Goal: Complete application form: Complete application form

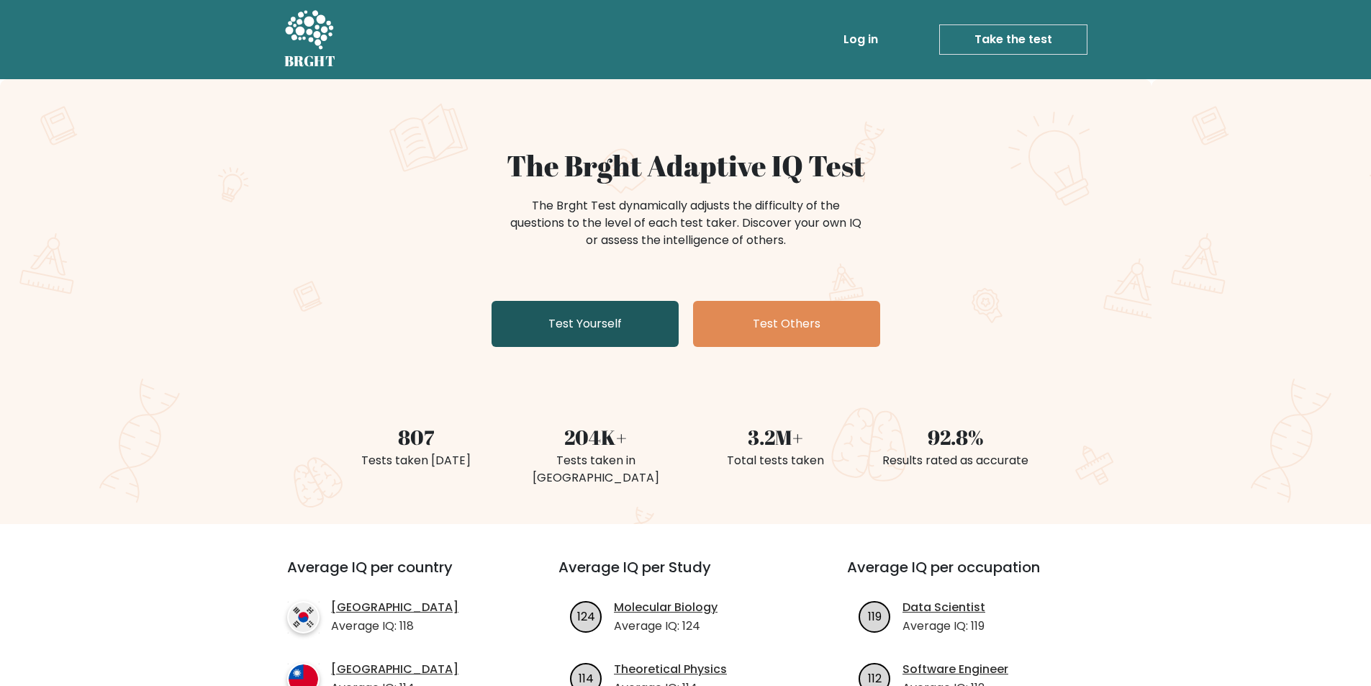
click at [644, 315] on link "Test Yourself" at bounding box center [585, 324] width 187 height 46
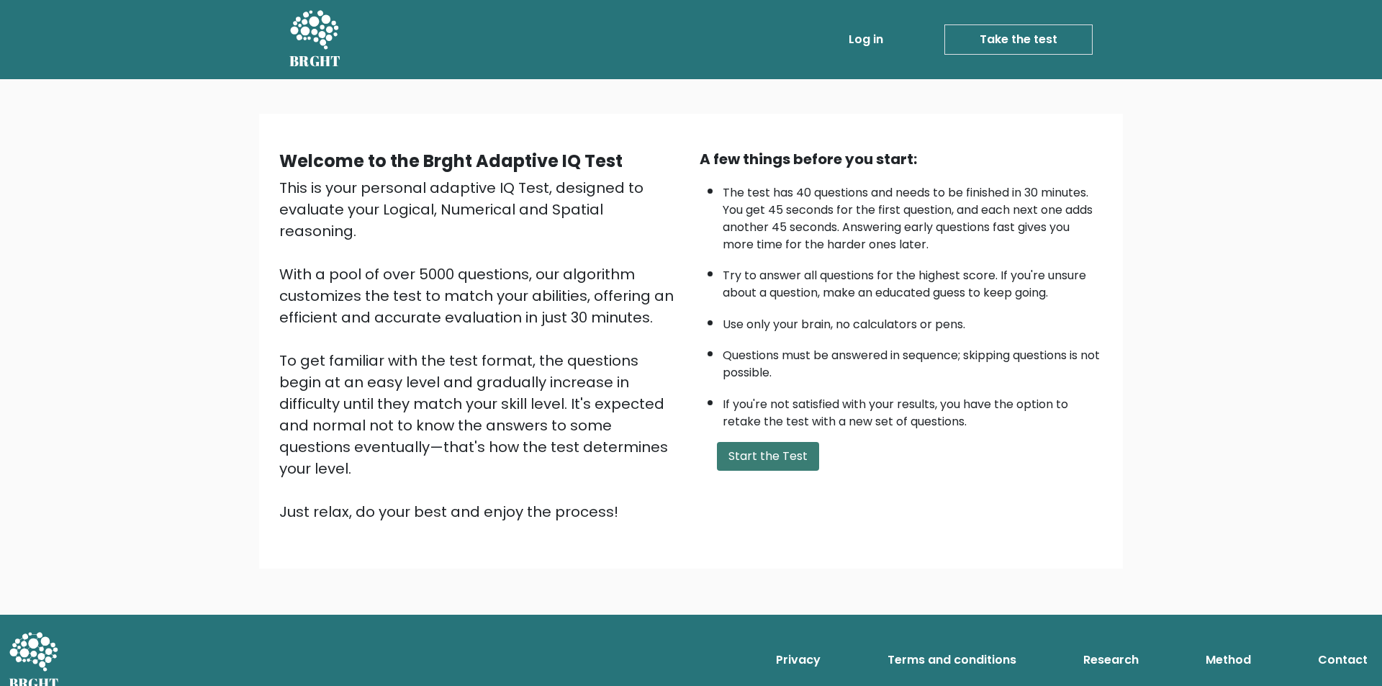
click at [726, 448] on button "Start the Test" at bounding box center [768, 456] width 102 height 29
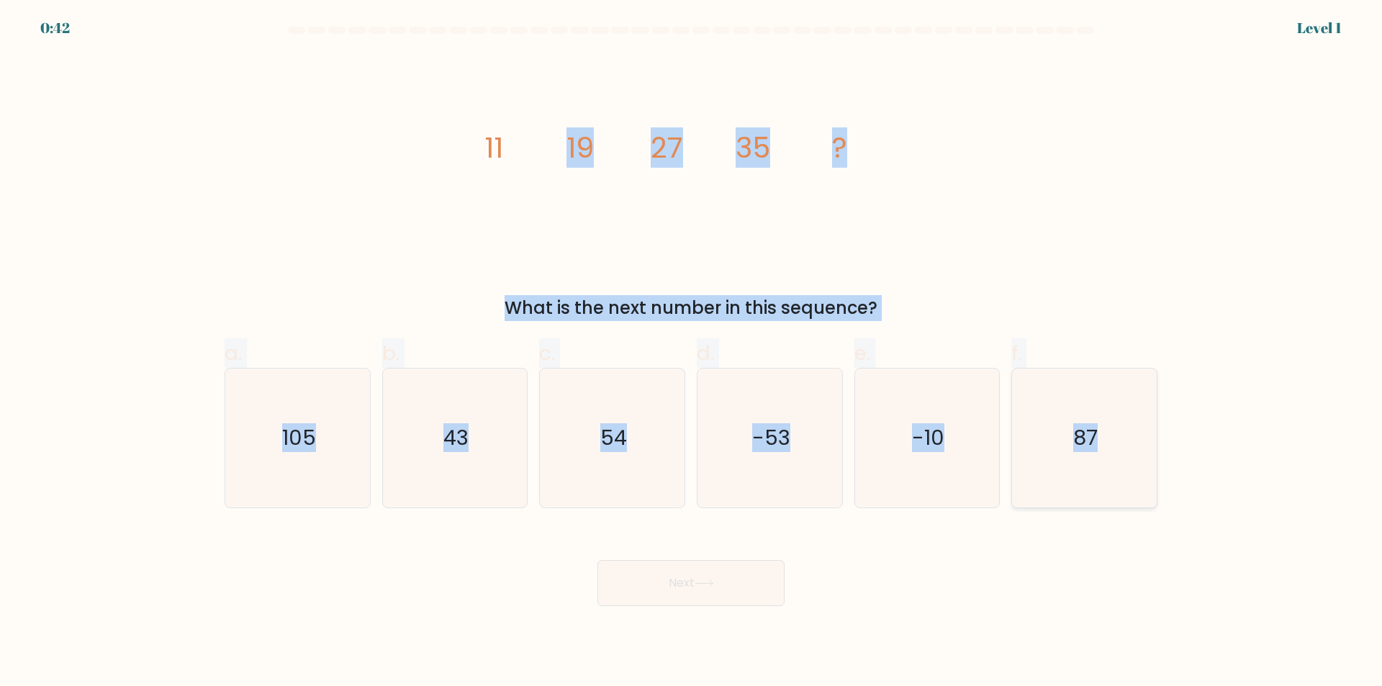
drag, startPoint x: 422, startPoint y: 116, endPoint x: 1132, endPoint y: 485, distance: 800.1
click at [1132, 485] on form at bounding box center [691, 316] width 1382 height 579
copy form "19 27 35 ? What is the next number in this sequence? a. 105 b. 43 c. 54 d. -53 …"
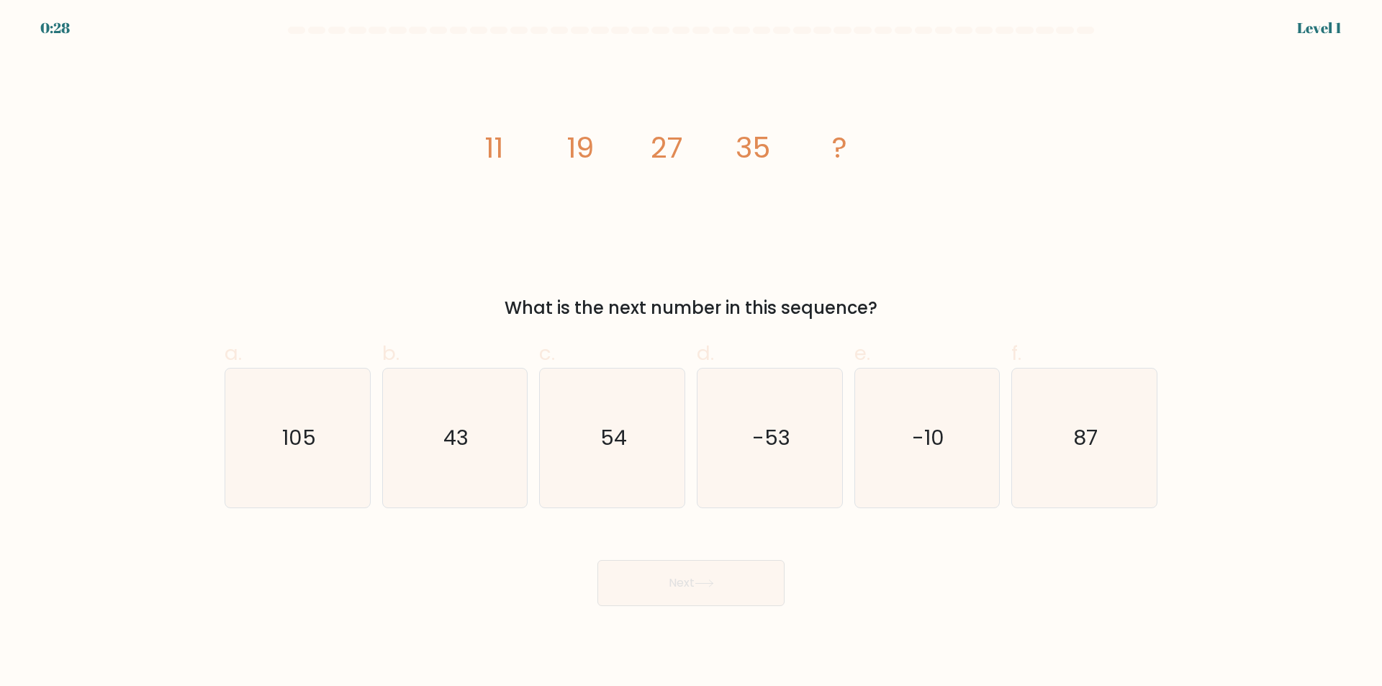
click at [423, 597] on div "Next" at bounding box center [691, 565] width 950 height 81
click at [420, 410] on icon "43" at bounding box center [454, 438] width 139 height 139
click at [691, 353] on input "b. 43" at bounding box center [691, 347] width 1 height 9
radio input "true"
click at [775, 583] on button "Next" at bounding box center [690, 583] width 187 height 46
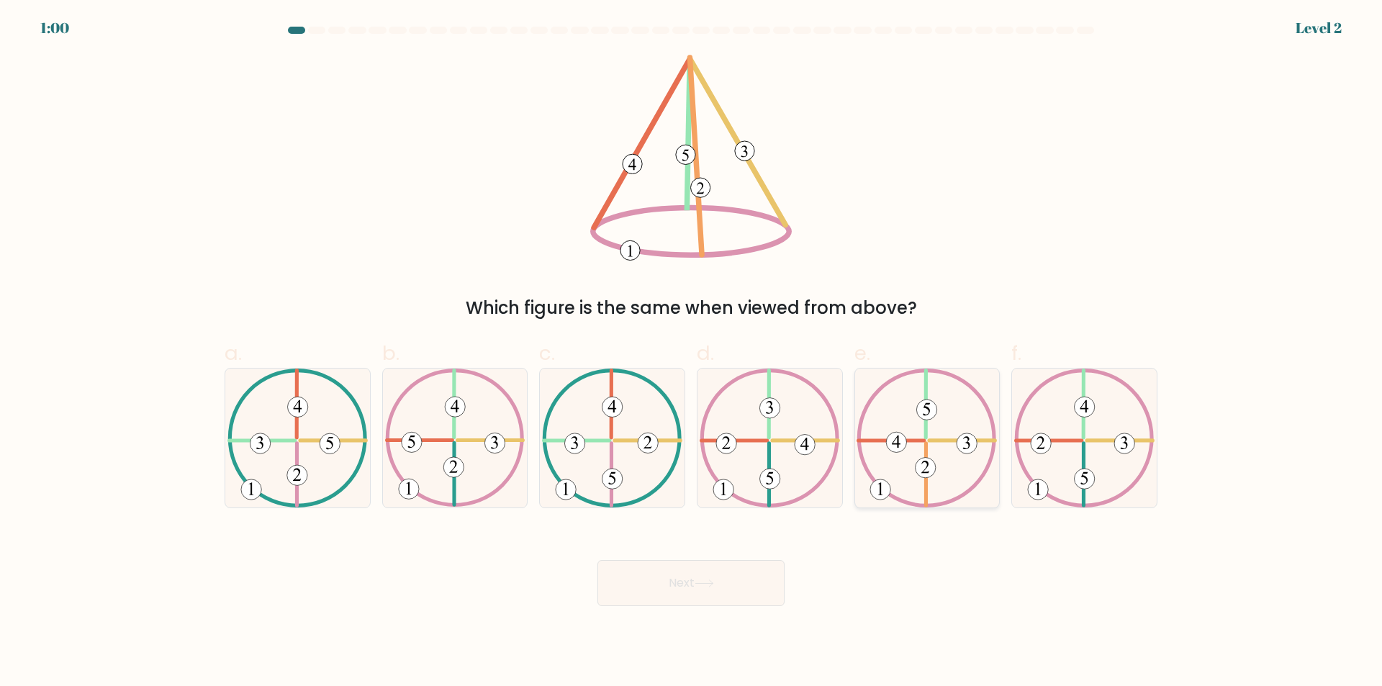
click at [903, 467] on icon at bounding box center [927, 438] width 140 height 139
click at [692, 353] on input "e." at bounding box center [691, 347] width 1 height 9
radio input "true"
click at [727, 588] on button "Next" at bounding box center [690, 583] width 187 height 46
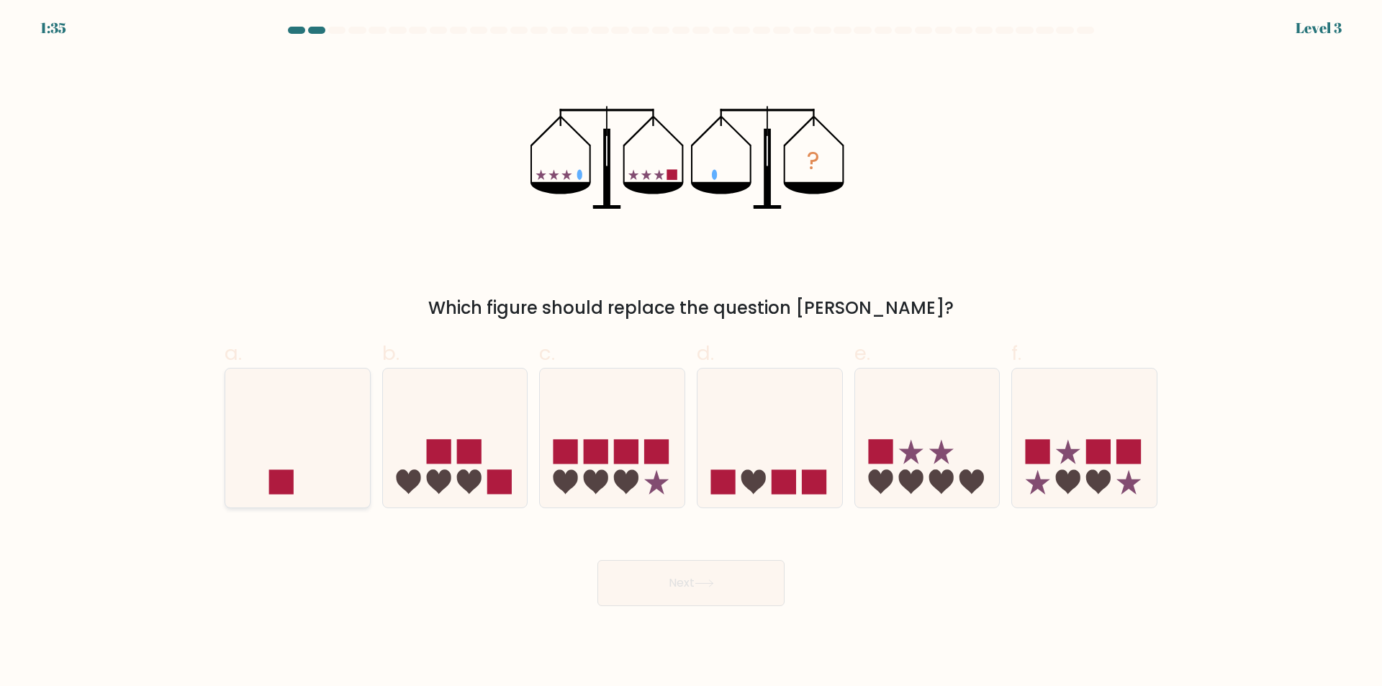
click at [315, 431] on icon at bounding box center [297, 438] width 145 height 119
click at [691, 353] on input "a." at bounding box center [691, 347] width 1 height 9
radio input "true"
click at [685, 572] on button "Next" at bounding box center [690, 583] width 187 height 46
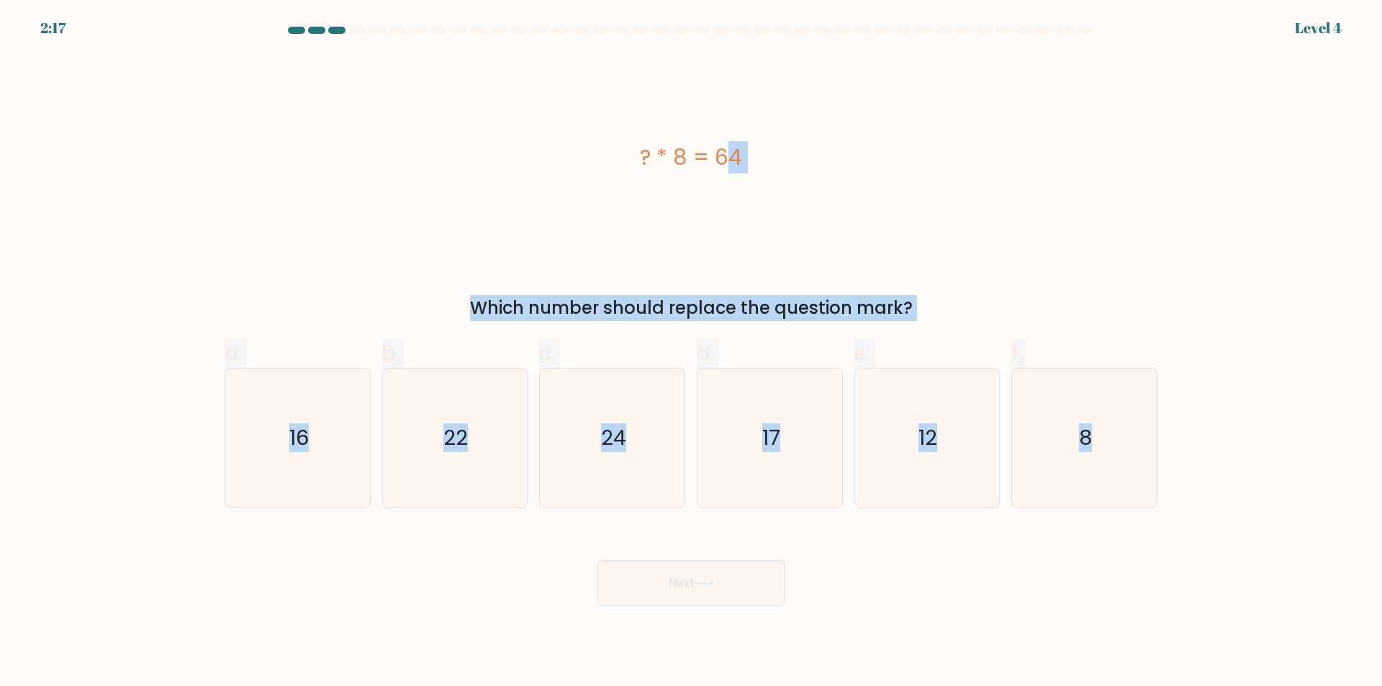
drag, startPoint x: 549, startPoint y: 159, endPoint x: 1191, endPoint y: 498, distance: 726.1
click at [1191, 498] on form "a. 8" at bounding box center [691, 316] width 1382 height 579
copy form "? * 8 = 64 Which number should replace the question mark? a. 16 b. 22 c. 24 d. …"
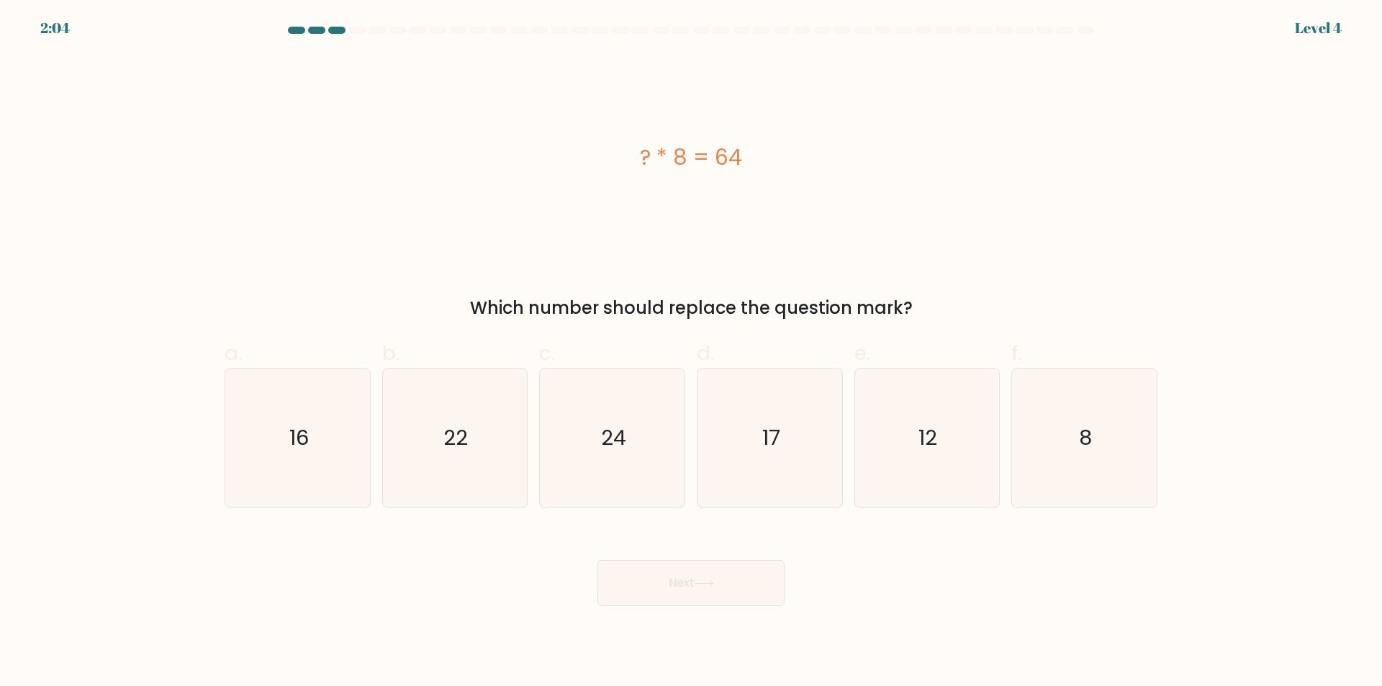
click at [443, 590] on div "Next" at bounding box center [691, 565] width 950 height 81
click at [1090, 453] on icon "8" at bounding box center [1084, 438] width 139 height 139
click at [692, 353] on input "f. 8" at bounding box center [691, 347] width 1 height 9
radio input "true"
click at [692, 589] on button "Next" at bounding box center [690, 583] width 187 height 46
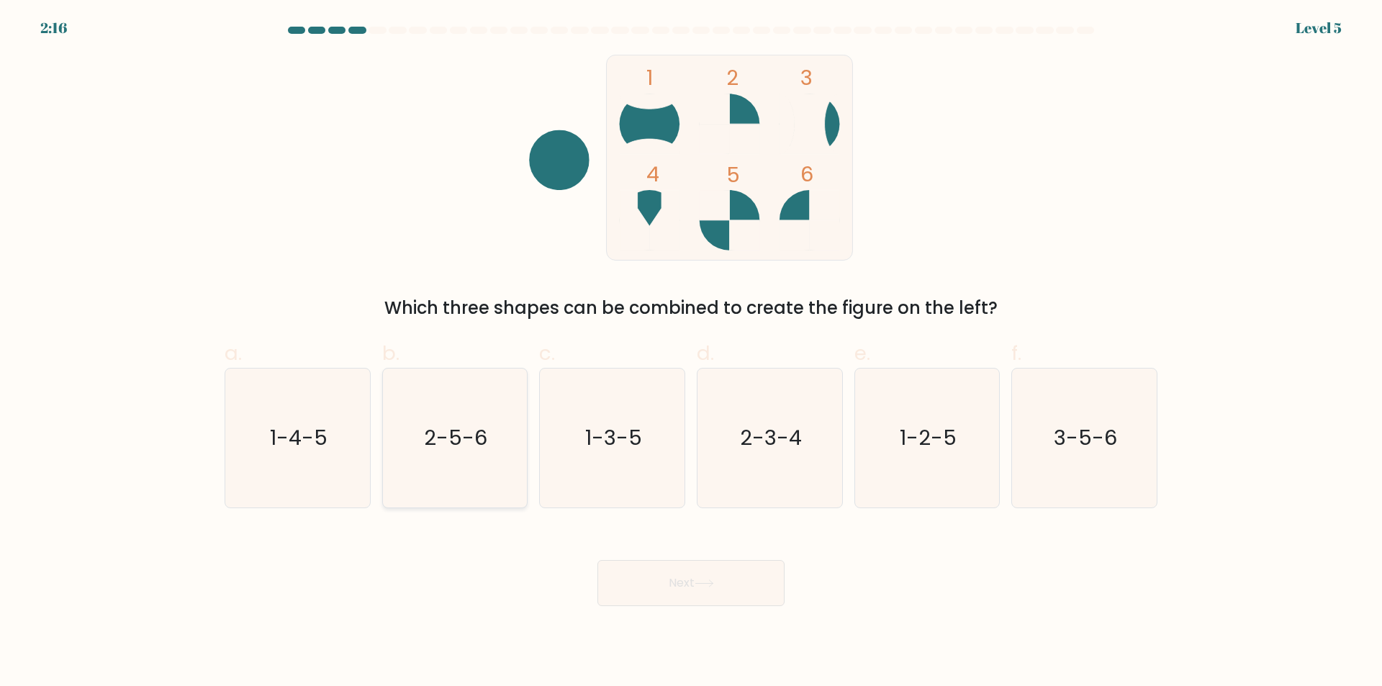
click at [490, 441] on icon "2-5-6" at bounding box center [454, 438] width 139 height 139
click at [691, 353] on input "b. 2-5-6" at bounding box center [691, 347] width 1 height 9
radio input "true"
click at [667, 596] on button "Next" at bounding box center [690, 583] width 187 height 46
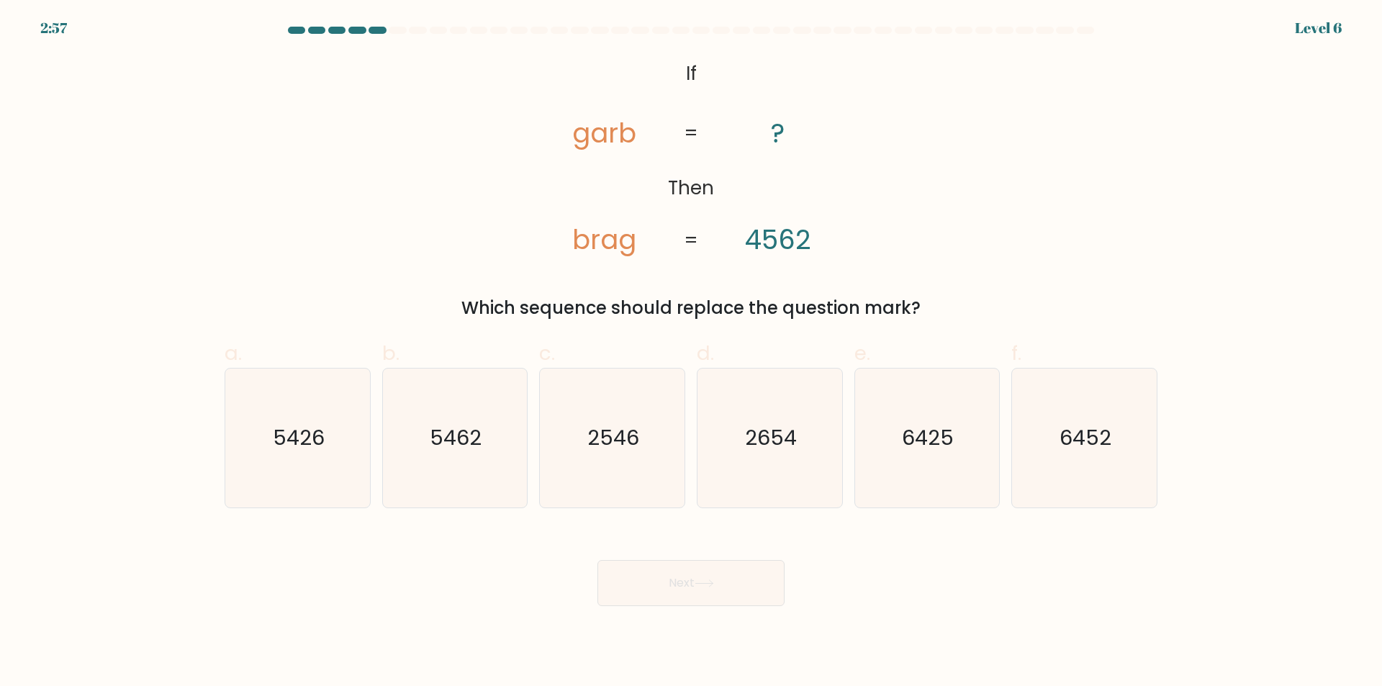
drag, startPoint x: 503, startPoint y: 71, endPoint x: 839, endPoint y: 294, distance: 403.5
click at [839, 294] on div "@import url('https://fonts.googleapis.com/css?family=Abril+Fatface:400,100,100i…" at bounding box center [691, 188] width 950 height 266
click at [608, 50] on form "If ?" at bounding box center [691, 316] width 1382 height 579
drag, startPoint x: 587, startPoint y: 66, endPoint x: 943, endPoint y: 314, distance: 433.9
click at [943, 314] on div "@import url('https://fonts.googleapis.com/css?family=Abril+Fatface:400,100,100i…" at bounding box center [691, 188] width 950 height 266
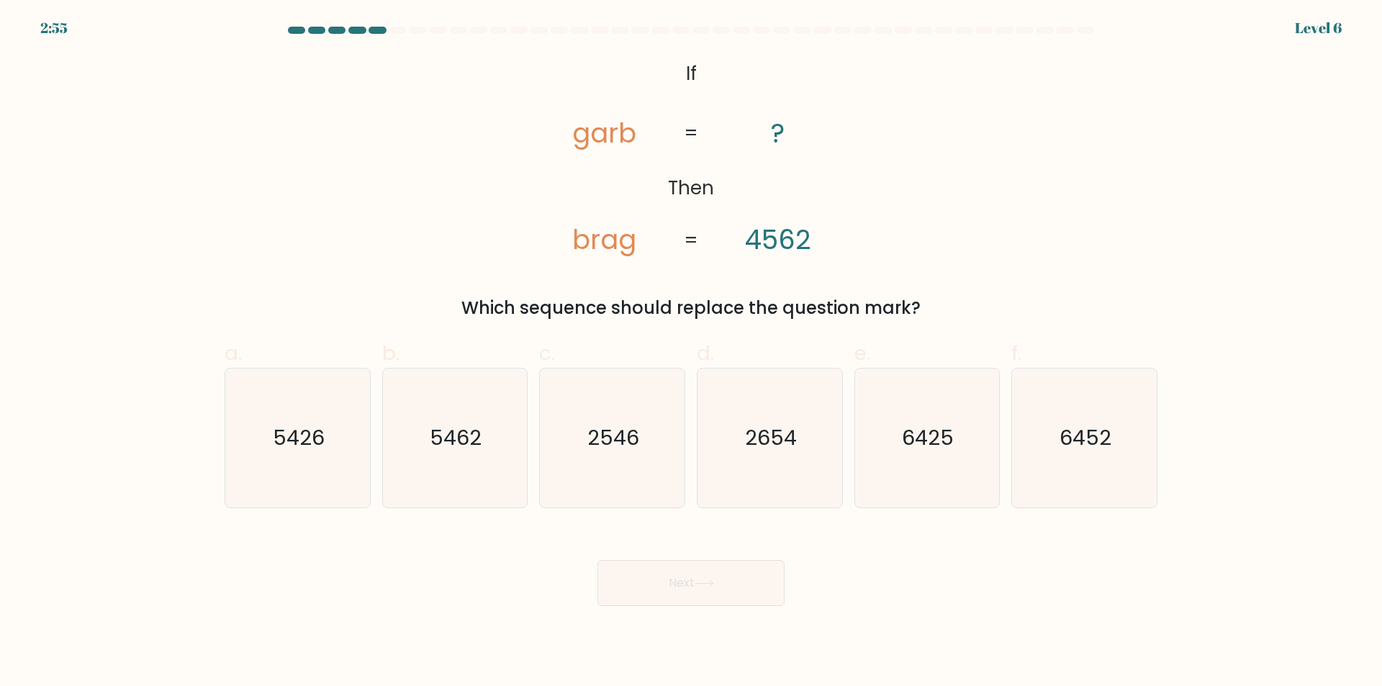
copy div "arb brag ? 4562 = = Which sequence should replace the question mark?"
click at [943, 314] on div "Which sequence should replace the question mark?" at bounding box center [691, 308] width 916 height 26
click at [634, 68] on icon "@import url('https://fonts.googleapis.com/css?family=Abril+Fatface:400,100,100i…" at bounding box center [691, 158] width 334 height 206
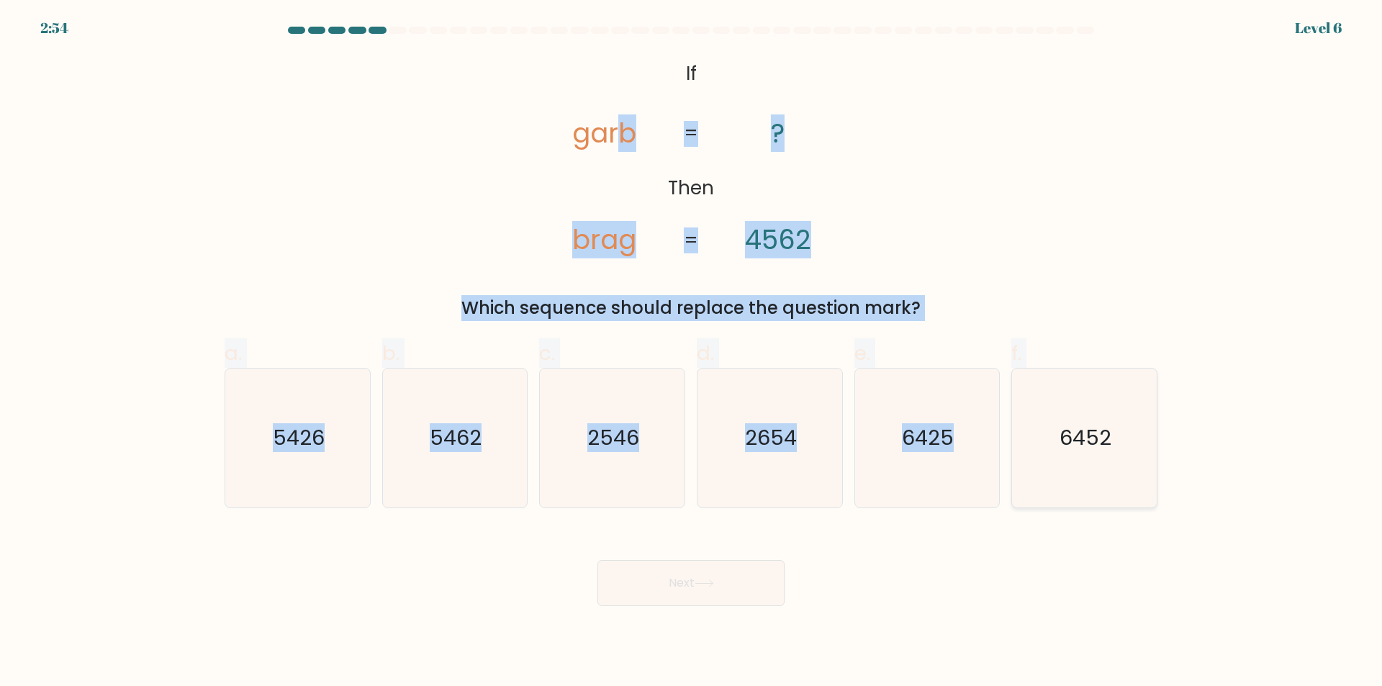
drag, startPoint x: 625, startPoint y: 63, endPoint x: 1028, endPoint y: 466, distance: 569.6
click at [1031, 472] on form "If ?" at bounding box center [691, 316] width 1382 height 579
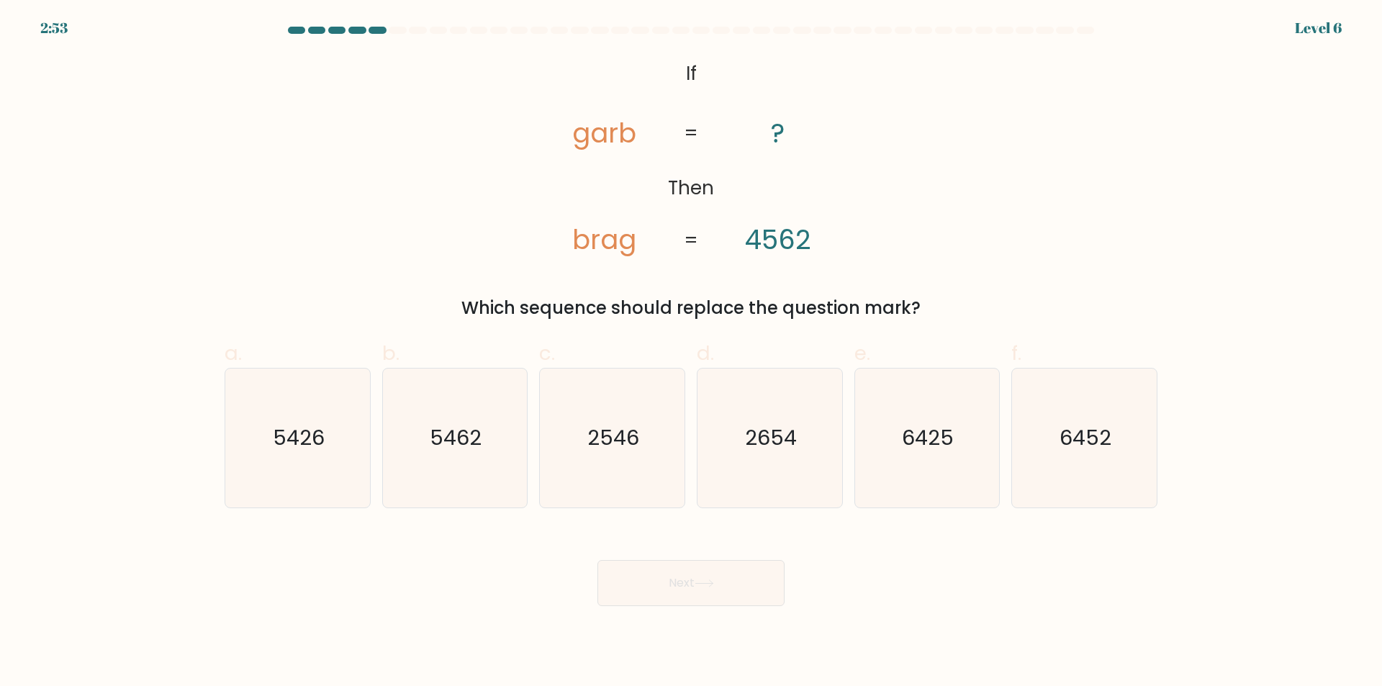
click at [677, 50] on form "If ?" at bounding box center [691, 316] width 1382 height 579
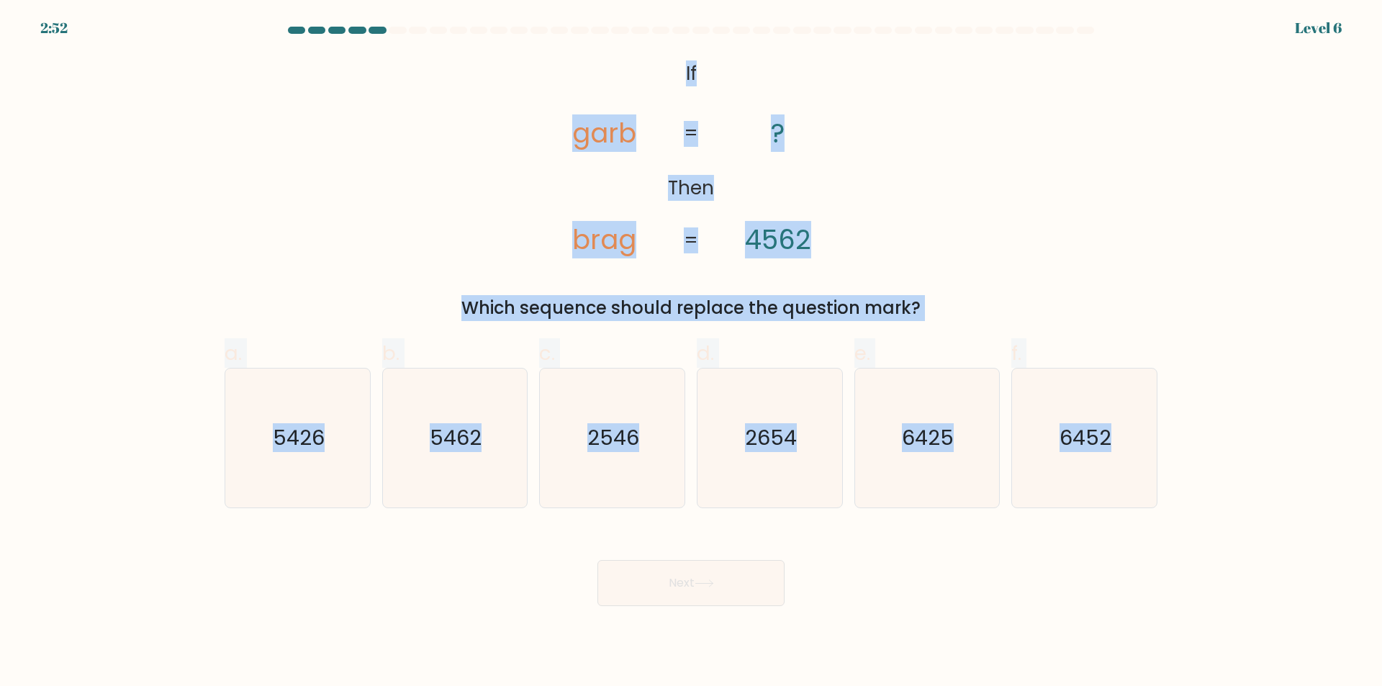
drag, startPoint x: 675, startPoint y: 58, endPoint x: 1135, endPoint y: 518, distance: 650.0
click at [1178, 536] on form "If ?" at bounding box center [691, 316] width 1382 height 579
copy form "If Then garb brag ? 4562 = = Which sequence should replace the question mark? a…"
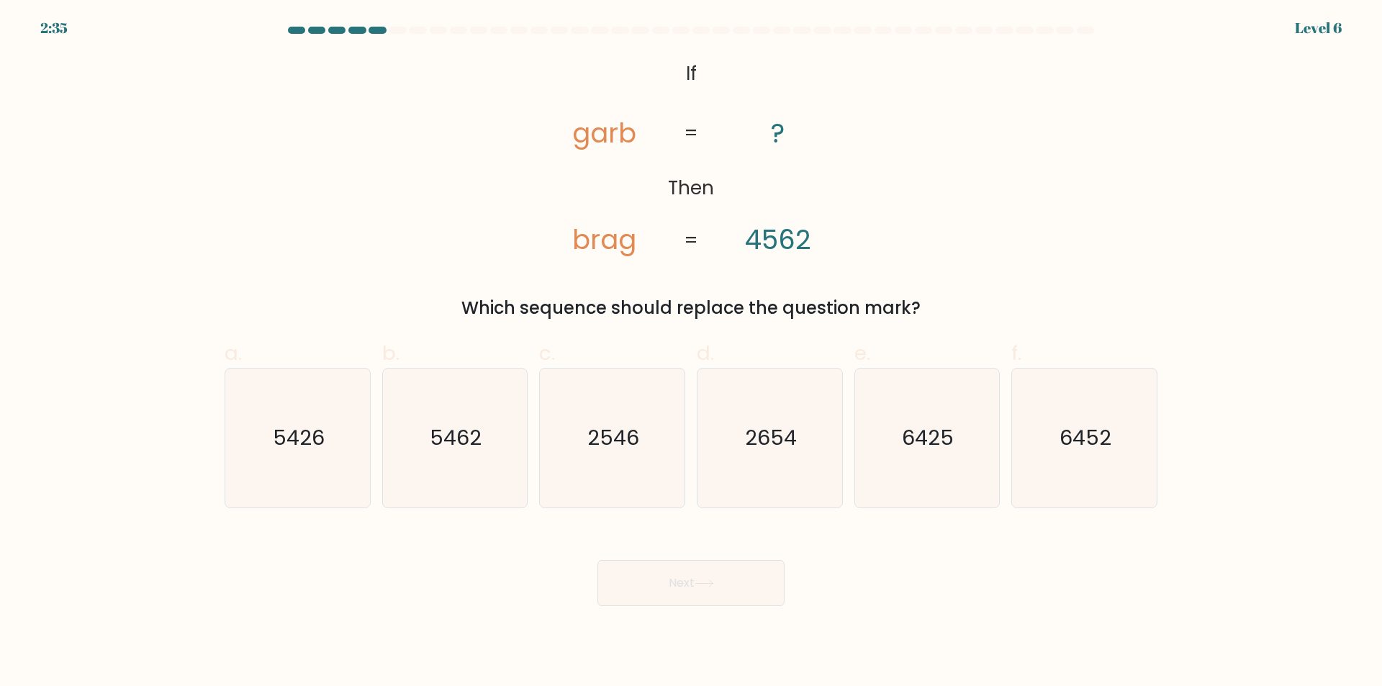
click at [454, 586] on div "Next" at bounding box center [691, 565] width 950 height 81
click at [781, 454] on icon "2654" at bounding box center [769, 438] width 139 height 139
click at [692, 353] on input "d. 2654" at bounding box center [691, 347] width 1 height 9
radio input "true"
click at [721, 587] on button "Next" at bounding box center [690, 583] width 187 height 46
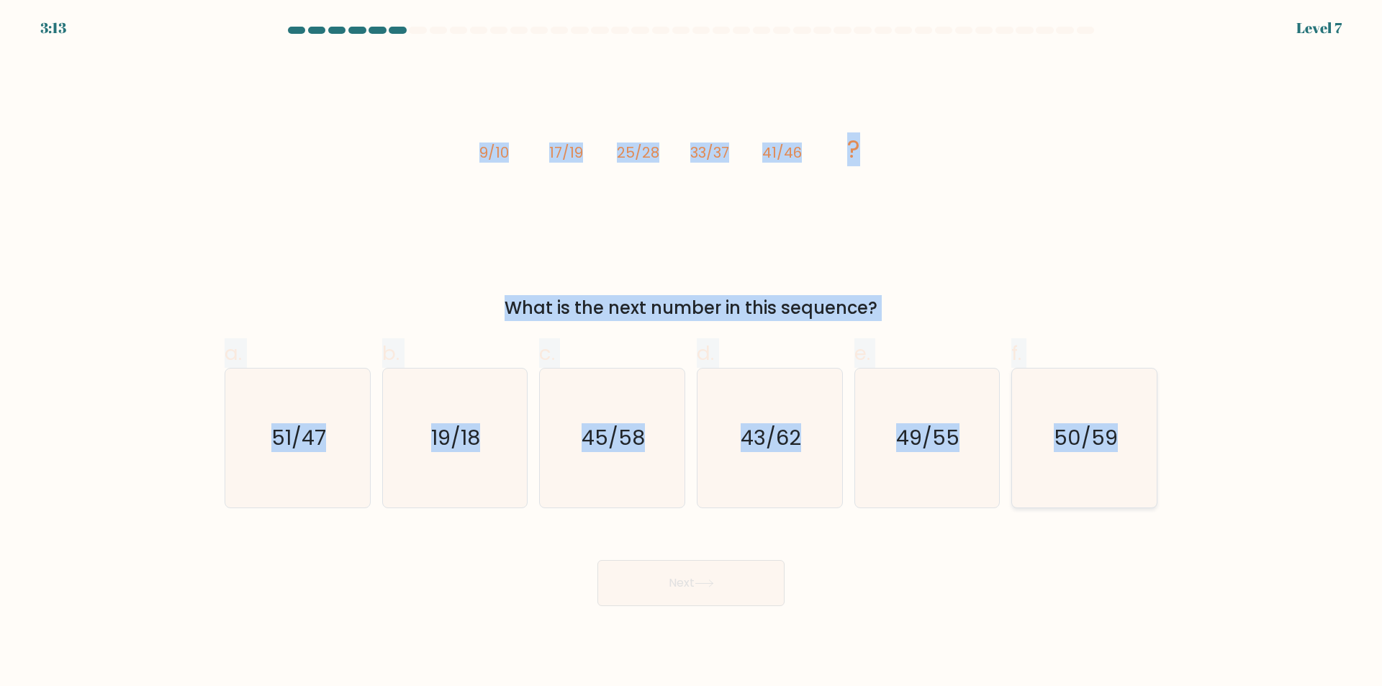
copy form "9/10 17/19 25/28 33/37 41/46 ? What is the next number in this sequence? a. 51/…"
drag, startPoint x: 406, startPoint y: 138, endPoint x: 1154, endPoint y: 484, distance: 823.9
click at [1154, 484] on form at bounding box center [691, 316] width 1382 height 579
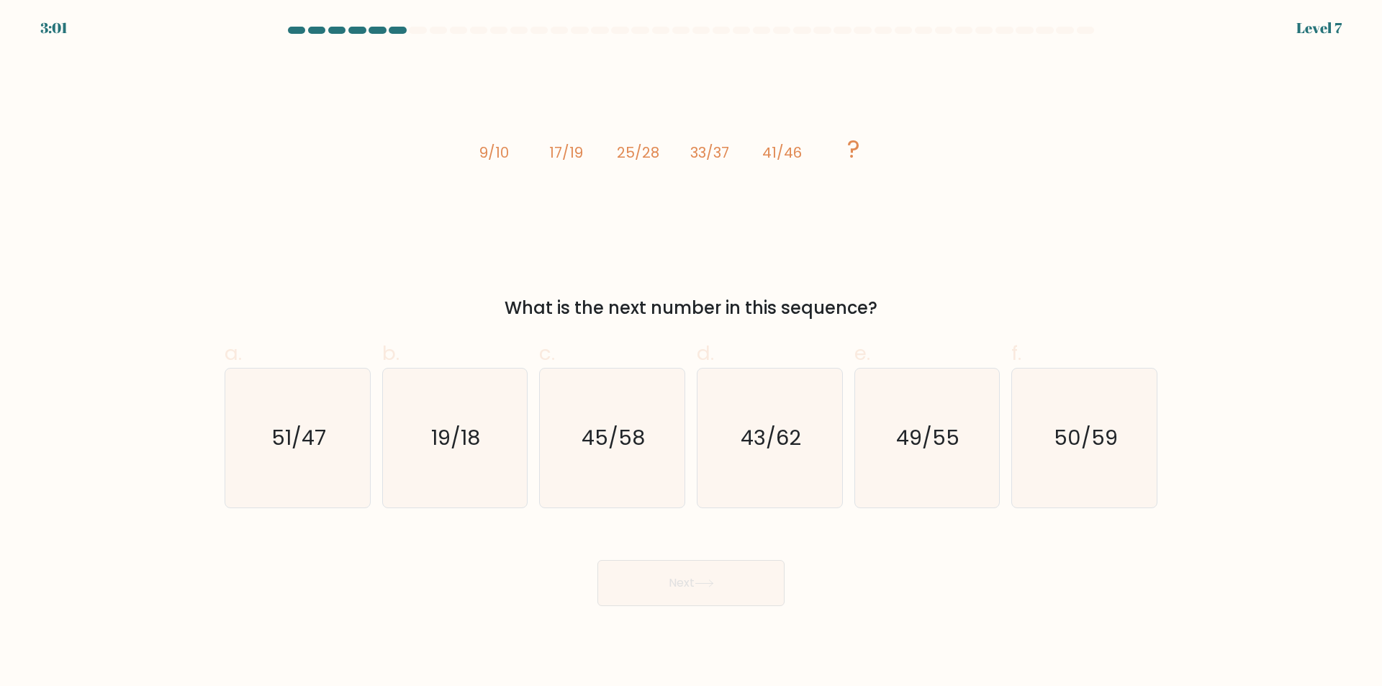
click at [441, 572] on div "Next" at bounding box center [691, 565] width 950 height 81
click at [924, 426] on text "49/55" at bounding box center [928, 438] width 63 height 29
click at [692, 353] on input "e. 49/55" at bounding box center [691, 347] width 1 height 9
radio input "true"
click at [739, 582] on button "Next" at bounding box center [690, 583] width 187 height 46
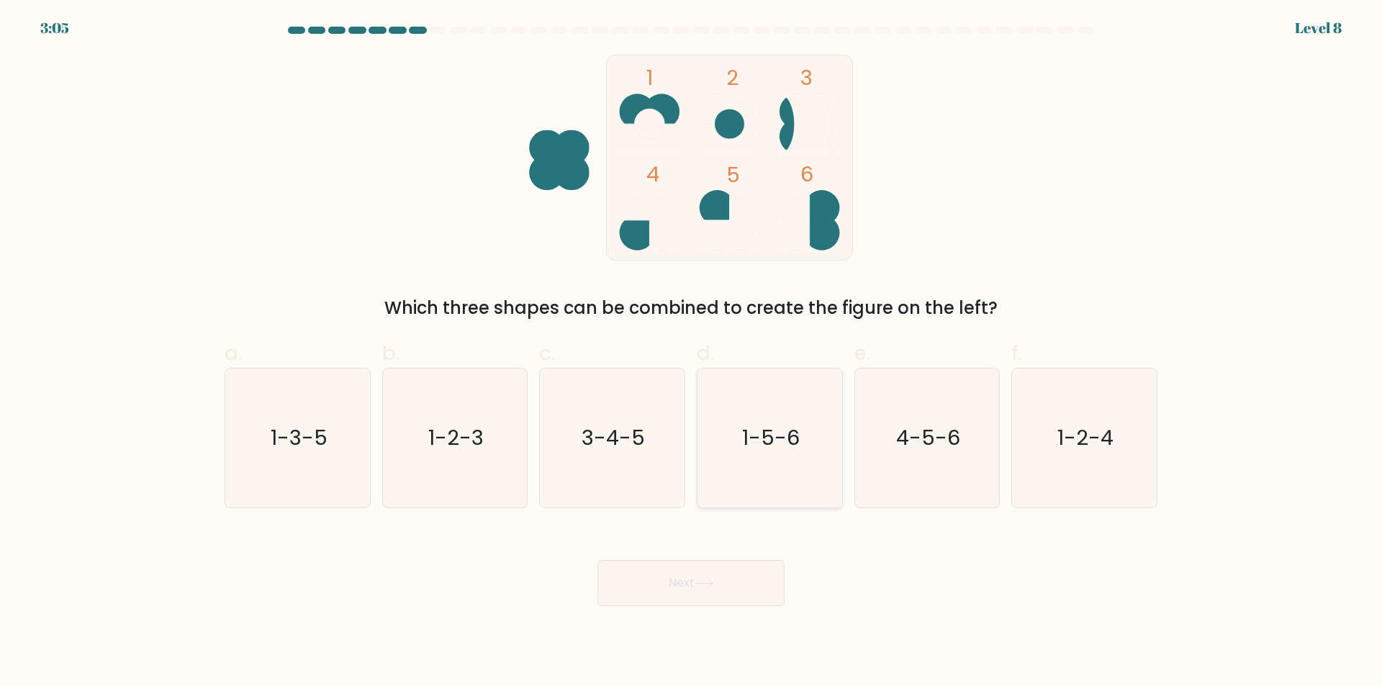
click at [768, 454] on icon "1-5-6" at bounding box center [769, 438] width 139 height 139
click at [692, 353] on input "d. 1-5-6" at bounding box center [691, 347] width 1 height 9
radio input "true"
click at [768, 454] on icon "1-5-6" at bounding box center [769, 437] width 137 height 137
click at [692, 353] on input "d. 1-5-6" at bounding box center [691, 347] width 1 height 9
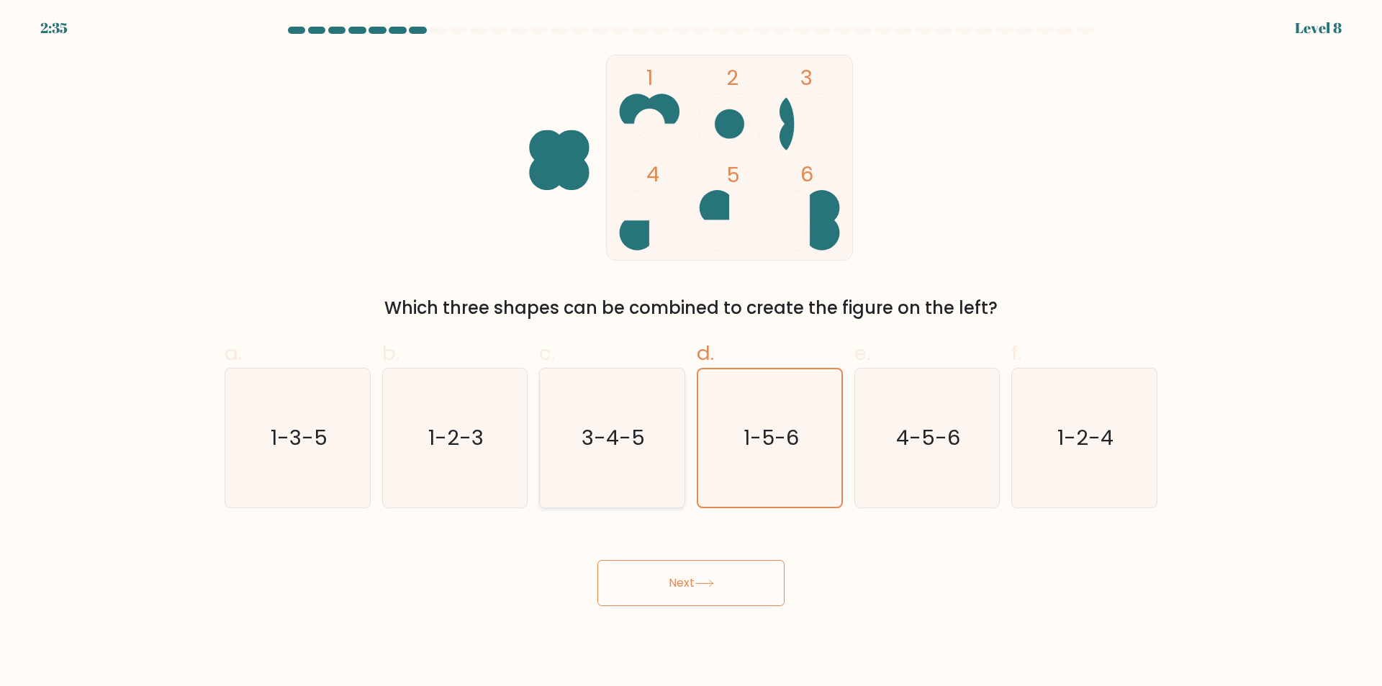
click at [641, 446] on text "3-4-5" at bounding box center [613, 438] width 63 height 29
click at [691, 353] on input "c. 3-4-5" at bounding box center [691, 347] width 1 height 9
radio input "true"
click at [675, 597] on button "Next" at bounding box center [690, 583] width 187 height 46
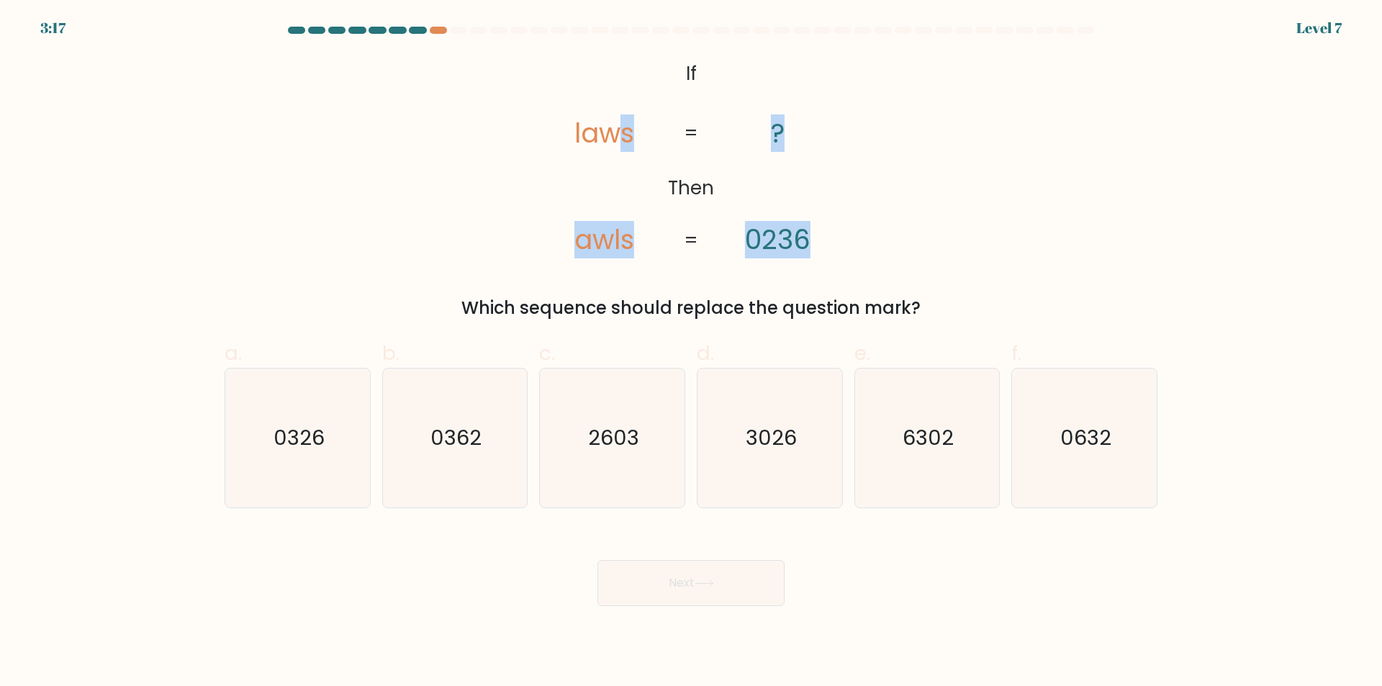
drag, startPoint x: 610, startPoint y: 59, endPoint x: 853, endPoint y: 237, distance: 300.8
click at [853, 237] on icon "@import url('https://fonts.googleapis.com/css?family=Abril+Fatface:400,100,100i…" at bounding box center [691, 158] width 334 height 206
click at [587, 99] on icon "@import url('https://fonts.googleapis.com/css?family=Abril+Fatface:400,100,100i…" at bounding box center [691, 158] width 334 height 206
drag, startPoint x: 549, startPoint y: 67, endPoint x: 675, endPoint y: 99, distance: 129.9
click at [802, 214] on icon "@import url('https://fonts.googleapis.com/css?family=Abril+Fatface:400,100,100i…" at bounding box center [691, 158] width 334 height 206
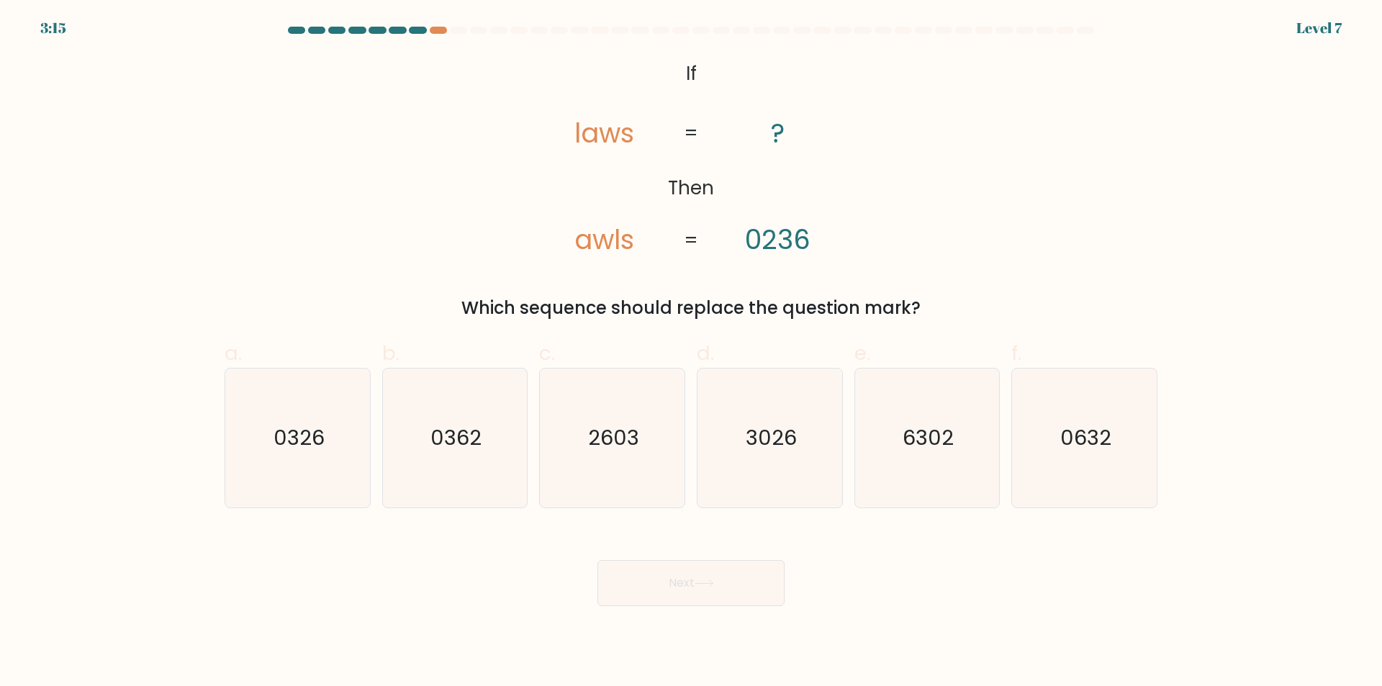
click at [669, 60] on icon "@import url('https://fonts.googleapis.com/css?family=Abril+Fatface:400,100,100i…" at bounding box center [691, 158] width 334 height 206
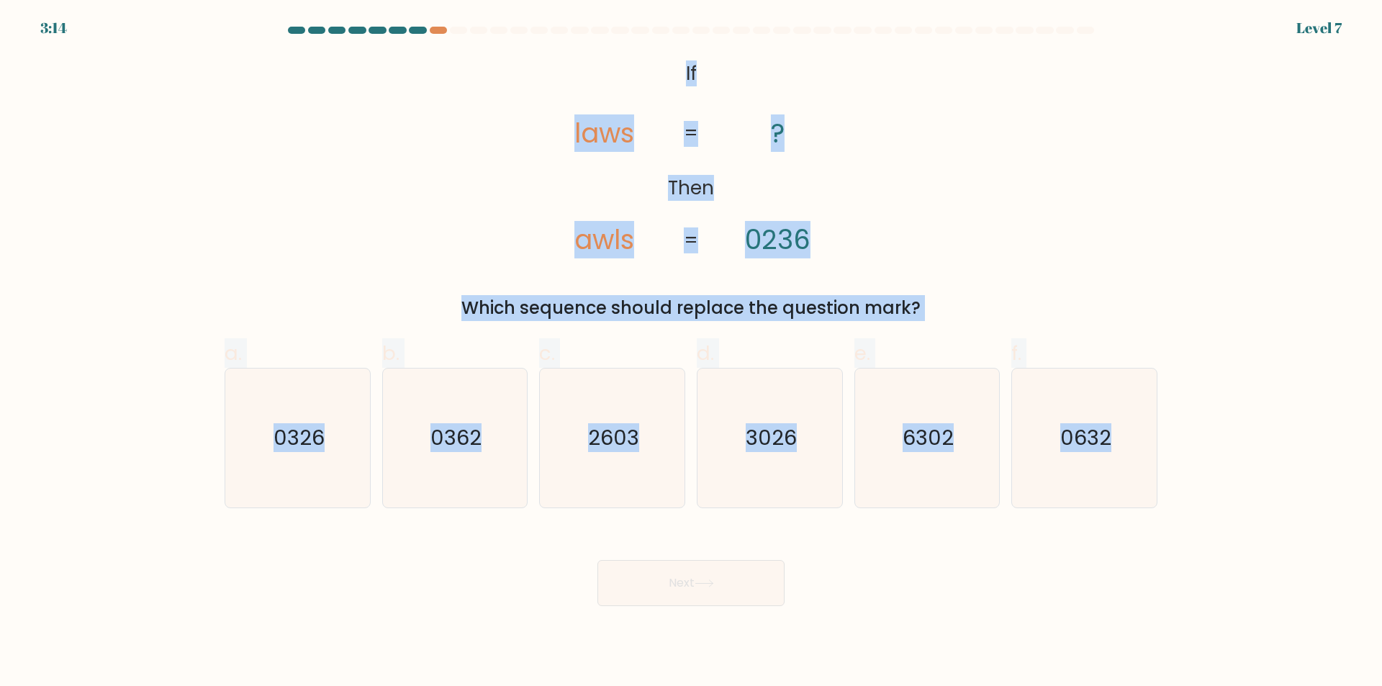
drag, startPoint x: 746, startPoint y: 114, endPoint x: 1160, endPoint y: 492, distance: 560.5
click at [1160, 492] on form "If ?" at bounding box center [691, 316] width 1382 height 579
copy form "If Then laws awls ? 0236 = = Which sequence should replace the question mark? a…"
click at [163, 361] on form "If ?" at bounding box center [691, 316] width 1382 height 579
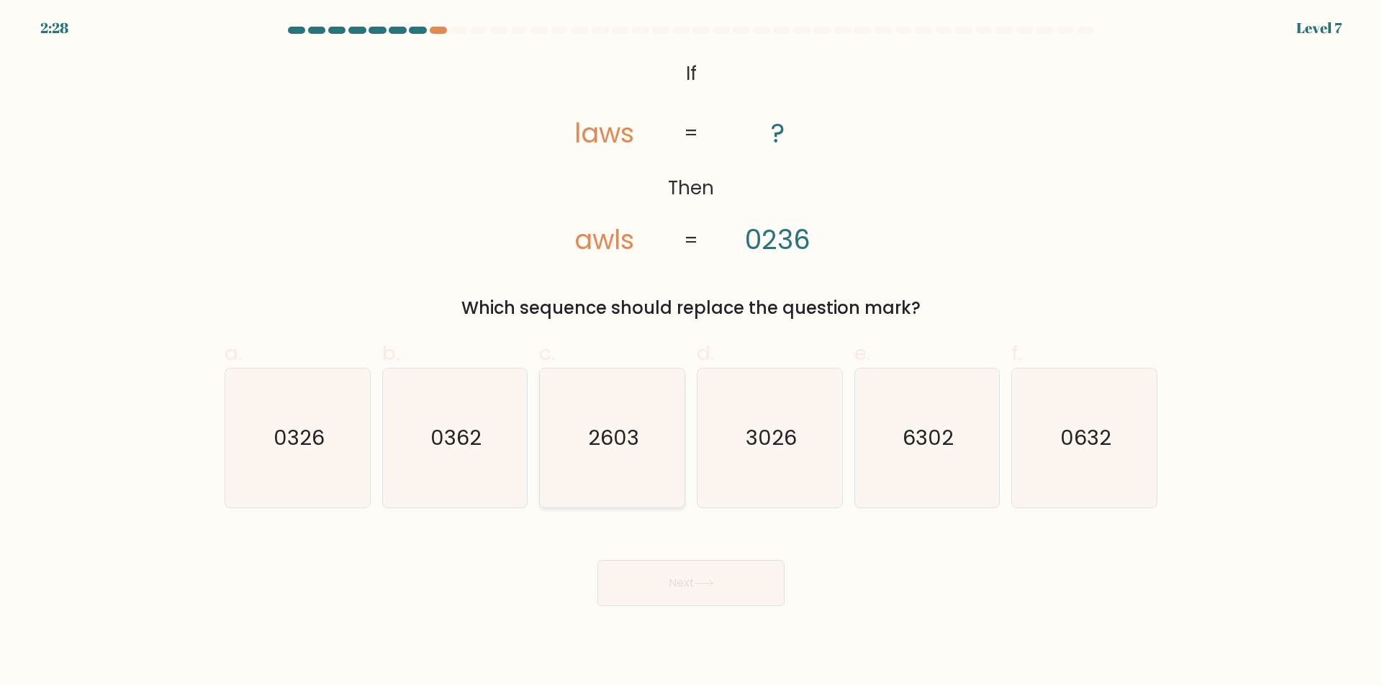
click at [613, 470] on icon "2603" at bounding box center [612, 438] width 139 height 139
click at [691, 353] on input "c. 2603" at bounding box center [691, 347] width 1 height 9
radio input "true"
click at [707, 587] on icon at bounding box center [704, 583] width 19 height 8
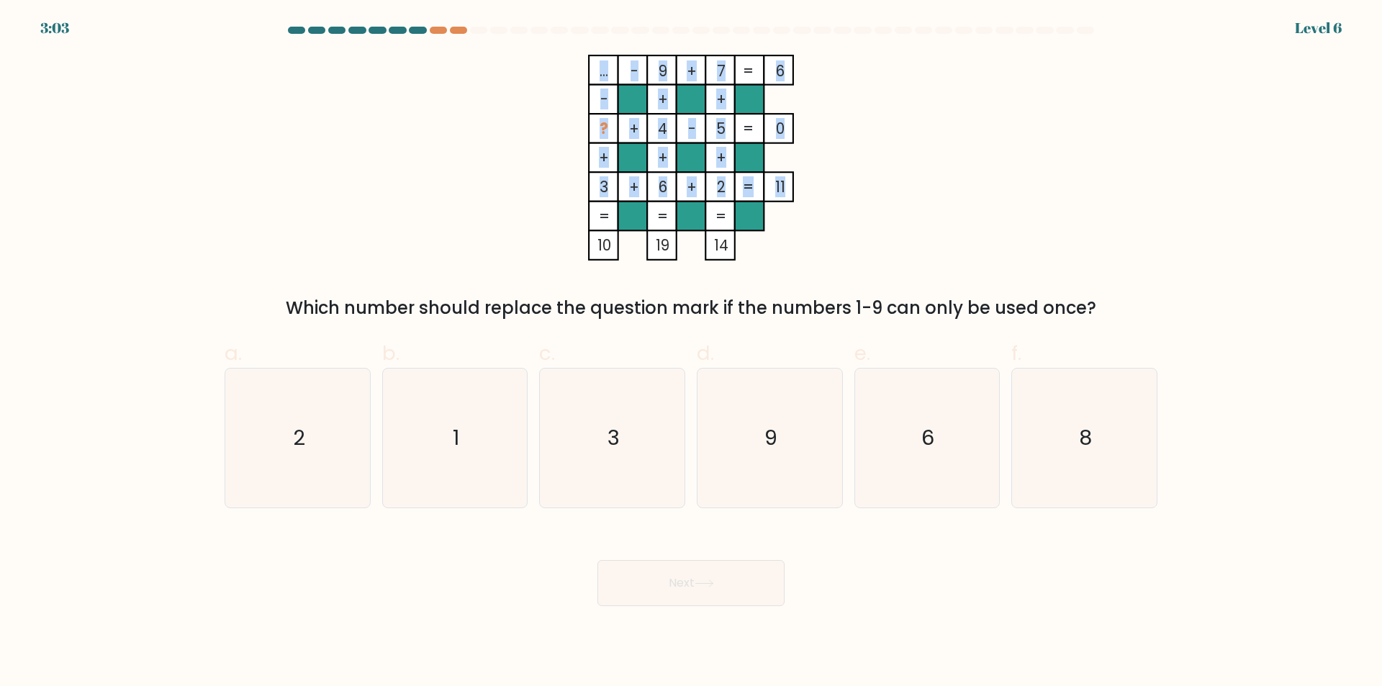
drag, startPoint x: 595, startPoint y: 69, endPoint x: 764, endPoint y: 217, distance: 224.5
click at [783, 227] on icon "... - 9 + 7 6 - + + ? + 4 - 5 0 + + + 3 + 6 + 2 = 11 = = = = 10 19 14 =" at bounding box center [691, 158] width 432 height 206
click at [587, 55] on icon "... - 9 + 7 6 - + + ? + 4 - 5 0 + + + 3 + 6 + 2 = 11 = = = = 10 19 14 =" at bounding box center [691, 158] width 432 height 206
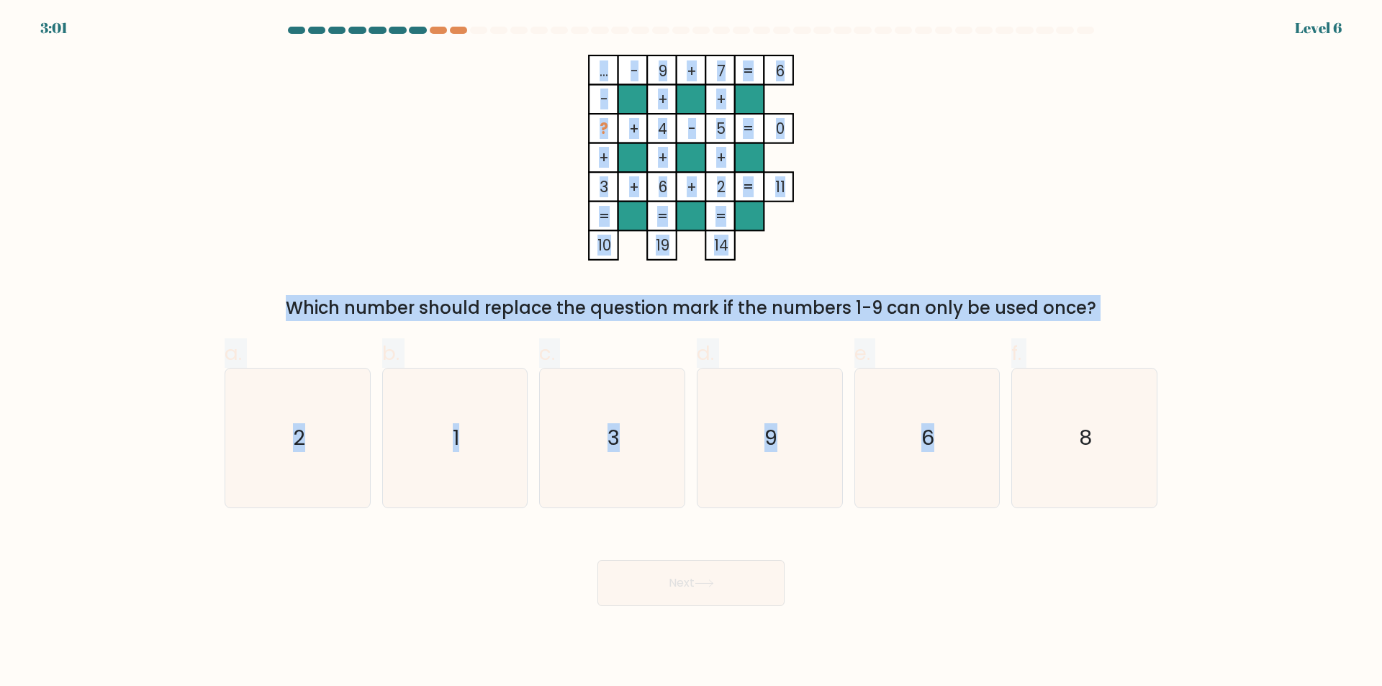
drag, startPoint x: 587, startPoint y: 55, endPoint x: 1144, endPoint y: 328, distance: 620.4
click at [1144, 328] on form at bounding box center [691, 316] width 1382 height 579
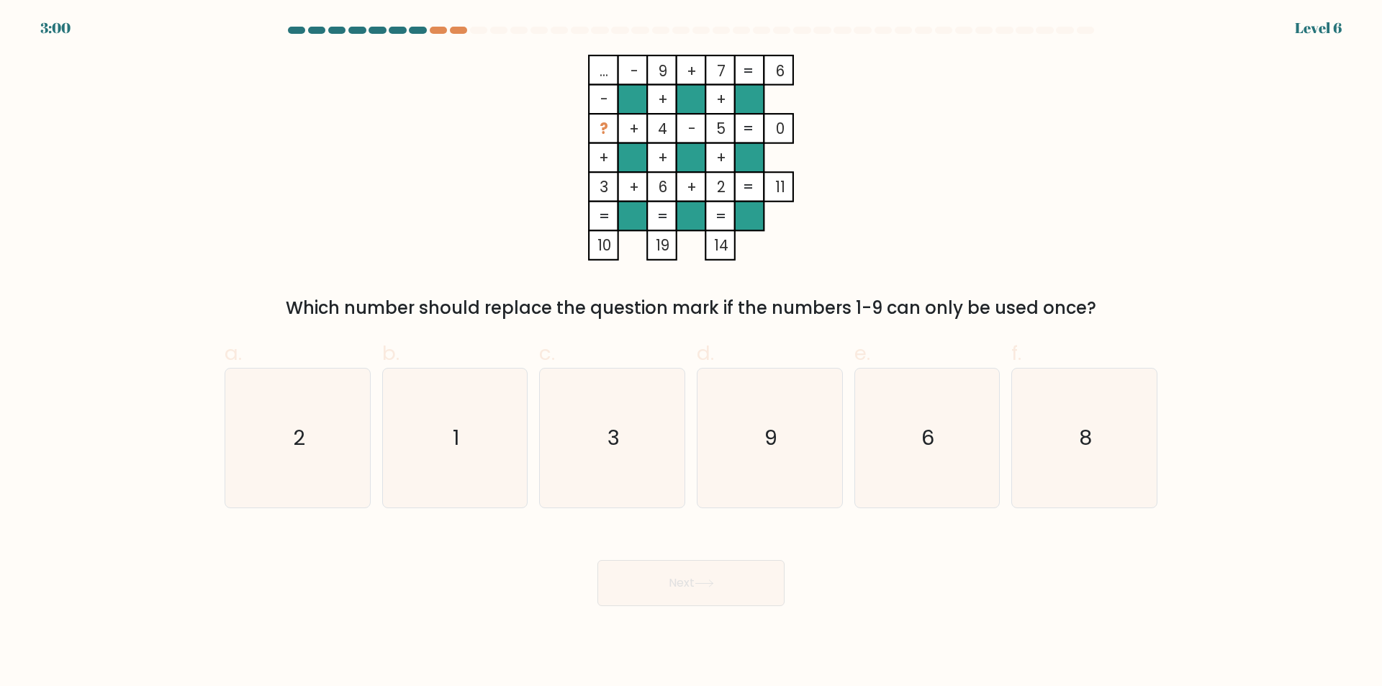
click at [709, 109] on rect at bounding box center [720, 100] width 30 height 30
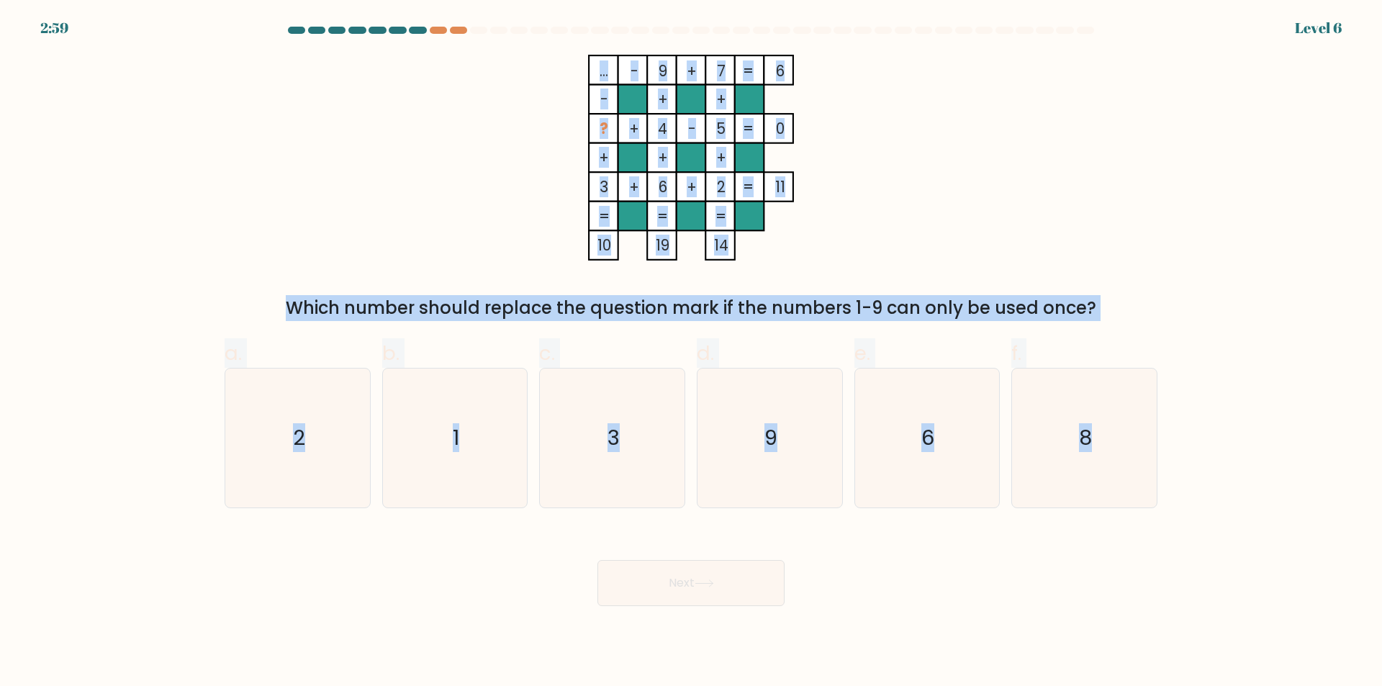
drag, startPoint x: 594, startPoint y: 45, endPoint x: 1183, endPoint y: 590, distance: 802.8
click at [1184, 591] on form at bounding box center [691, 316] width 1382 height 579
copy form "... - 9 + 7 6 - + + ? + 4 - 5 0 + + + 3 + 6 + 2 = 11 = = = = 10 19 14 = Which n…"
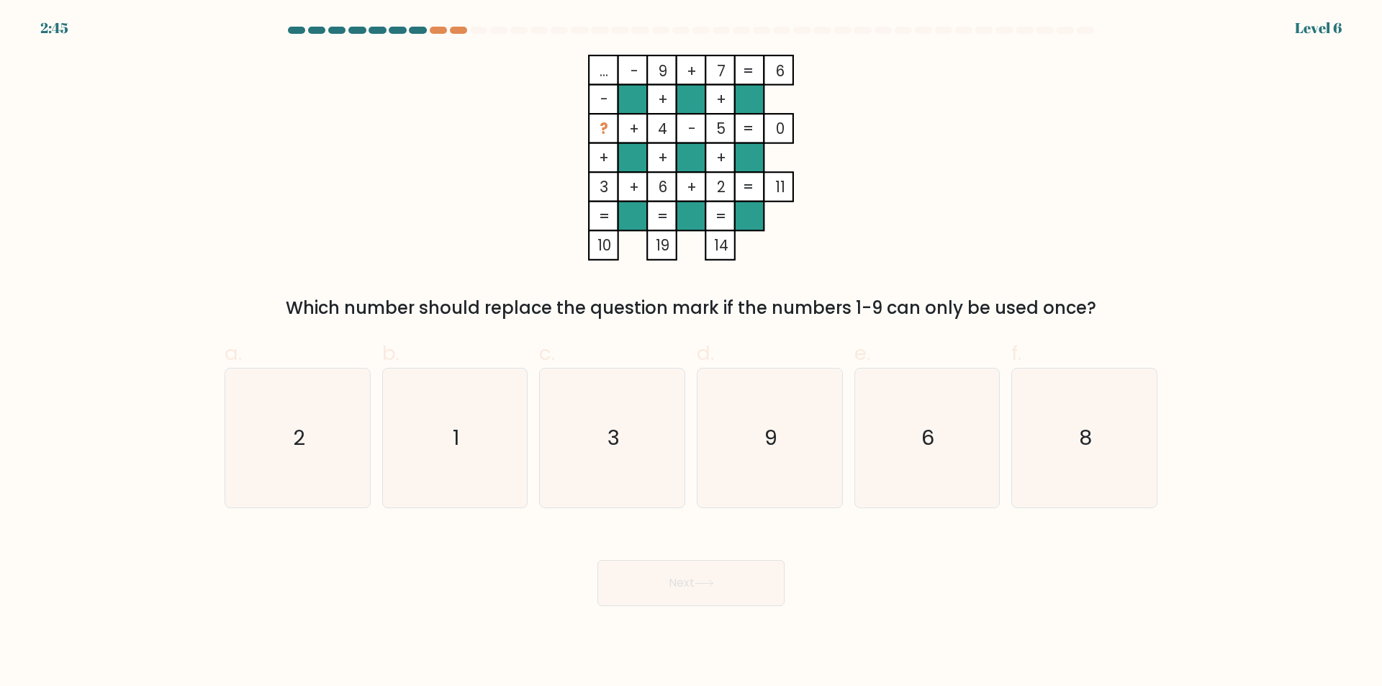
click at [347, 559] on div "Next" at bounding box center [691, 565] width 950 height 81
click at [444, 416] on icon "1" at bounding box center [454, 438] width 139 height 139
click at [691, 353] on input "b. 1" at bounding box center [691, 347] width 1 height 9
radio input "true"
click at [695, 585] on button "Next" at bounding box center [690, 583] width 187 height 46
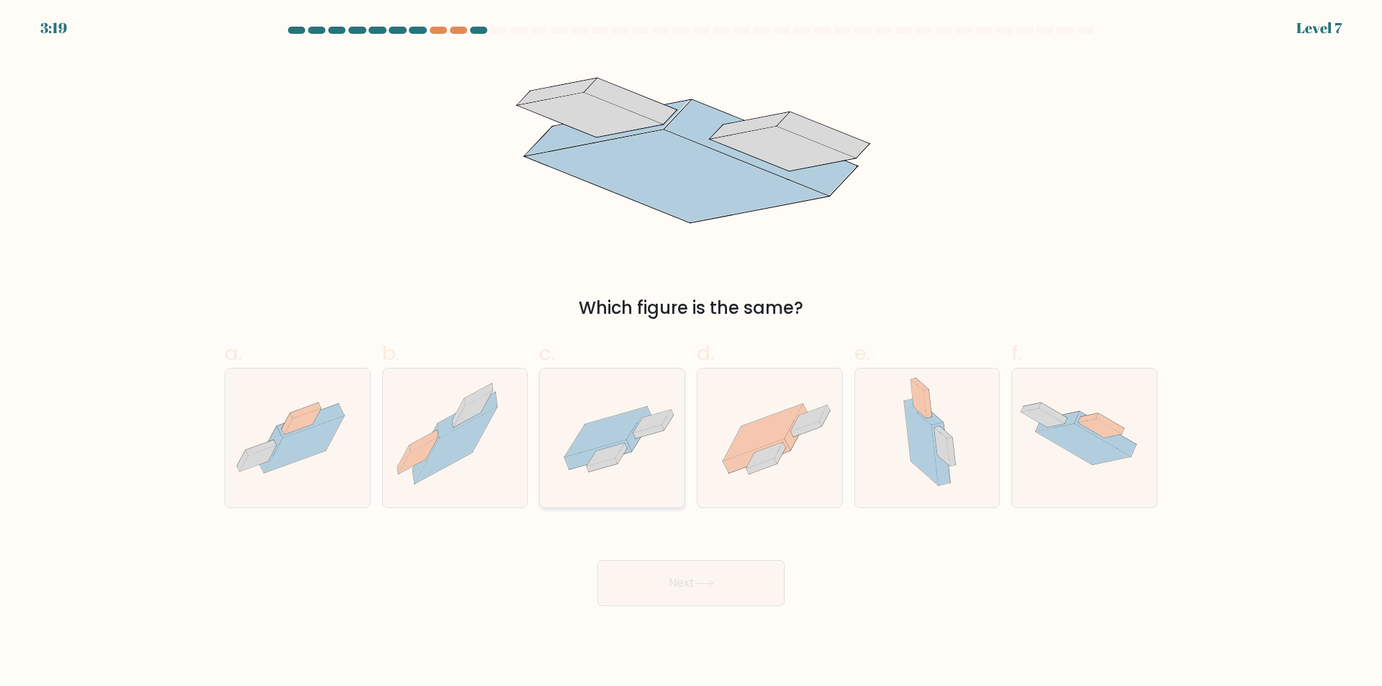
click at [610, 450] on icon at bounding box center [605, 454] width 37 height 23
click at [691, 353] on input "c." at bounding box center [691, 347] width 1 height 9
radio input "true"
click at [636, 569] on button "Next" at bounding box center [690, 583] width 187 height 46
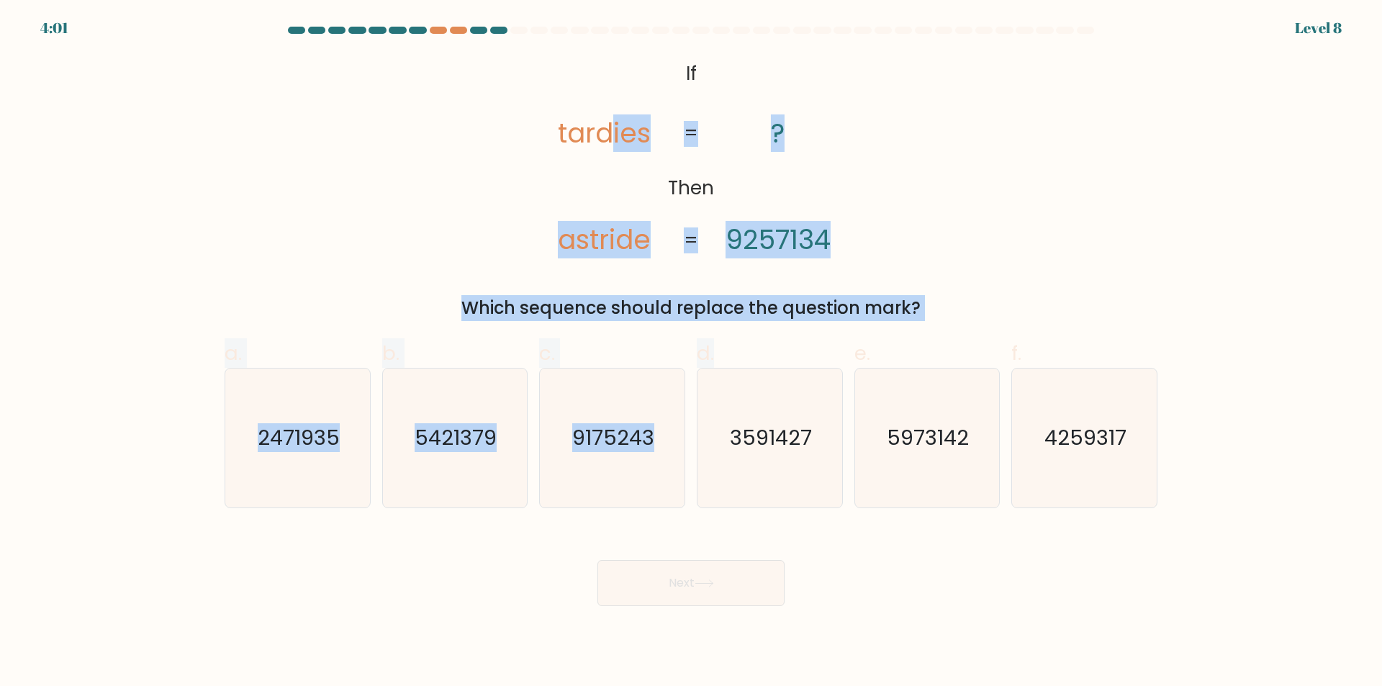
drag, startPoint x: 608, startPoint y: 55, endPoint x: 836, endPoint y: 353, distance: 375.3
click at [836, 353] on form "If ?" at bounding box center [691, 316] width 1382 height 579
click at [608, 78] on icon "@import url('https://fonts.googleapis.com/css?family=Abril+Fatface:400,100,100i…" at bounding box center [691, 158] width 334 height 206
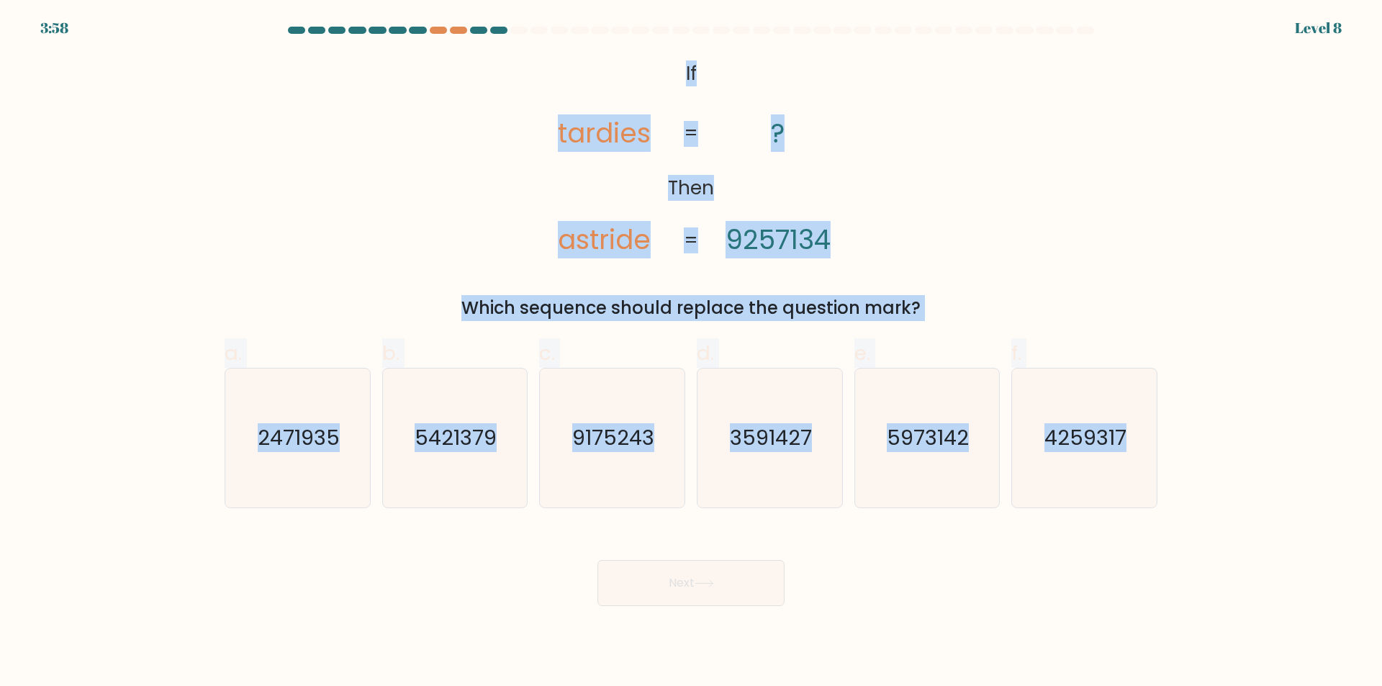
drag, startPoint x: 667, startPoint y: 73, endPoint x: 1163, endPoint y: 523, distance: 669.6
click at [1163, 523] on form "If ?" at bounding box center [691, 316] width 1382 height 579
copy form "If Then tardies astride ? 9257134 = = Which sequence should replace the questio…"
click at [312, 445] on text "2471935" at bounding box center [299, 438] width 82 height 29
click at [691, 353] on input "a. 2471935" at bounding box center [691, 347] width 1 height 9
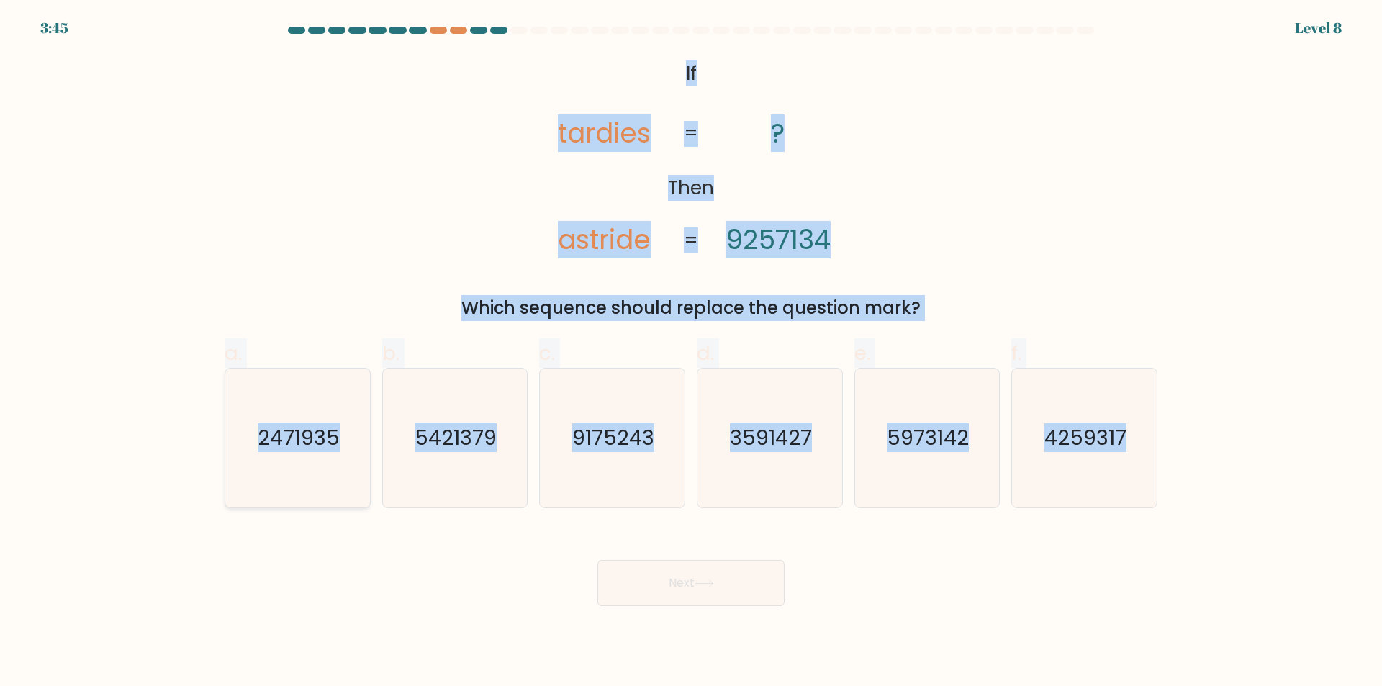
radio input "true"
click at [729, 585] on button "Next" at bounding box center [690, 583] width 187 height 46
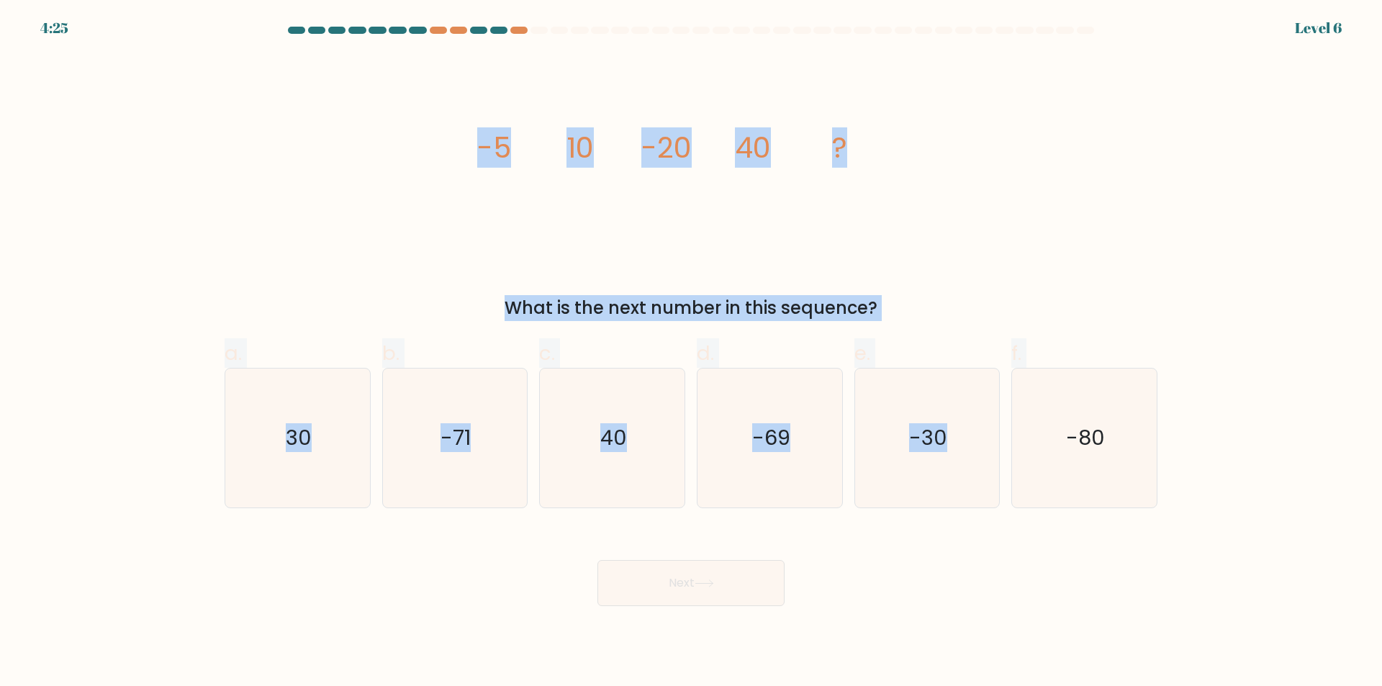
drag, startPoint x: 470, startPoint y: 142, endPoint x: 1222, endPoint y: 578, distance: 869.0
click at [1222, 578] on form at bounding box center [691, 316] width 1382 height 579
copy form "-5 10 -20 40 ? What is the next number in this sequence? a. 30 b. -71 c. 40 d. …"
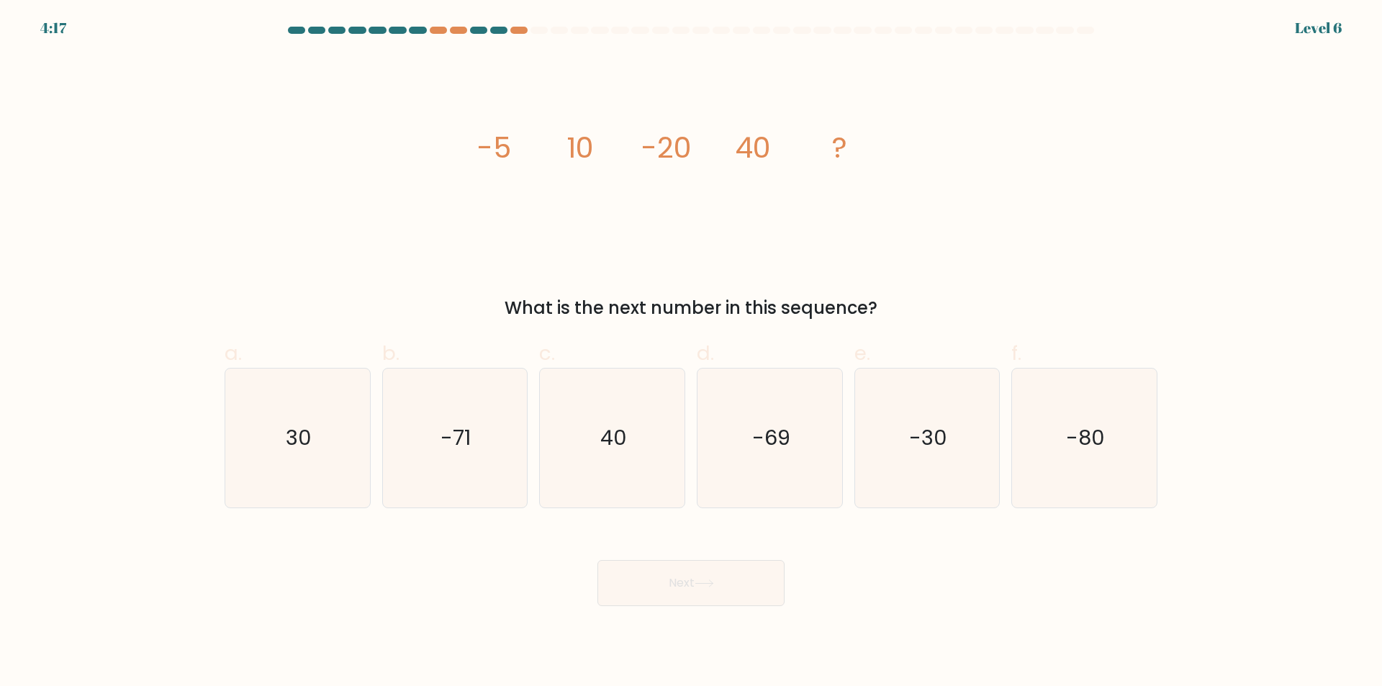
click at [519, 574] on div "Next" at bounding box center [691, 565] width 950 height 81
click at [1106, 444] on icon "-80" at bounding box center [1084, 438] width 139 height 139
click at [692, 353] on input "f. -80" at bounding box center [691, 347] width 1 height 9
radio input "true"
click at [700, 568] on button "Next" at bounding box center [690, 583] width 187 height 46
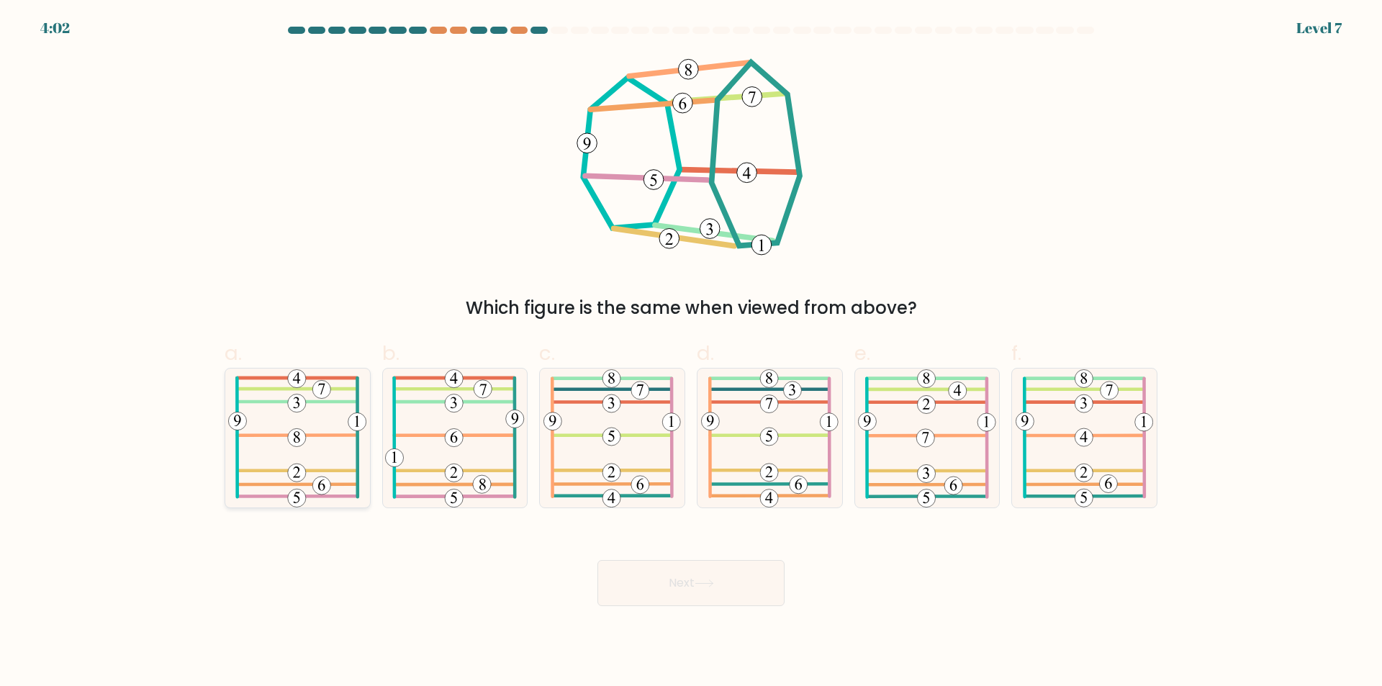
click at [300, 433] on 210 at bounding box center [297, 438] width 18 height 18
click at [691, 353] on input "a." at bounding box center [691, 347] width 1 height 9
radio input "true"
click at [699, 594] on button "Next" at bounding box center [690, 583] width 187 height 46
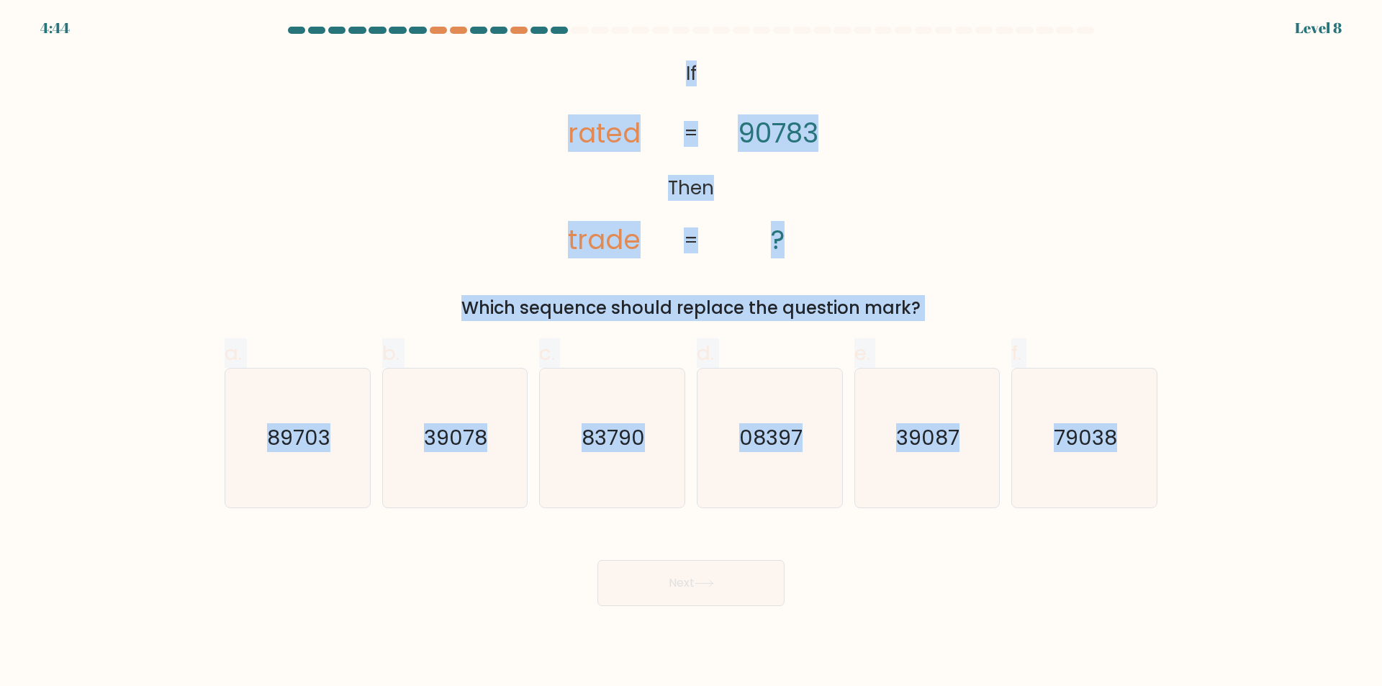
drag, startPoint x: 667, startPoint y: 46, endPoint x: 1172, endPoint y: 491, distance: 672.7
click at [1172, 491] on form "If ?" at bounding box center [691, 316] width 1382 height 579
copy form "If Then rated trade 90783 ? = = Which sequence should replace the question mark…"
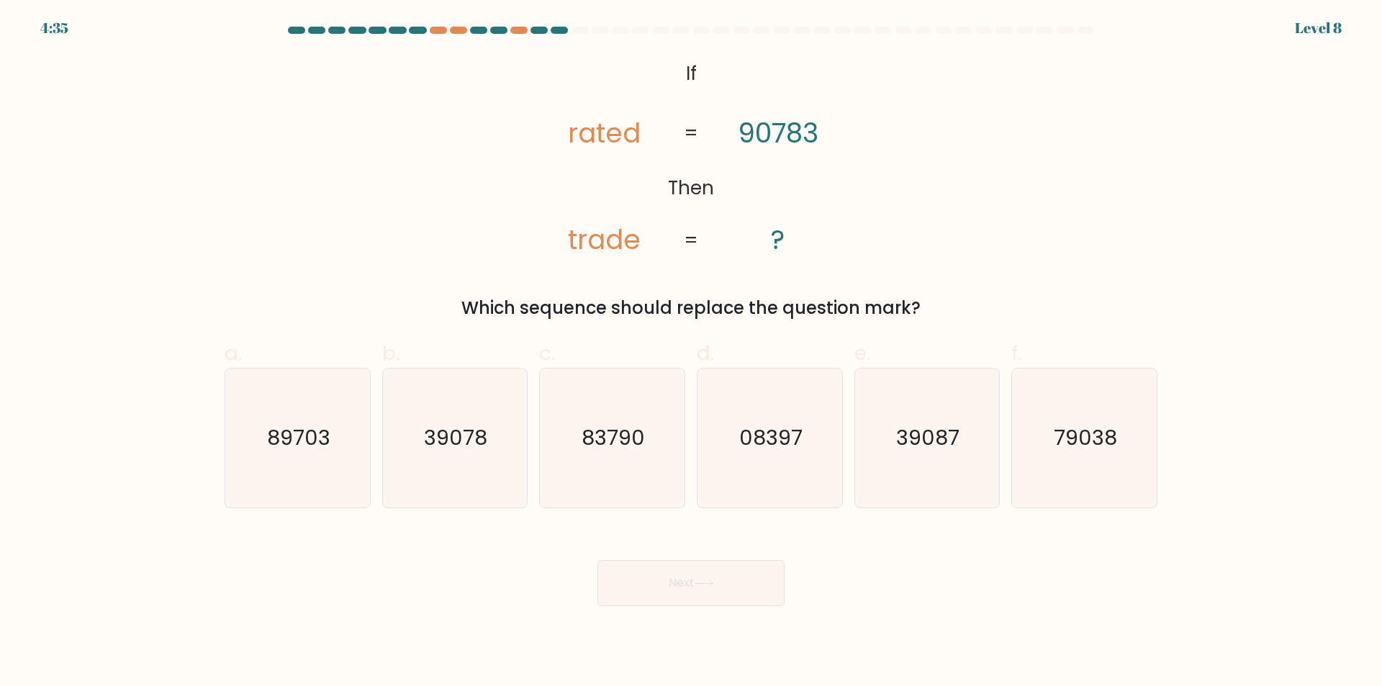
click at [1067, 578] on div "Next" at bounding box center [691, 565] width 950 height 81
click at [1045, 430] on icon "79038" at bounding box center [1084, 438] width 139 height 139
click at [692, 353] on input "f. 79038" at bounding box center [691, 347] width 1 height 9
radio input "true"
click at [688, 637] on body "4:30 Level 8 If" at bounding box center [691, 343] width 1382 height 686
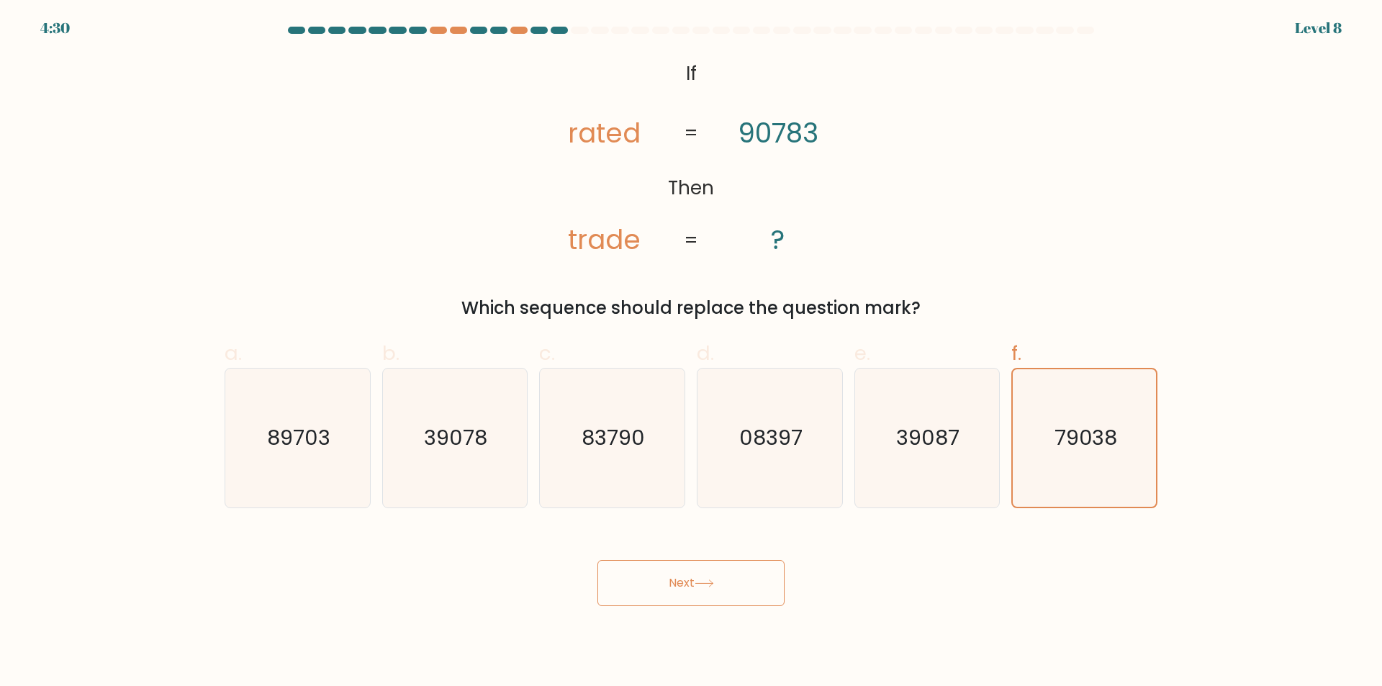
click at [698, 552] on div "Next" at bounding box center [691, 565] width 950 height 81
click at [702, 569] on button "Next" at bounding box center [690, 583] width 187 height 46
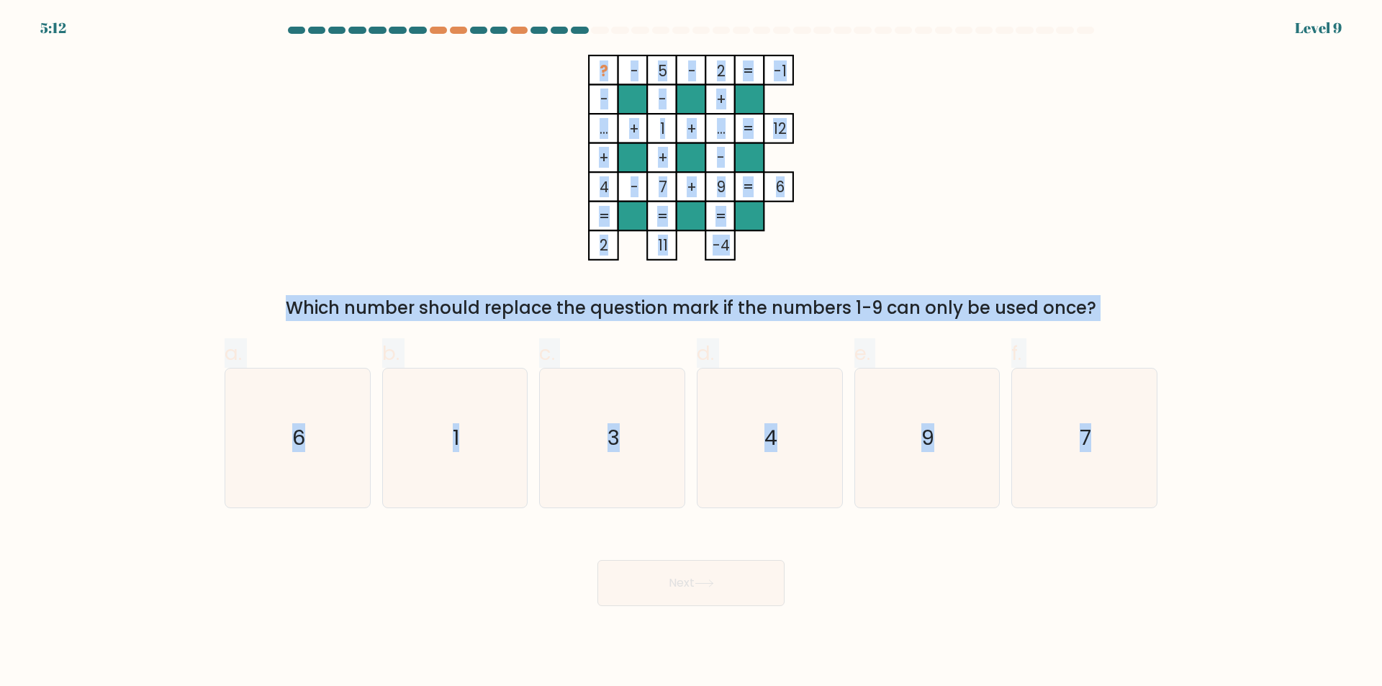
drag, startPoint x: 528, startPoint y: 57, endPoint x: 1199, endPoint y: 511, distance: 810.8
click at [1199, 511] on form at bounding box center [691, 316] width 1382 height 579
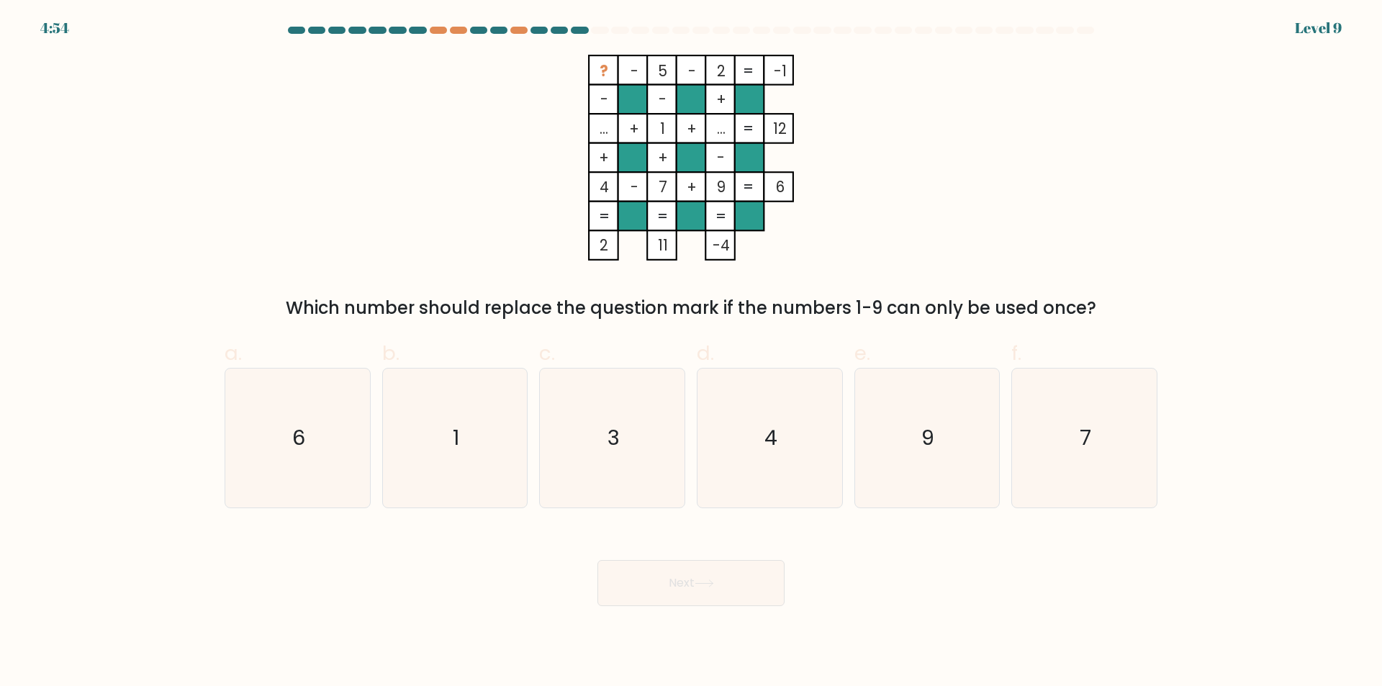
click at [431, 592] on div "Next" at bounding box center [691, 565] width 950 height 81
click at [307, 376] on icon "6" at bounding box center [297, 438] width 139 height 139
click at [691, 353] on input "a. 6" at bounding box center [691, 347] width 1 height 9
radio input "true"
click at [695, 595] on button "Next" at bounding box center [690, 583] width 187 height 46
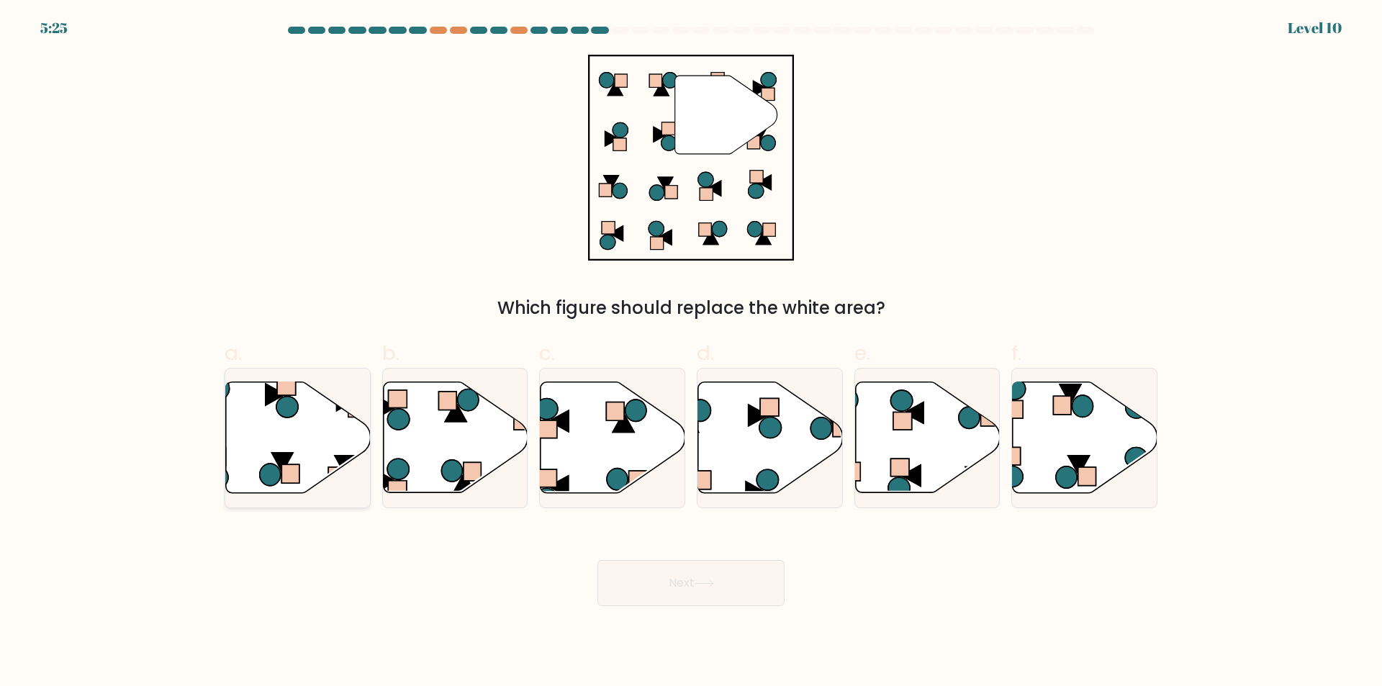
click at [255, 427] on icon at bounding box center [298, 437] width 145 height 111
click at [691, 353] on input "a." at bounding box center [691, 347] width 1 height 9
radio input "true"
click at [691, 590] on button "Next" at bounding box center [690, 583] width 187 height 46
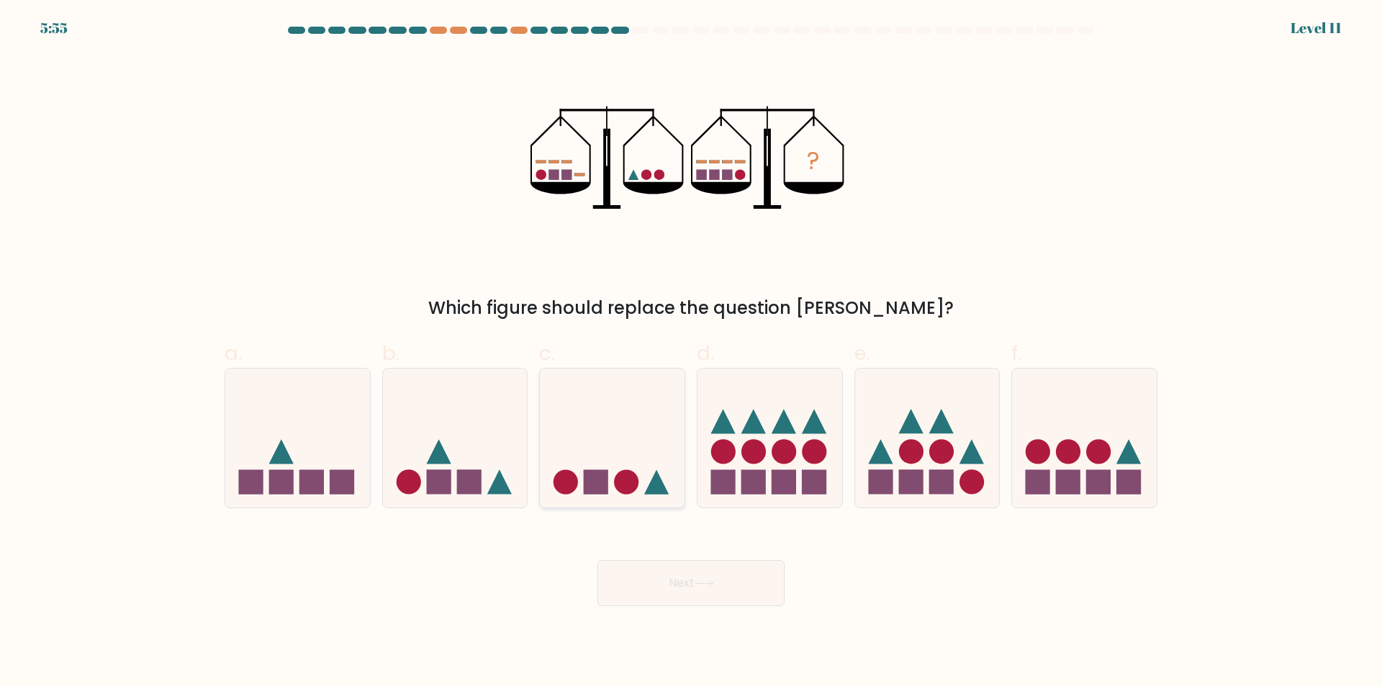
click at [636, 423] on icon at bounding box center [612, 438] width 145 height 119
click at [691, 353] on input "c." at bounding box center [691, 347] width 1 height 9
radio input "true"
click at [715, 565] on button "Next" at bounding box center [690, 583] width 187 height 46
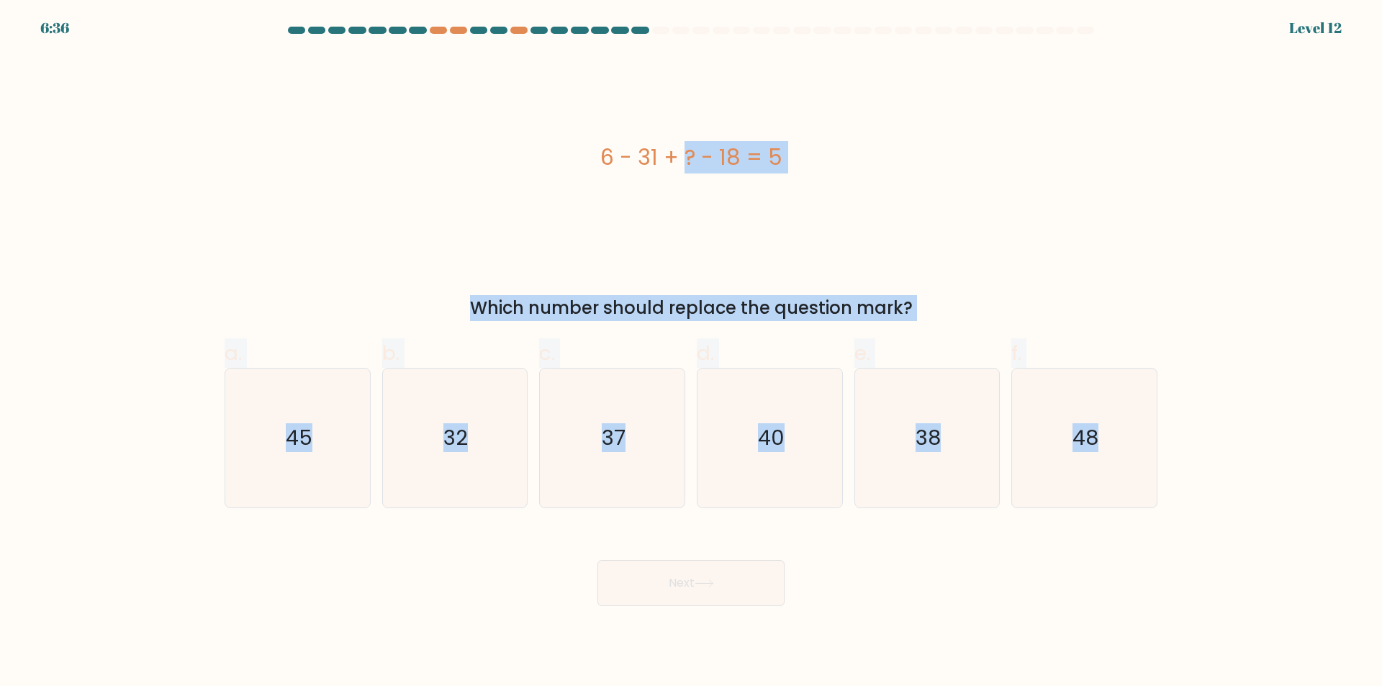
drag, startPoint x: 540, startPoint y: 136, endPoint x: 1176, endPoint y: 549, distance: 758.1
click at [1176, 549] on form "a." at bounding box center [691, 316] width 1382 height 579
click at [1035, 431] on icon "48" at bounding box center [1084, 438] width 139 height 139
click at [692, 353] on input "f. 48" at bounding box center [691, 347] width 1 height 9
radio input "true"
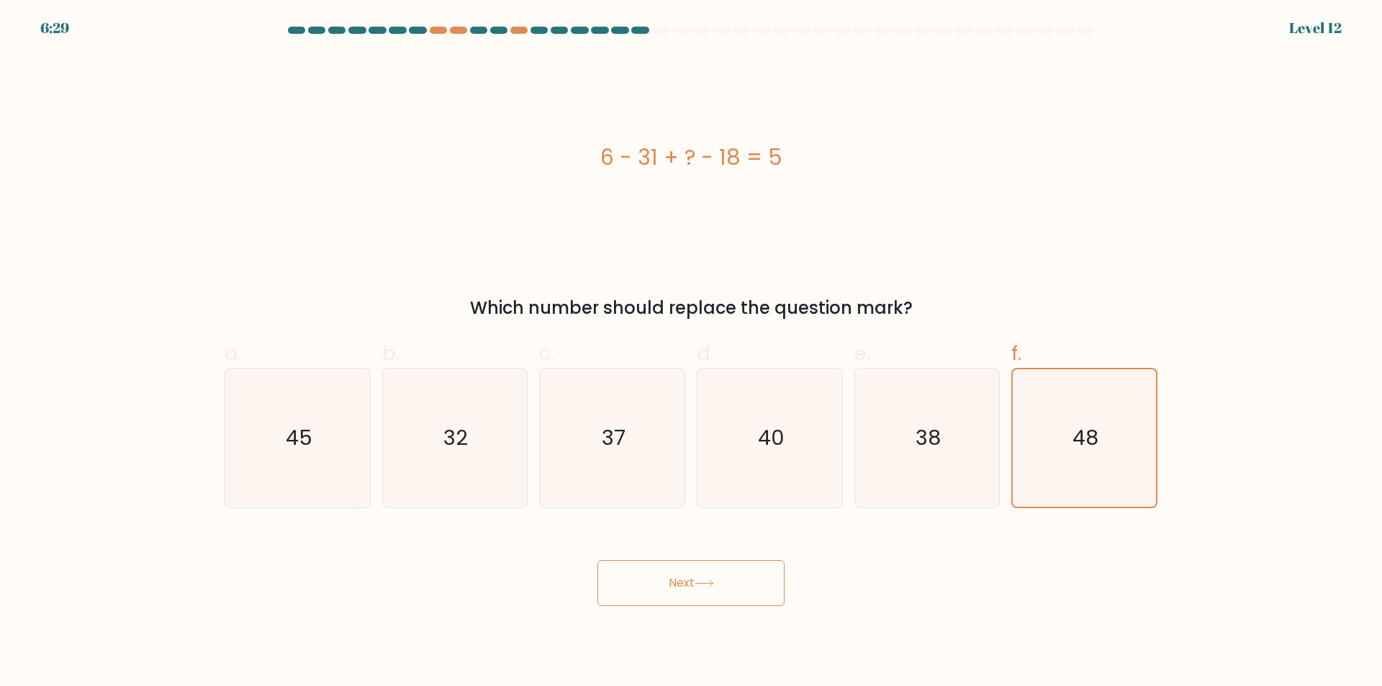
click at [666, 592] on button "Next" at bounding box center [690, 583] width 187 height 46
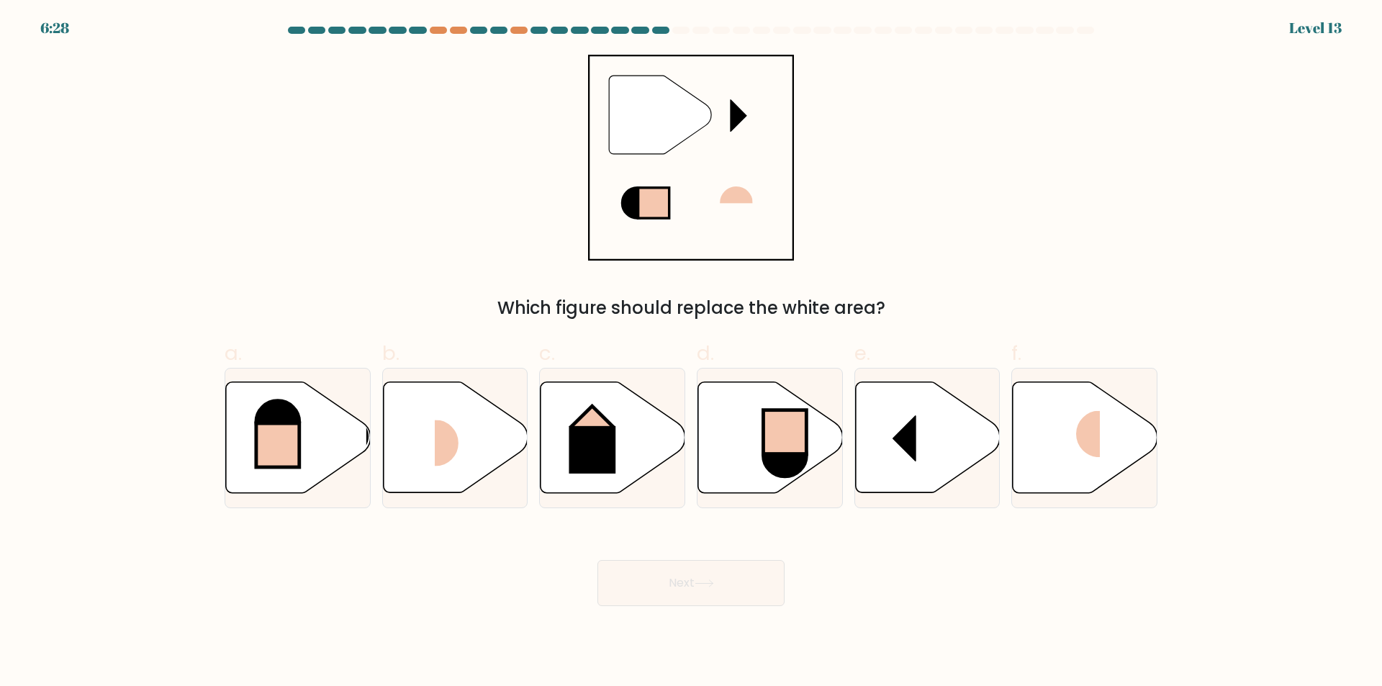
click at [672, 580] on button "Next" at bounding box center [690, 583] width 187 height 46
click at [608, 460] on rect at bounding box center [592, 450] width 47 height 48
click at [691, 353] on input "c." at bounding box center [691, 347] width 1 height 9
radio input "true"
click at [688, 581] on button "Next" at bounding box center [690, 583] width 187 height 46
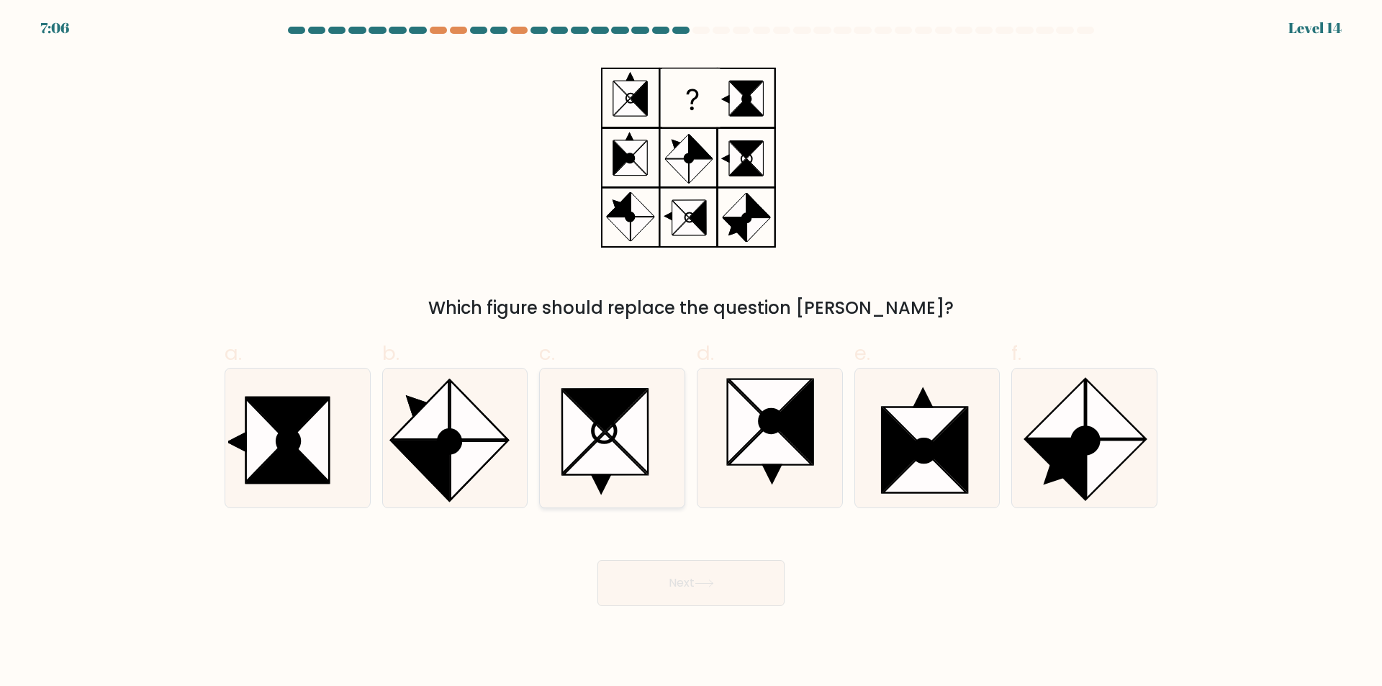
click at [595, 451] on icon at bounding box center [606, 454] width 84 height 42
click at [691, 353] on input "c." at bounding box center [691, 347] width 1 height 9
radio input "true"
click at [747, 637] on body "7:06 Level 14" at bounding box center [691, 343] width 1382 height 686
click at [742, 587] on button "Next" at bounding box center [690, 583] width 187 height 46
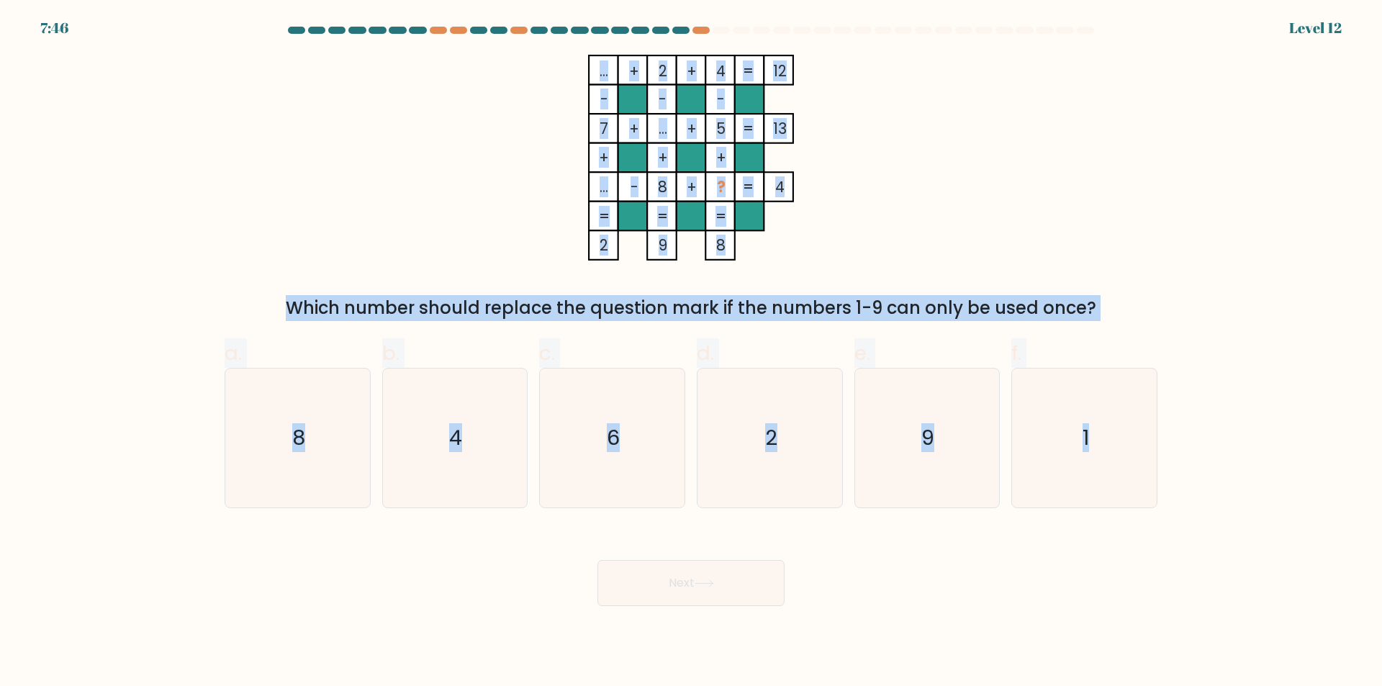
drag, startPoint x: 580, startPoint y: 59, endPoint x: 1174, endPoint y: 507, distance: 743.8
click at [1174, 507] on form at bounding box center [691, 316] width 1382 height 579
click at [653, 427] on icon "6" at bounding box center [612, 438] width 139 height 139
click at [691, 353] on input "c. 6" at bounding box center [691, 347] width 1 height 9
radio input "true"
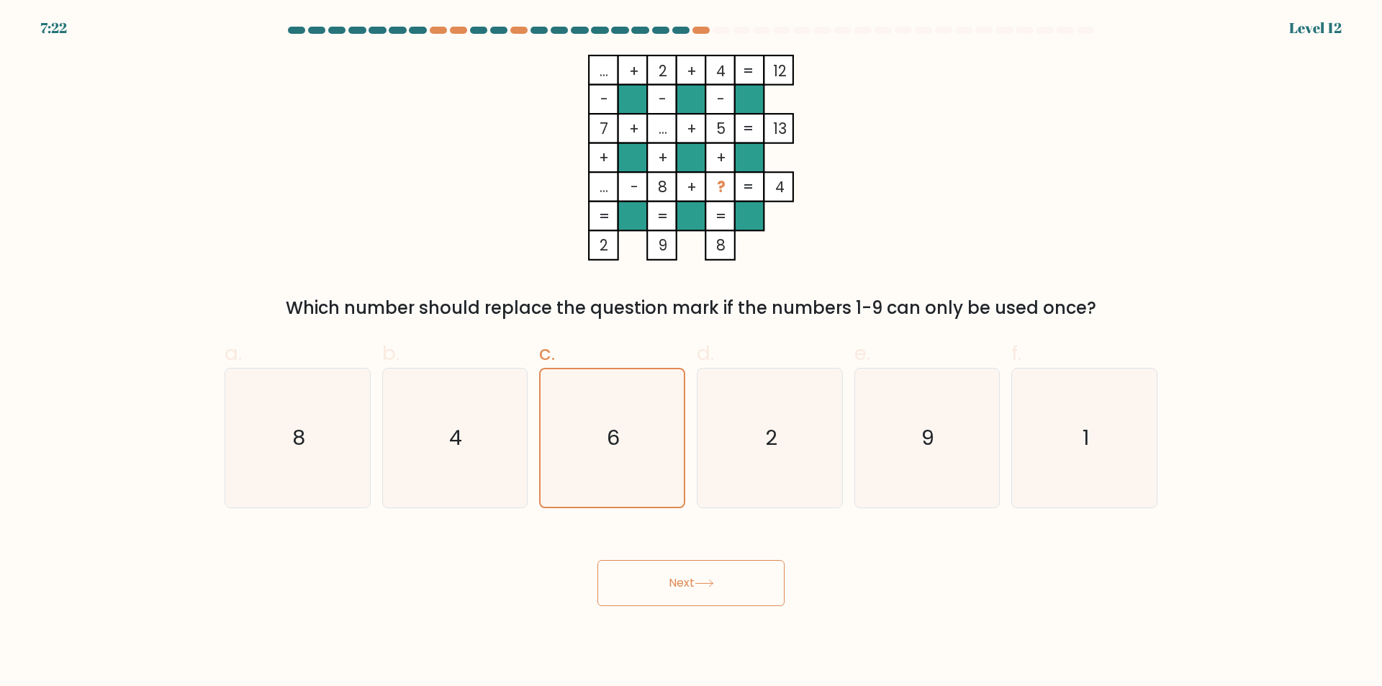
click at [673, 596] on button "Next" at bounding box center [690, 583] width 187 height 46
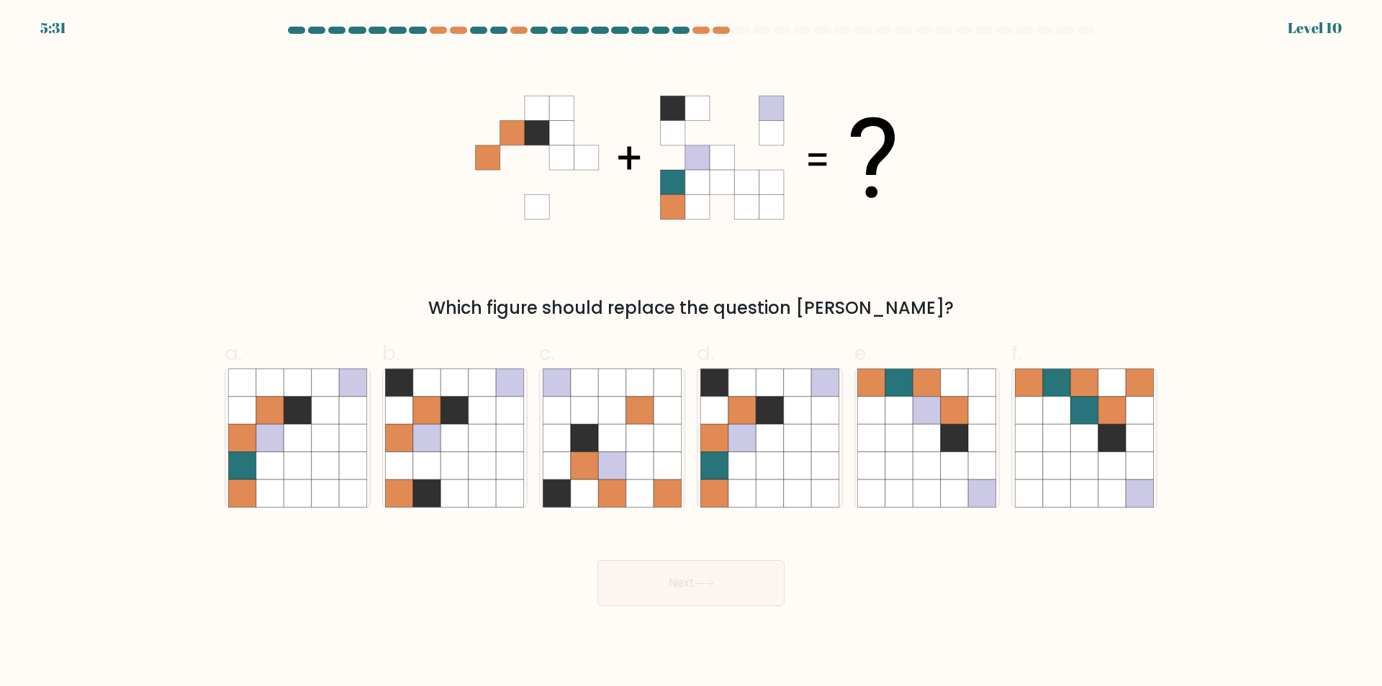
click at [694, 491] on div "d." at bounding box center [770, 423] width 158 height 170
click at [626, 469] on icon at bounding box center [611, 465] width 27 height 27
click at [691, 353] on input "c." at bounding box center [691, 347] width 1 height 9
radio input "true"
click at [686, 578] on button "Next" at bounding box center [690, 583] width 187 height 46
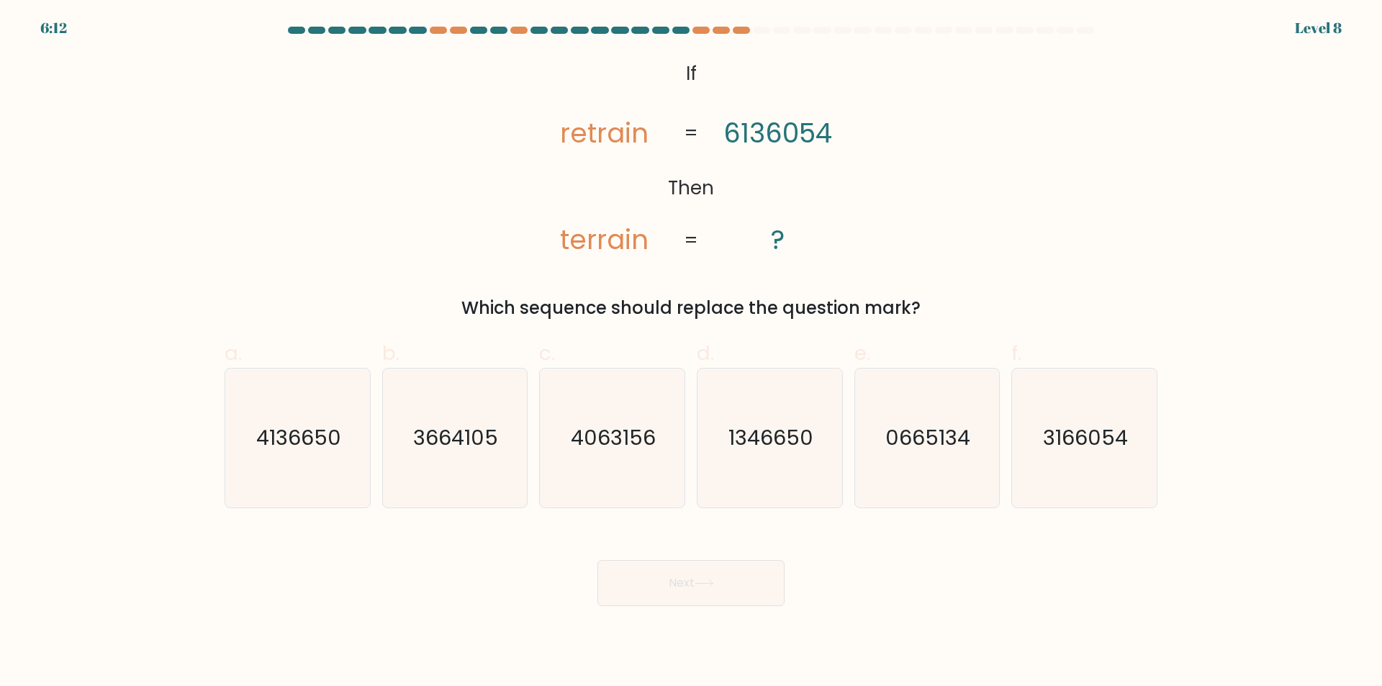
drag, startPoint x: 465, startPoint y: 78, endPoint x: 475, endPoint y: 85, distance: 12.0
click at [475, 85] on div "@import url('https://fonts.googleapis.com/css?family=Abril+Fatface:400,100,100i…" at bounding box center [691, 188] width 950 height 266
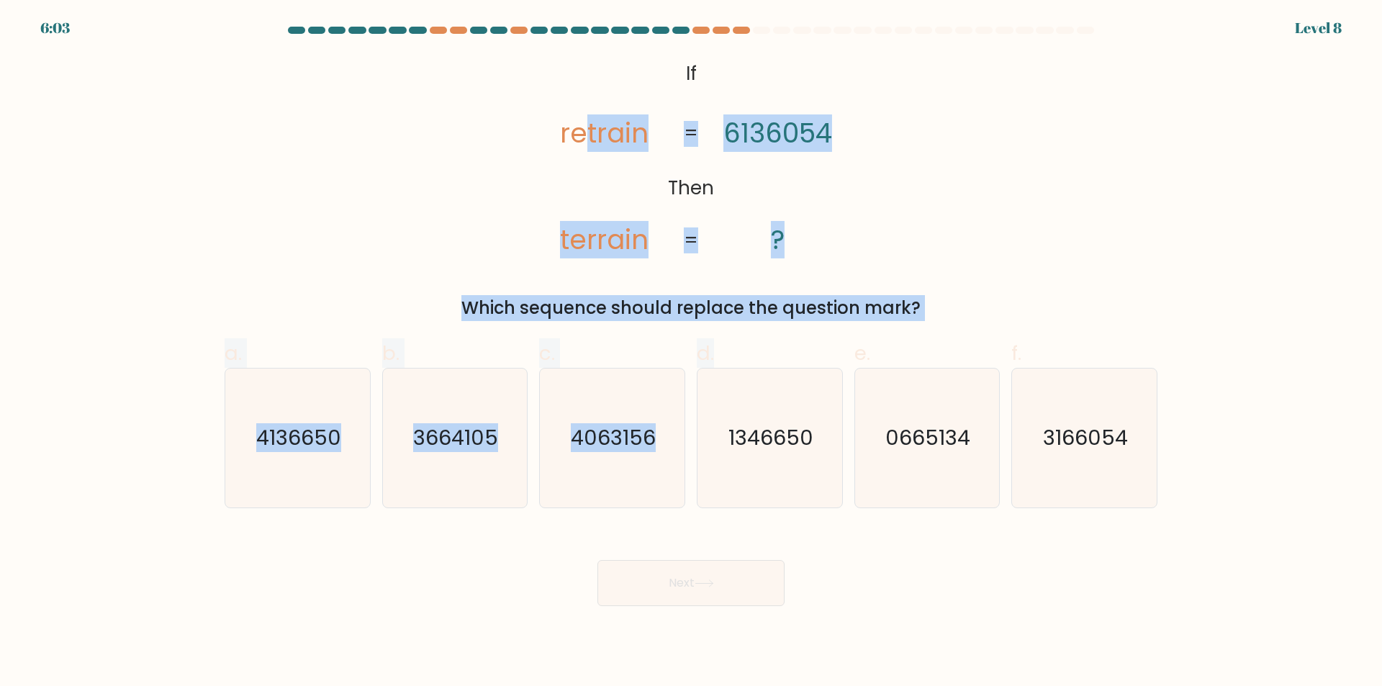
drag, startPoint x: 580, startPoint y: 69, endPoint x: 827, endPoint y: 339, distance: 365.8
click at [827, 339] on form "If ?" at bounding box center [691, 316] width 1382 height 579
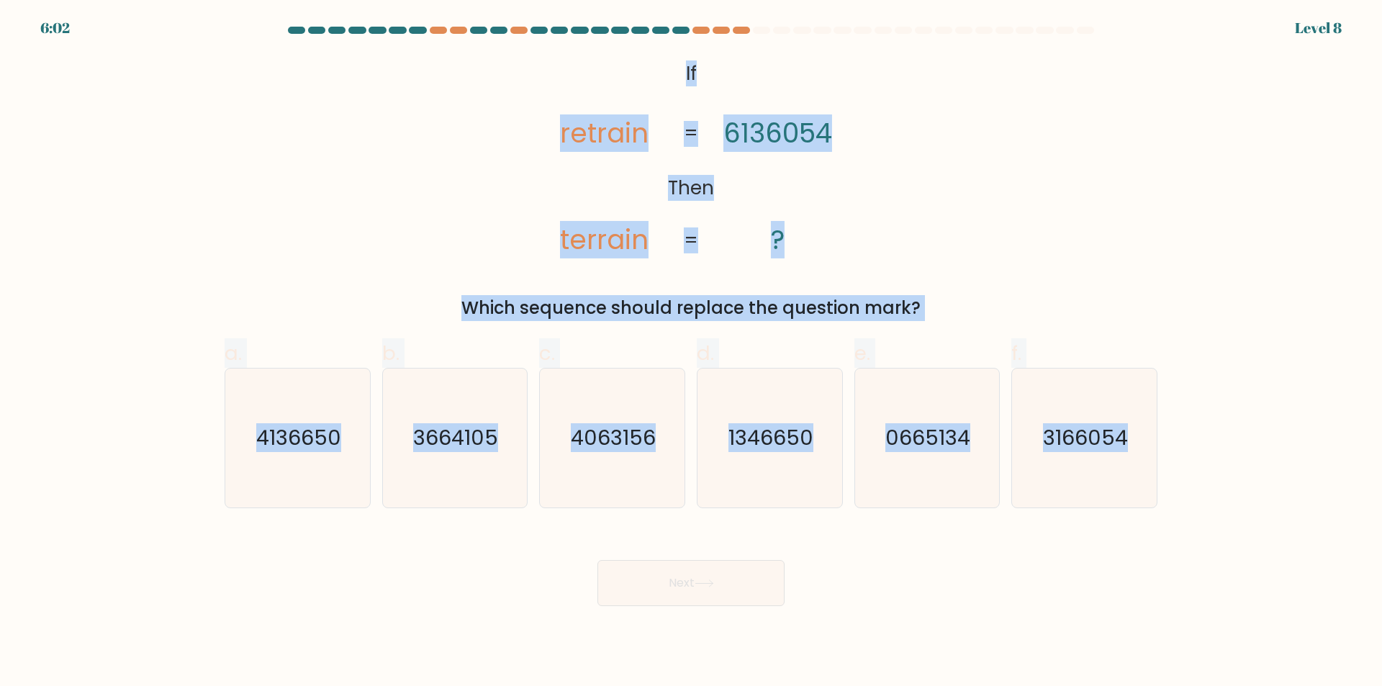
drag, startPoint x: 676, startPoint y: 66, endPoint x: 1177, endPoint y: 534, distance: 686.0
click at [1177, 534] on form "If ?" at bounding box center [691, 316] width 1382 height 579
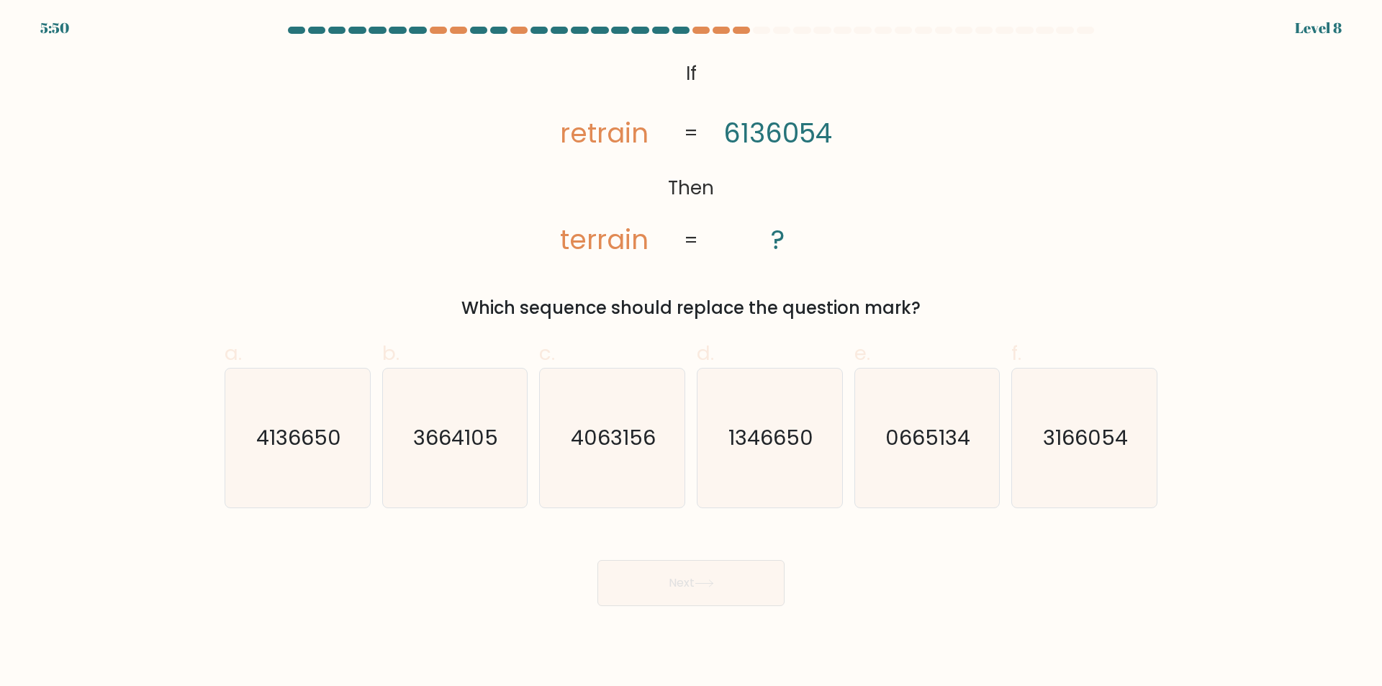
click at [941, 600] on div "Next" at bounding box center [691, 565] width 950 height 81
click at [1038, 465] on icon "3166054" at bounding box center [1084, 438] width 139 height 139
click at [692, 353] on input "f. 3166054" at bounding box center [691, 347] width 1 height 9
radio input "true"
click at [698, 586] on button "Next" at bounding box center [690, 583] width 187 height 46
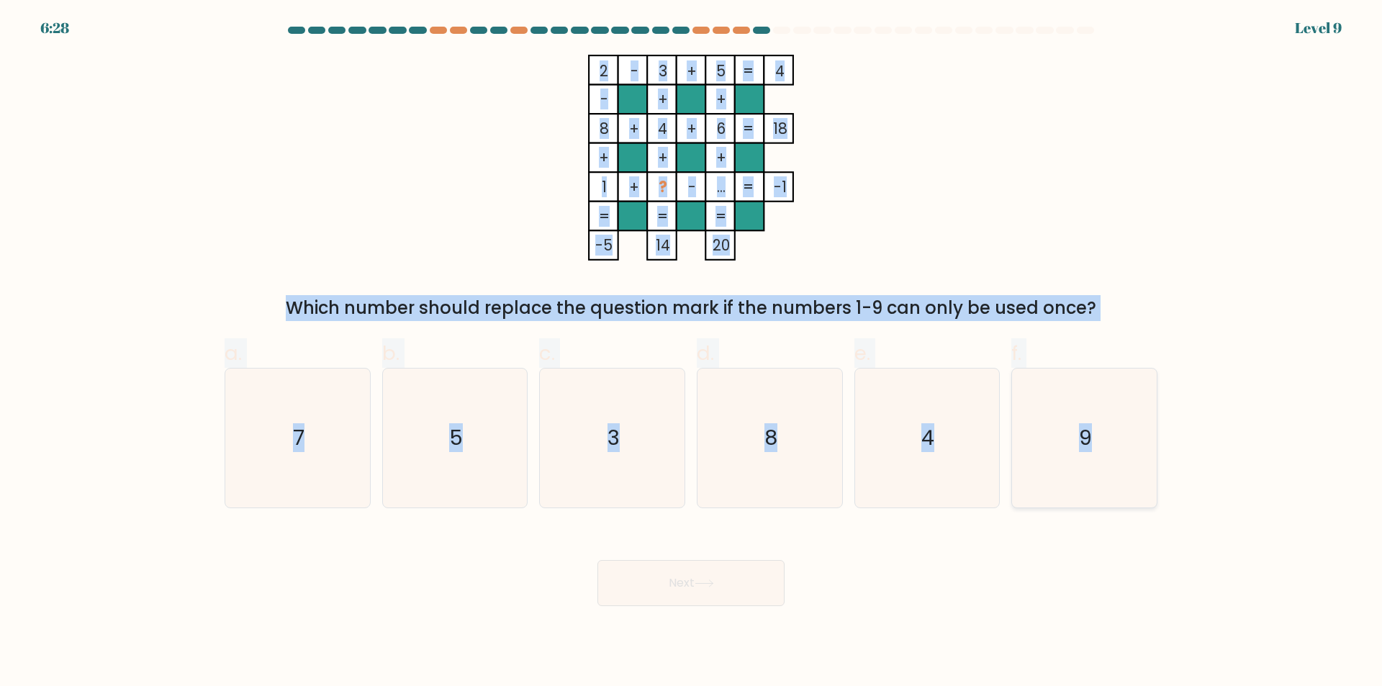
drag, startPoint x: 560, startPoint y: 63, endPoint x: 1123, endPoint y: 482, distance: 701.7
click at [1123, 482] on form at bounding box center [691, 316] width 1382 height 579
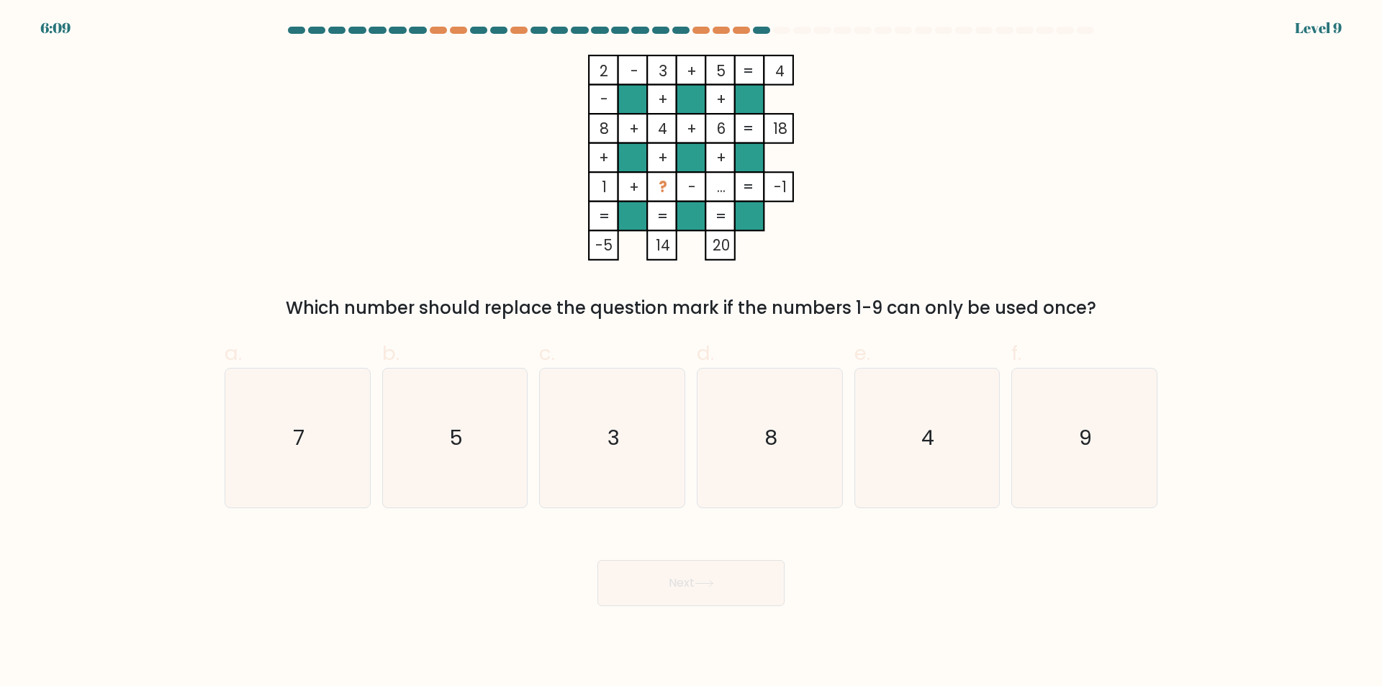
click at [363, 569] on div "Next" at bounding box center [691, 565] width 950 height 81
click at [321, 413] on icon "7" at bounding box center [297, 438] width 139 height 139
click at [691, 353] on input "a. 7" at bounding box center [691, 347] width 1 height 9
radio input "true"
click at [684, 572] on button "Next" at bounding box center [690, 583] width 187 height 46
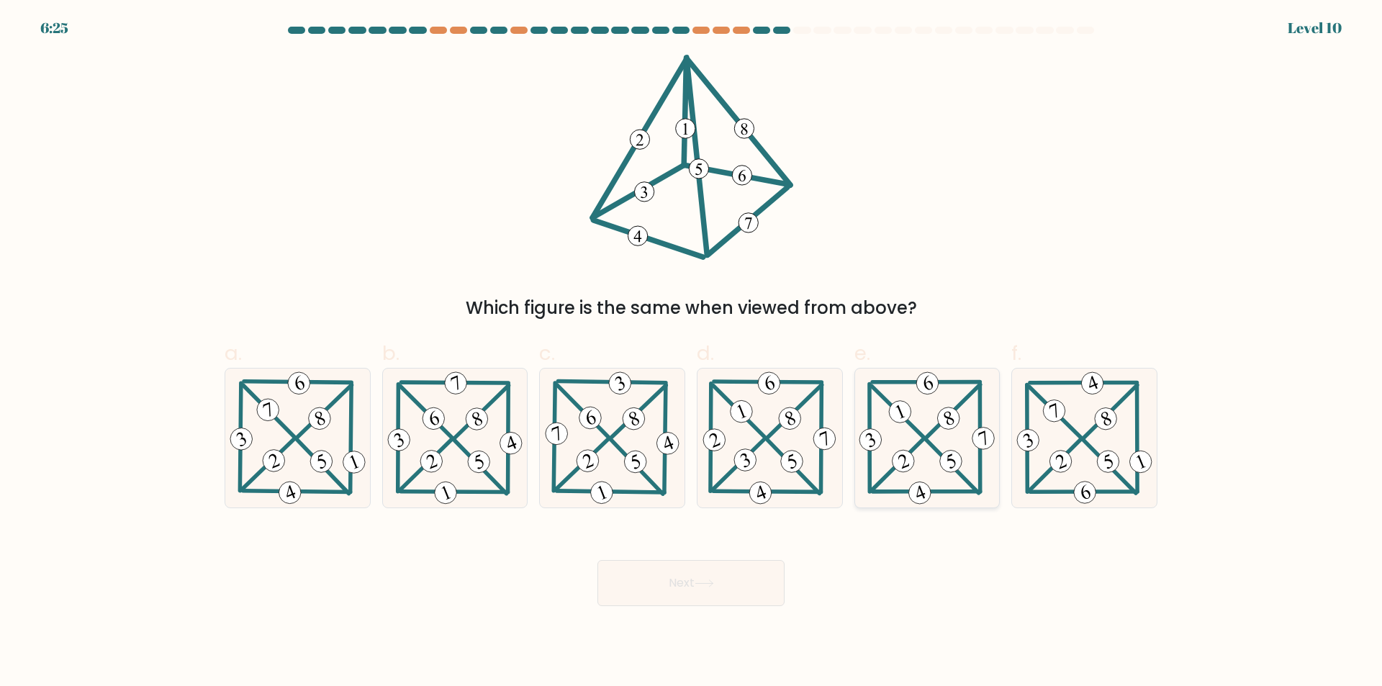
click at [948, 431] on icon at bounding box center [927, 438] width 142 height 139
click at [692, 353] on input "e." at bounding box center [691, 347] width 1 height 9
radio input "true"
click at [643, 587] on button "Next" at bounding box center [690, 583] width 187 height 46
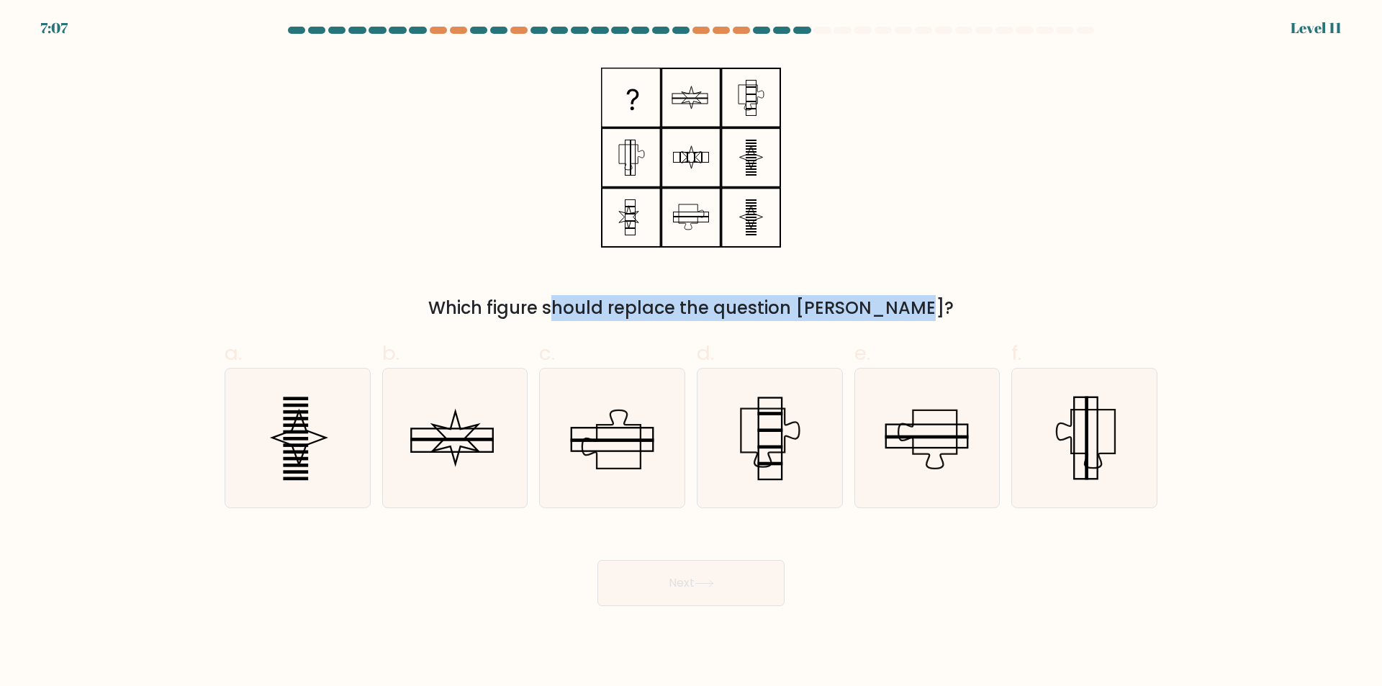
drag, startPoint x: 591, startPoint y: 114, endPoint x: 826, endPoint y: 279, distance: 287.4
click at [826, 279] on div "Which figure should replace the question mark?" at bounding box center [691, 188] width 950 height 266
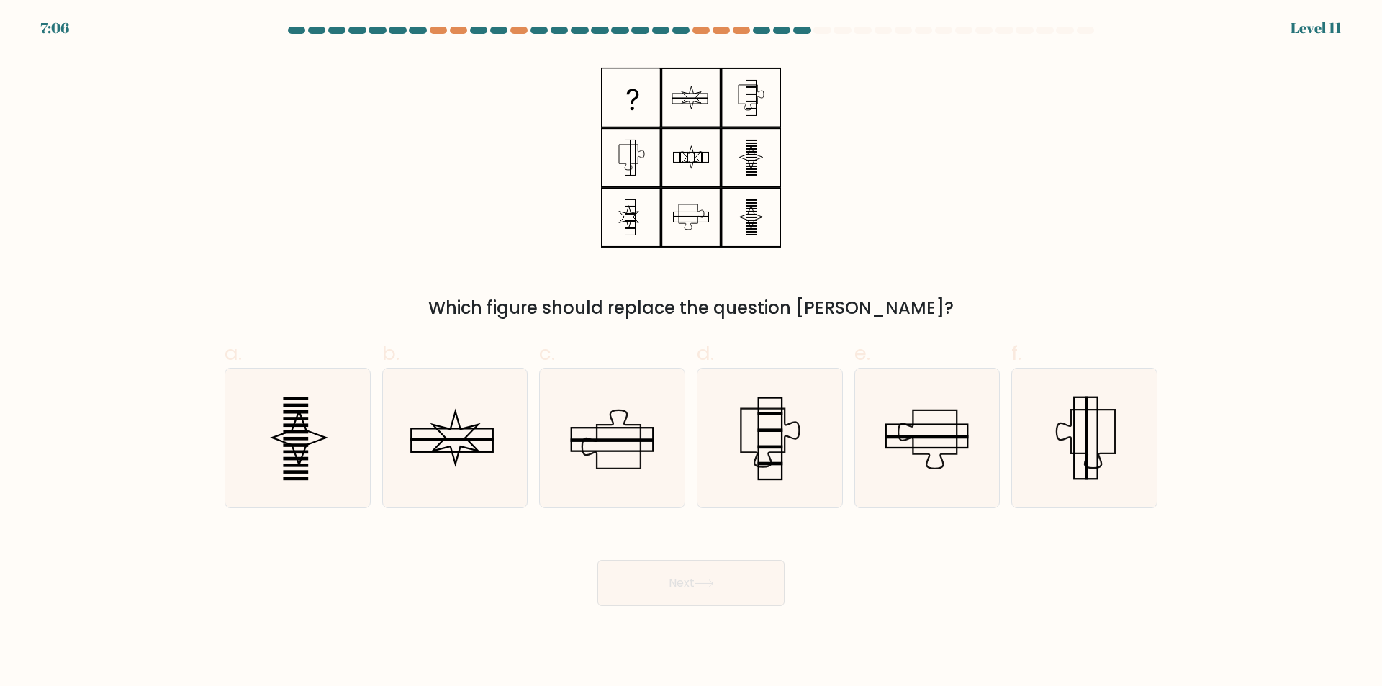
click at [553, 253] on div "Which figure should replace the question mark?" at bounding box center [691, 188] width 950 height 266
click at [347, 436] on icon at bounding box center [297, 438] width 139 height 139
click at [691, 353] on input "a." at bounding box center [691, 347] width 1 height 9
radio input "true"
click at [669, 587] on button "Next" at bounding box center [690, 583] width 187 height 46
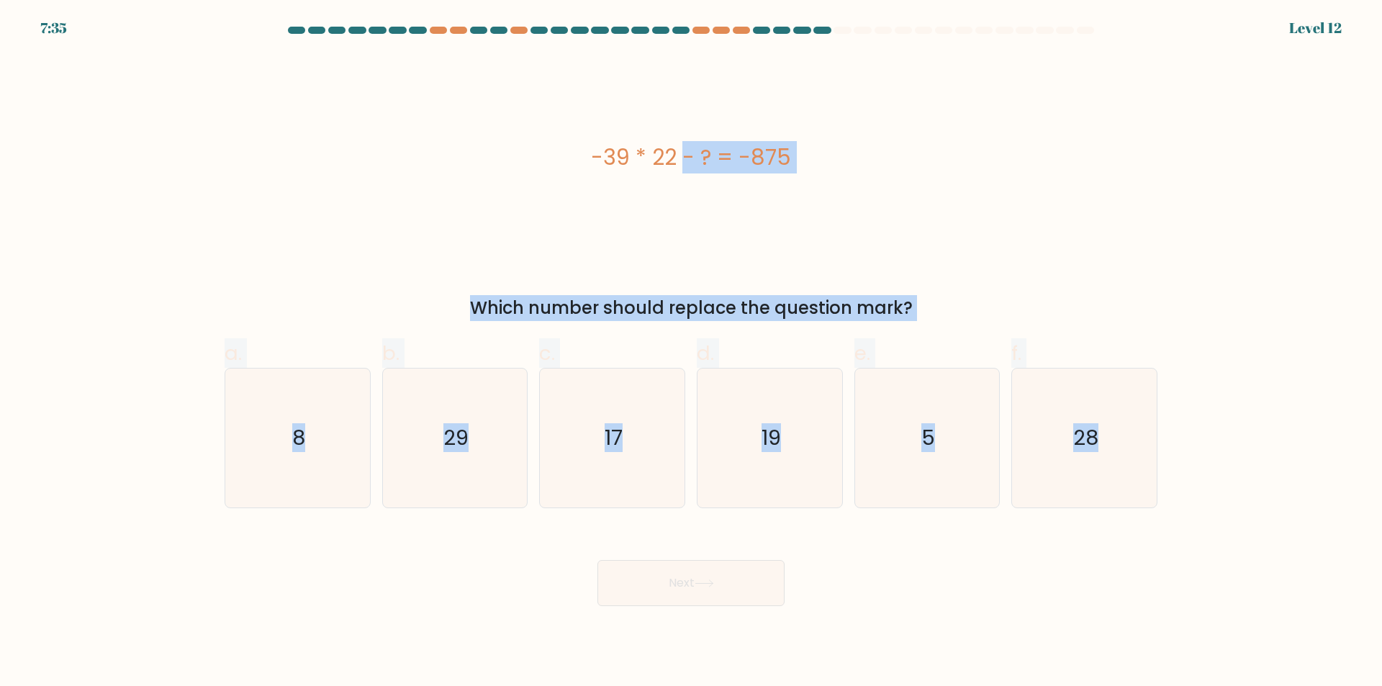
drag, startPoint x: 579, startPoint y: 132, endPoint x: 1124, endPoint y: 515, distance: 666.0
click at [1124, 515] on form "a. 8" at bounding box center [691, 316] width 1382 height 579
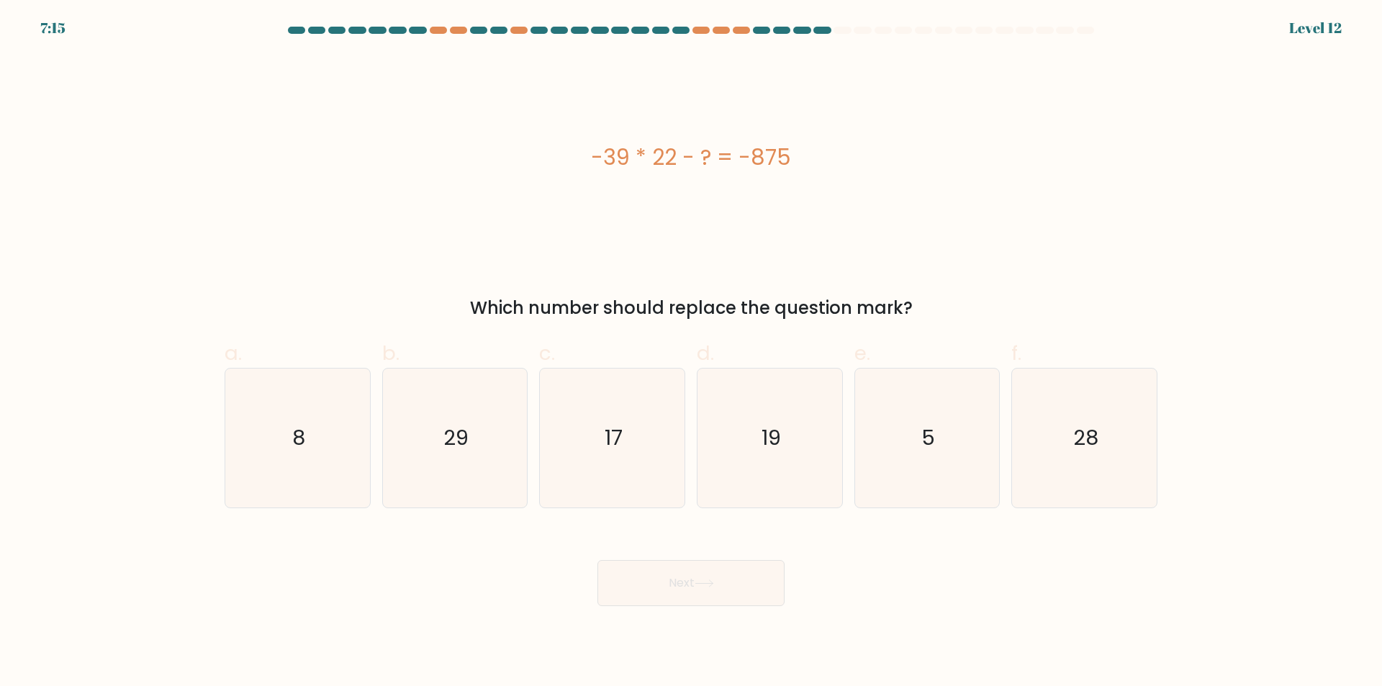
click at [428, 563] on div "Next" at bounding box center [691, 565] width 950 height 81
click at [610, 456] on icon "17" at bounding box center [612, 438] width 139 height 139
click at [691, 353] on input "c. 17" at bounding box center [691, 347] width 1 height 9
radio input "true"
click at [692, 564] on button "Next" at bounding box center [690, 583] width 187 height 46
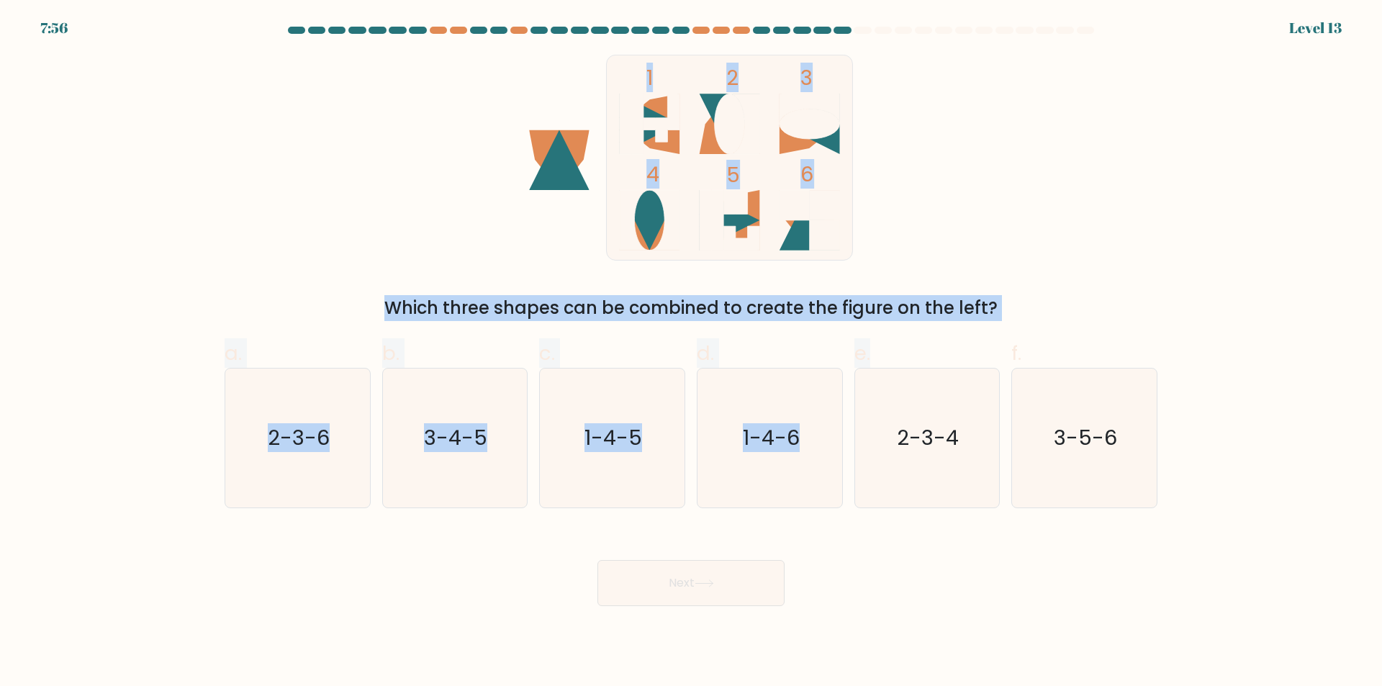
drag, startPoint x: 551, startPoint y: 76, endPoint x: 894, endPoint y: 338, distance: 431.9
click at [895, 338] on form at bounding box center [691, 316] width 1382 height 579
click at [1016, 197] on div "1 2 3 4 5 6 Which three shapes can be combined to create the figure on the left?" at bounding box center [691, 188] width 950 height 266
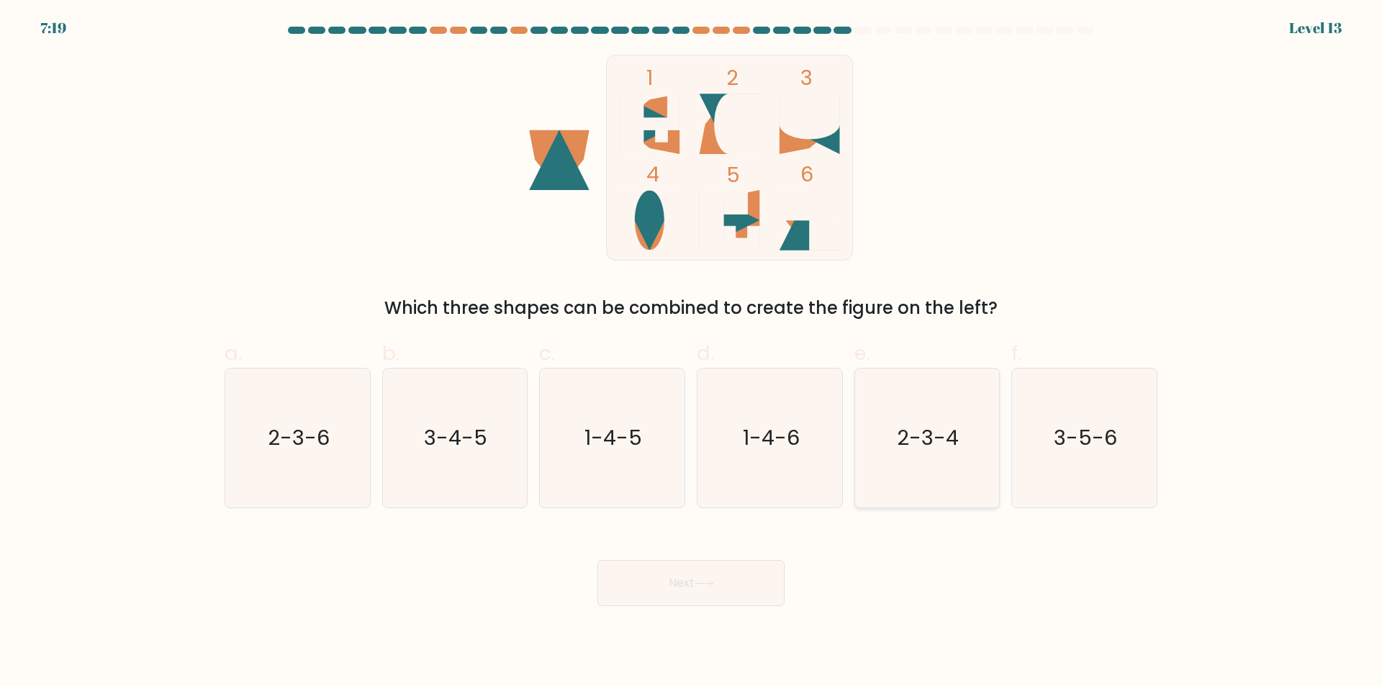
click at [929, 454] on icon "2-3-4" at bounding box center [926, 438] width 139 height 139
click at [692, 353] on input "e. 2-3-4" at bounding box center [691, 347] width 1 height 9
radio input "true"
click at [714, 583] on icon at bounding box center [704, 583] width 19 height 8
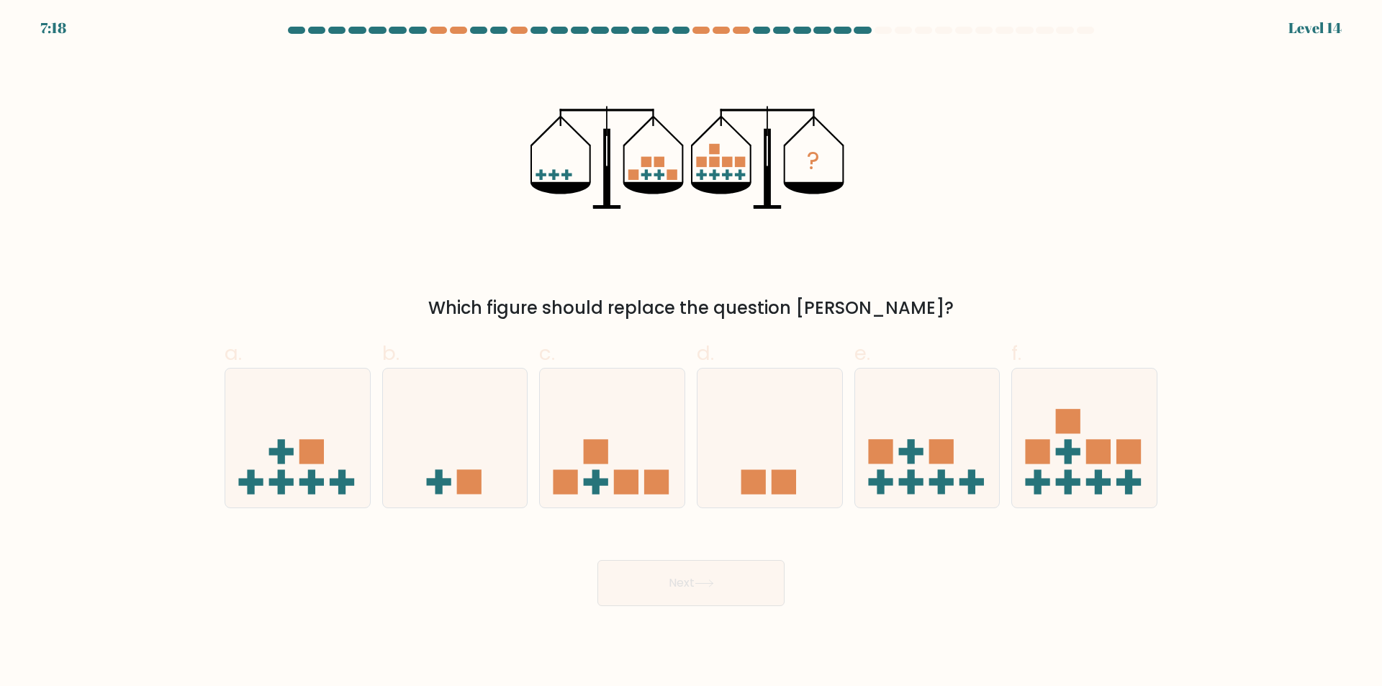
click at [724, 603] on button "Next" at bounding box center [690, 583] width 187 height 46
click at [272, 422] on icon at bounding box center [297, 438] width 145 height 119
click at [691, 353] on input "a." at bounding box center [691, 347] width 1 height 9
radio input "true"
click at [638, 594] on button "Next" at bounding box center [690, 583] width 187 height 46
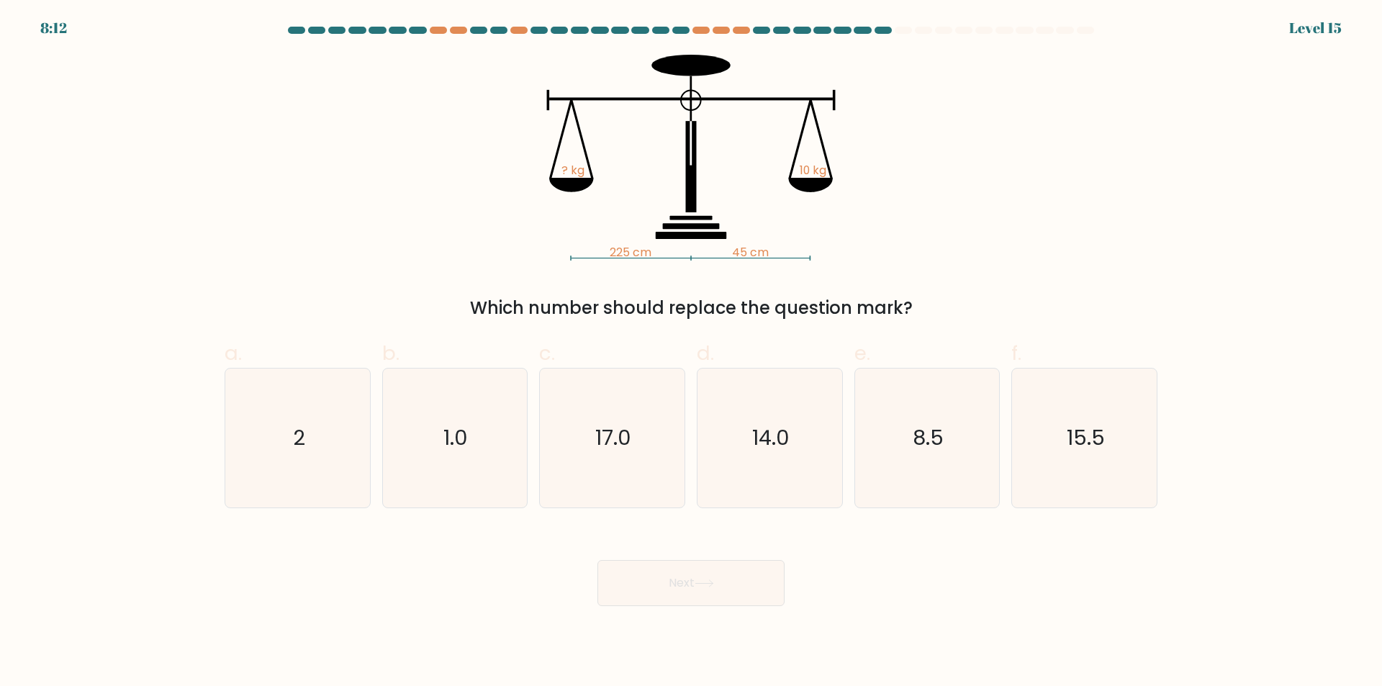
drag, startPoint x: 537, startPoint y: 87, endPoint x: 805, endPoint y: 261, distance: 319.5
click at [805, 261] on div "225 cm 45 cm ? kg 10 kg Which number should replace the question mark?" at bounding box center [691, 188] width 950 height 266
click at [547, 61] on icon "225 cm 45 cm ? kg 10 kg" at bounding box center [691, 158] width 432 height 206
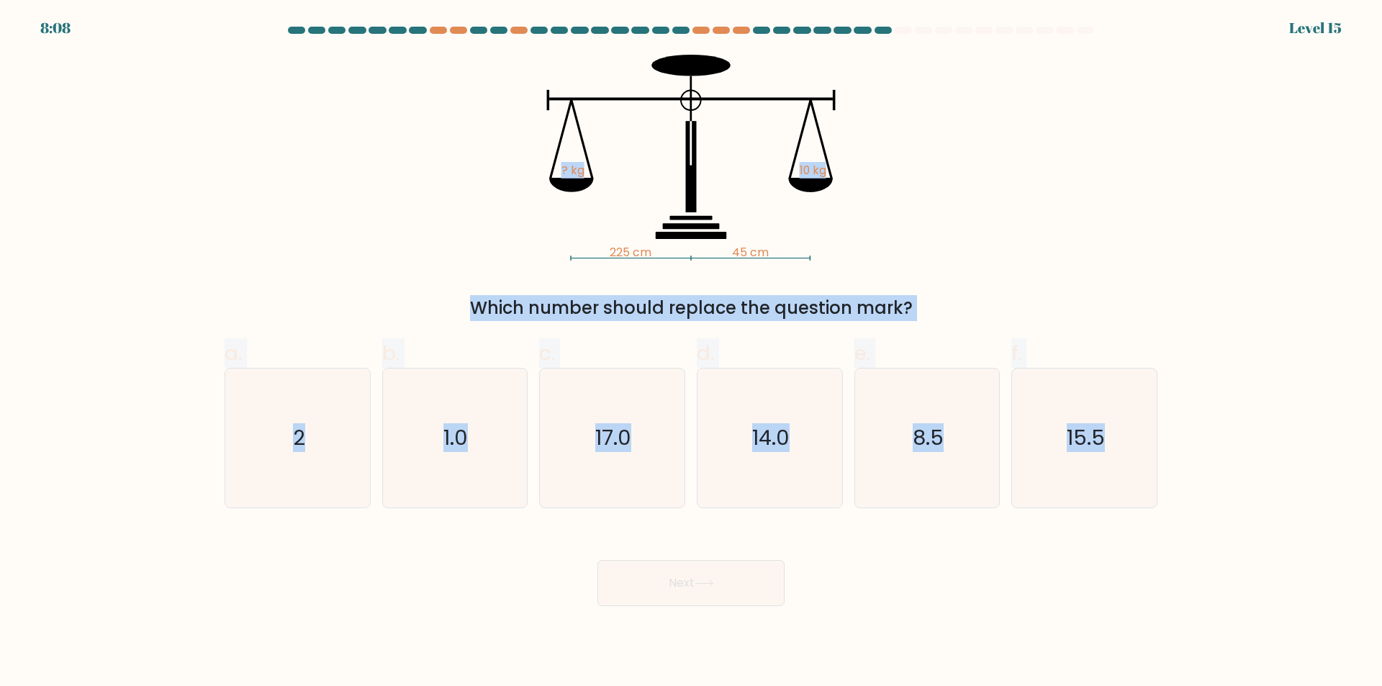
drag, startPoint x: 505, startPoint y: 45, endPoint x: 1188, endPoint y: 522, distance: 833.9
click at [1188, 522] on form at bounding box center [691, 316] width 1382 height 579
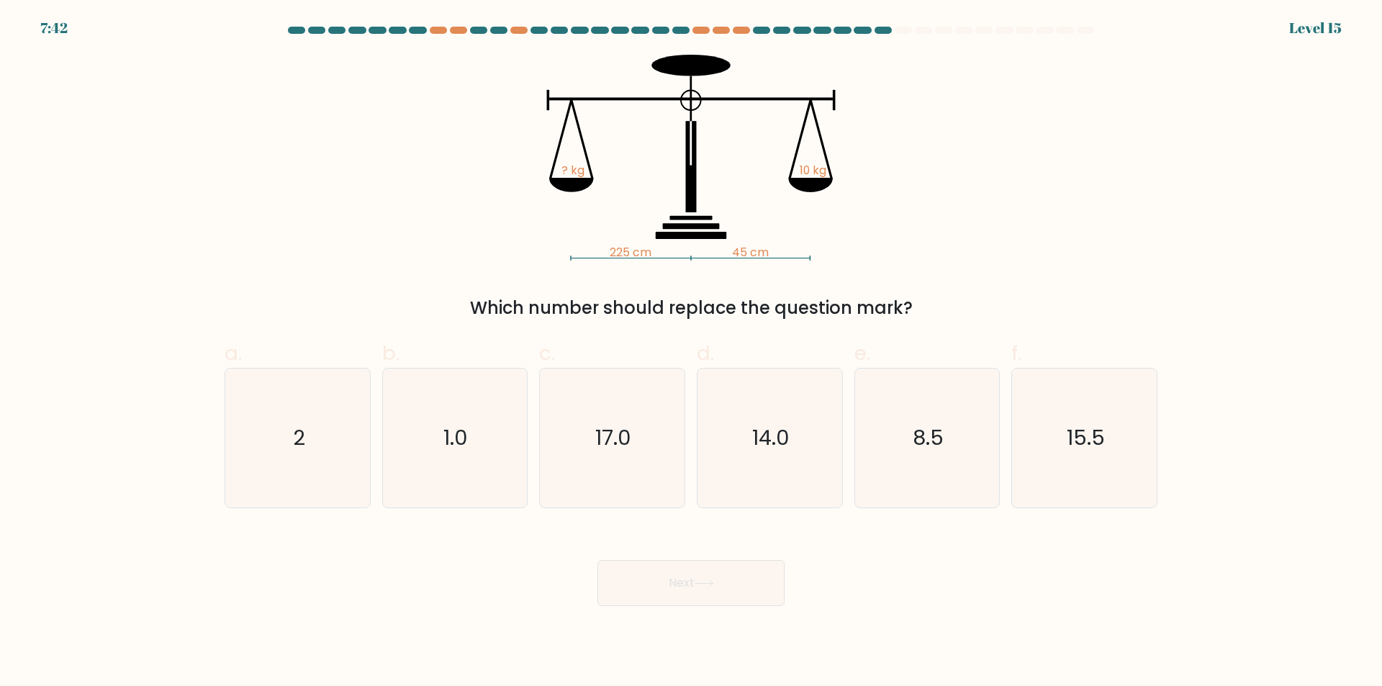
click at [470, 634] on body "7:42 Level 15" at bounding box center [691, 343] width 1382 height 686
click at [881, 433] on icon "8.5" at bounding box center [926, 438] width 139 height 139
click at [692, 353] on input "e. 8.5" at bounding box center [691, 347] width 1 height 9
radio input "true"
click at [736, 577] on button "Next" at bounding box center [690, 583] width 187 height 46
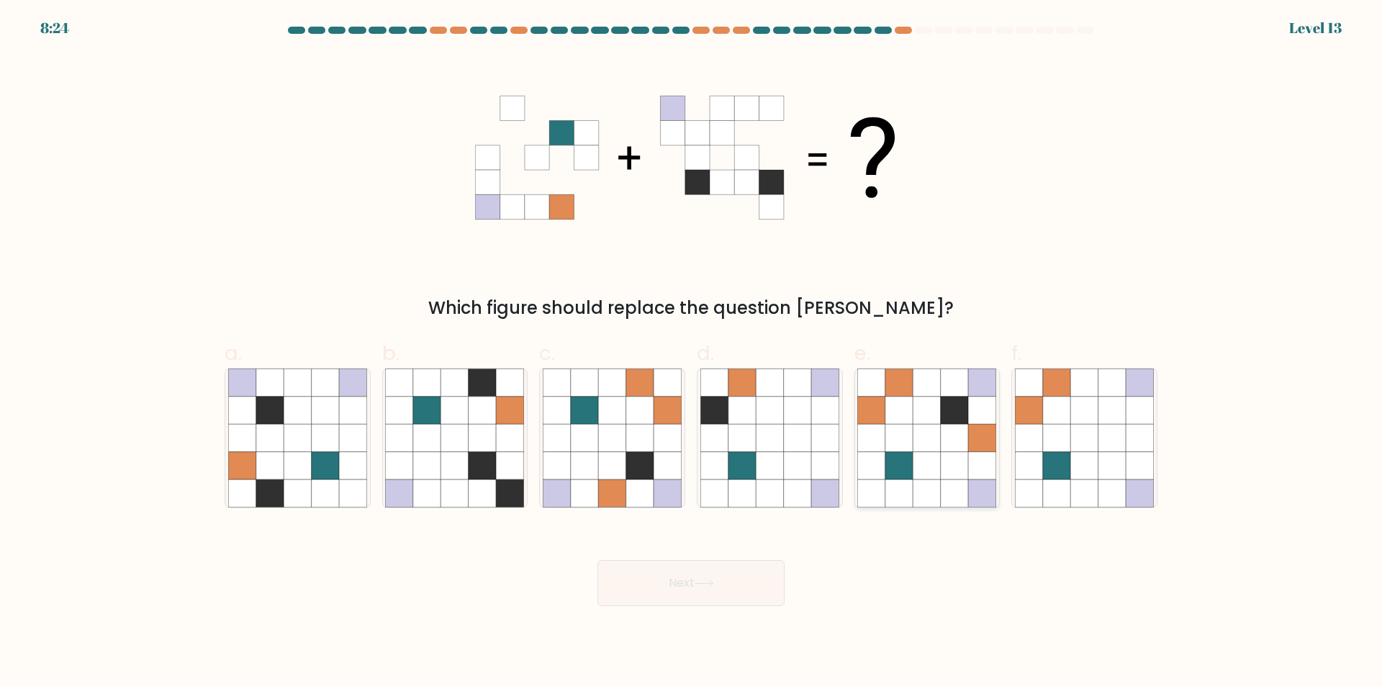
click at [945, 438] on icon at bounding box center [954, 437] width 27 height 27
click at [692, 353] on input "e." at bounding box center [691, 347] width 1 height 9
radio input "true"
click at [730, 568] on button "Next" at bounding box center [690, 583] width 187 height 46
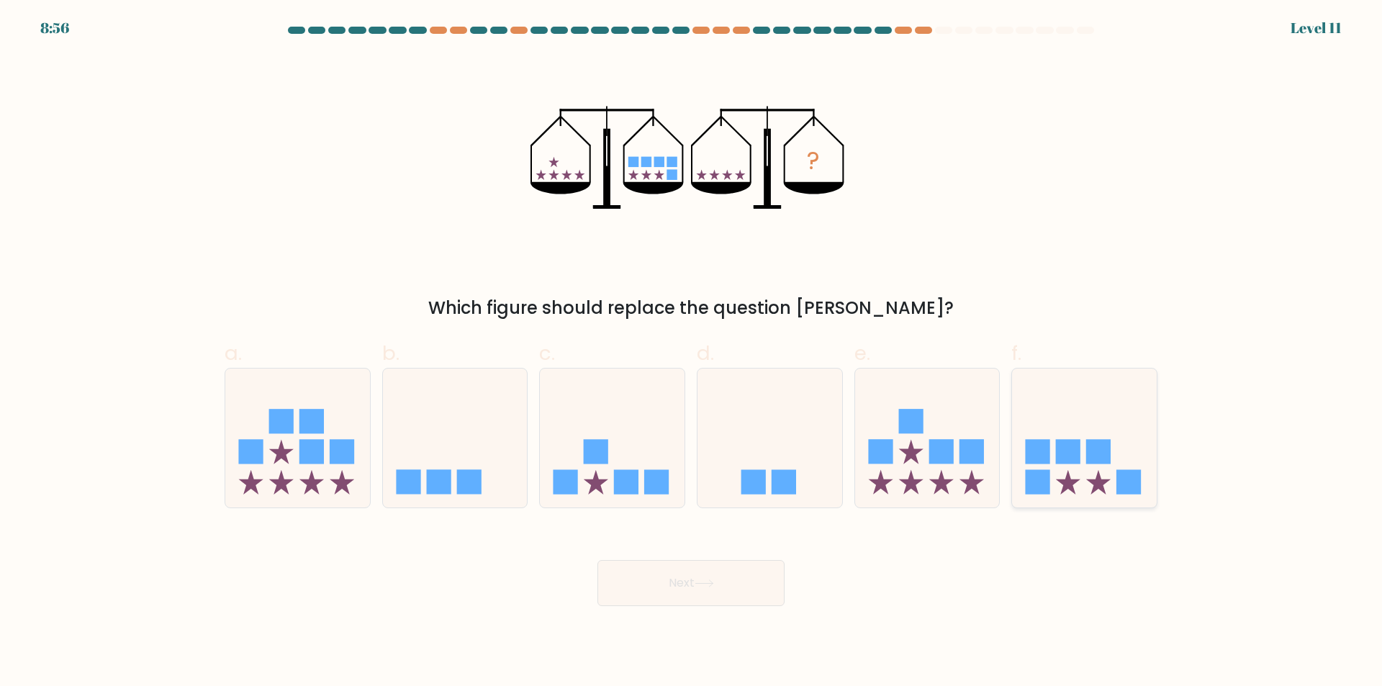
click at [1113, 447] on icon at bounding box center [1084, 438] width 145 height 119
click at [692, 353] on input "f." at bounding box center [691, 347] width 1 height 9
radio input "true"
click at [740, 585] on button "Next" at bounding box center [690, 583] width 187 height 46
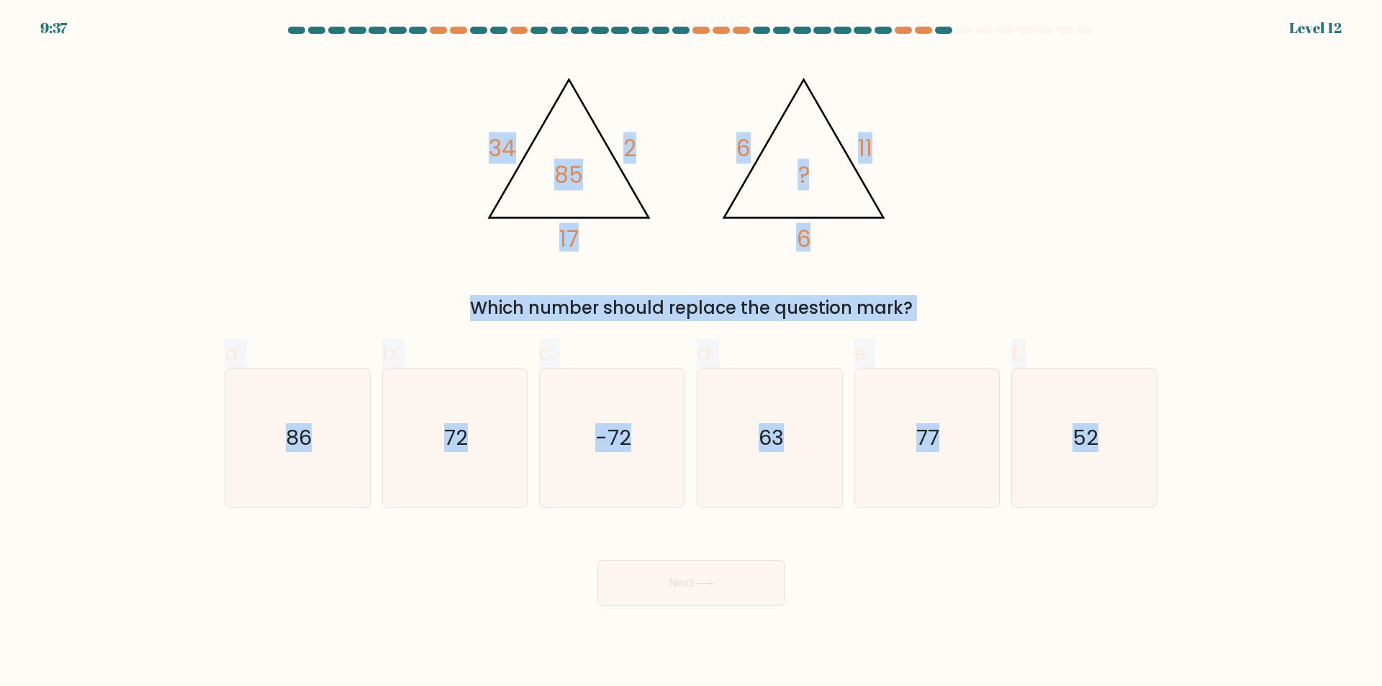
drag, startPoint x: 432, startPoint y: 56, endPoint x: 1127, endPoint y: 533, distance: 843.0
click at [1127, 533] on form at bounding box center [691, 316] width 1382 height 579
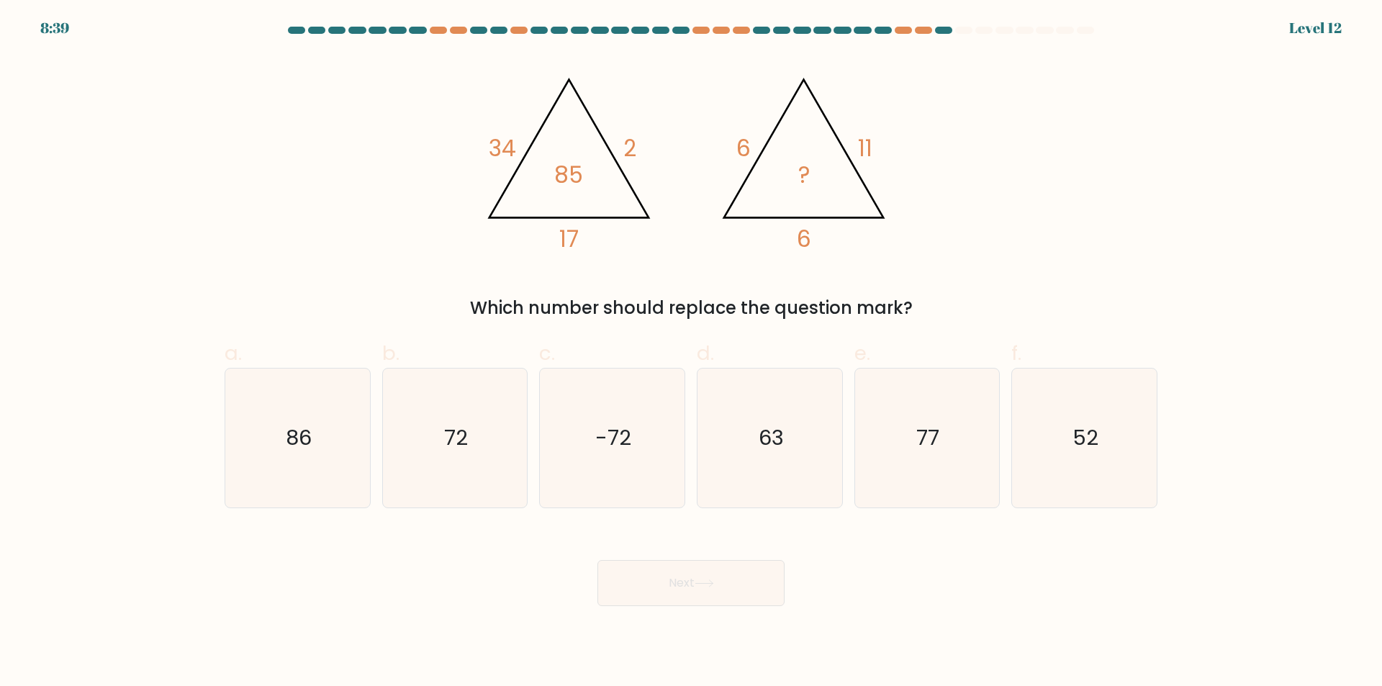
click at [355, 561] on div "Next" at bounding box center [691, 565] width 950 height 81
click at [477, 451] on icon "72" at bounding box center [454, 438] width 139 height 139
click at [691, 353] on input "b. 72" at bounding box center [691, 347] width 1 height 9
radio input "true"
click at [708, 596] on button "Next" at bounding box center [690, 583] width 187 height 46
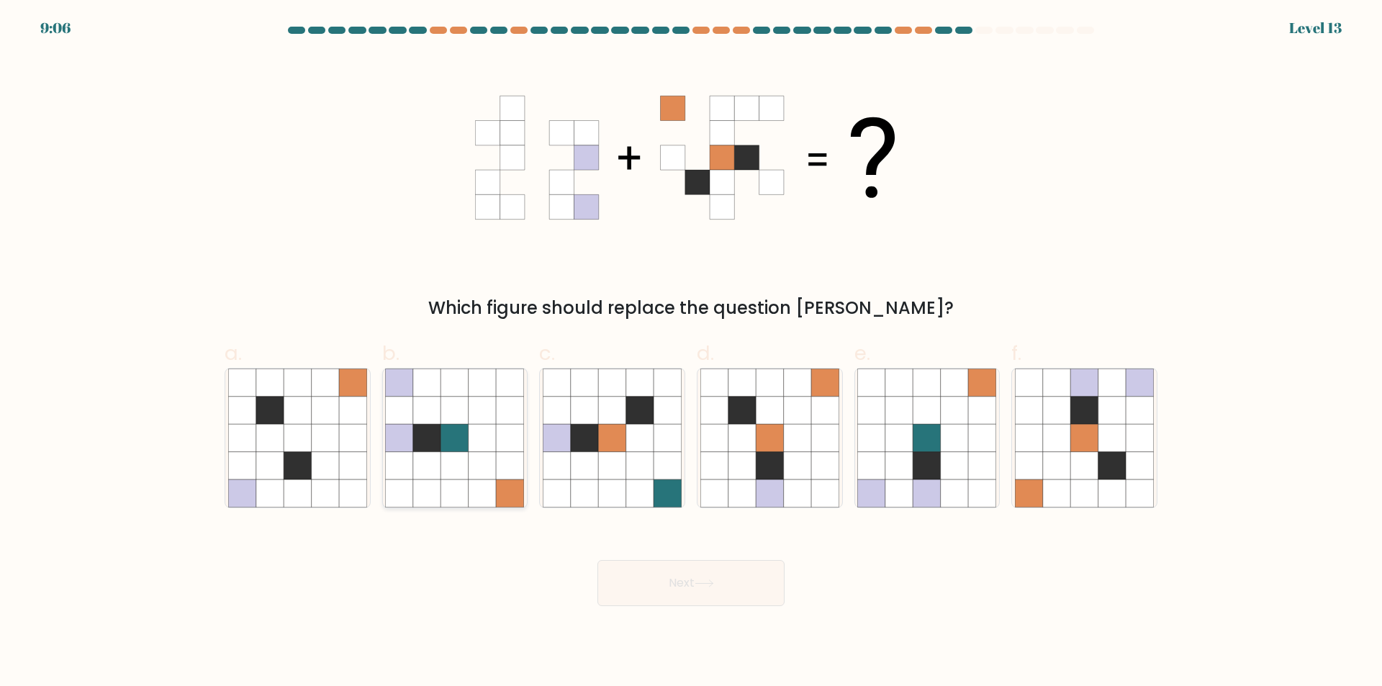
click at [450, 436] on icon at bounding box center [454, 437] width 27 height 27
click at [691, 353] on input "b." at bounding box center [691, 347] width 1 height 9
radio input "true"
click at [662, 574] on button "Next" at bounding box center [690, 583] width 187 height 46
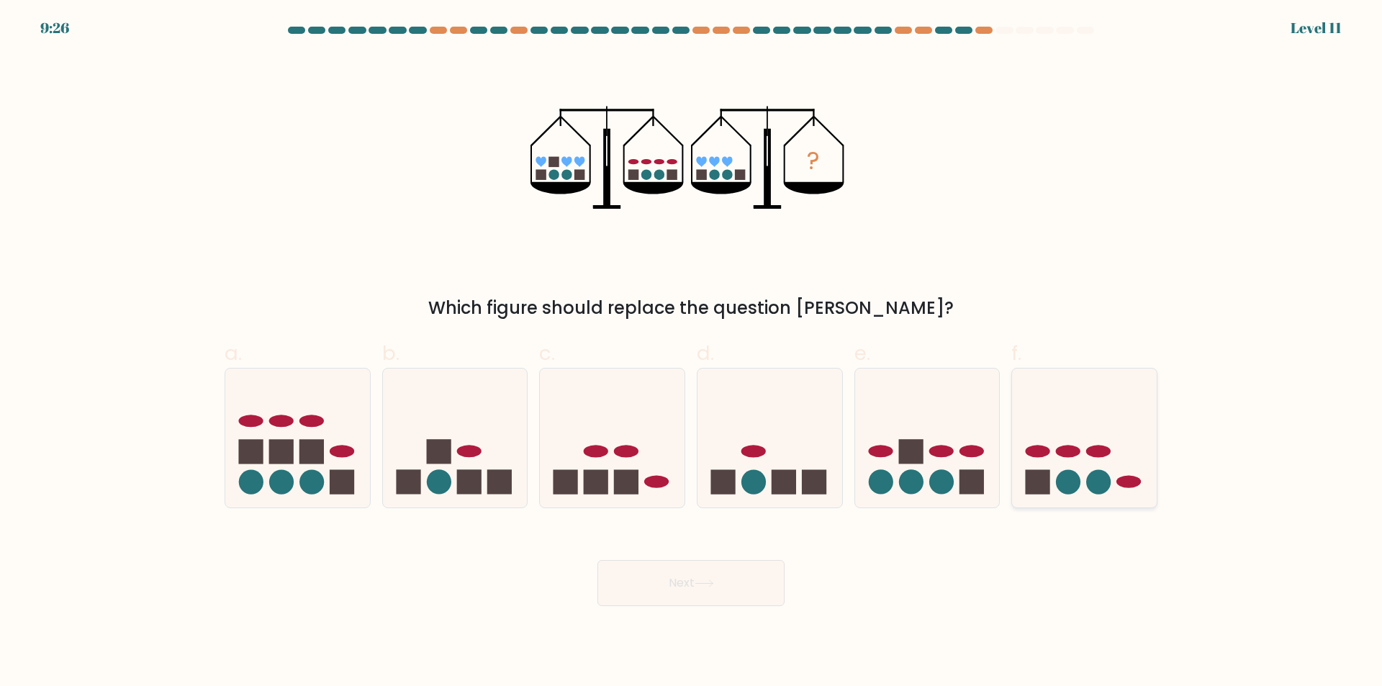
click at [1111, 456] on icon at bounding box center [1084, 438] width 145 height 119
click at [692, 353] on input "f." at bounding box center [691, 347] width 1 height 9
radio input "true"
click at [1107, 458] on icon at bounding box center [1084, 438] width 143 height 119
click at [692, 353] on input "f." at bounding box center [691, 347] width 1 height 9
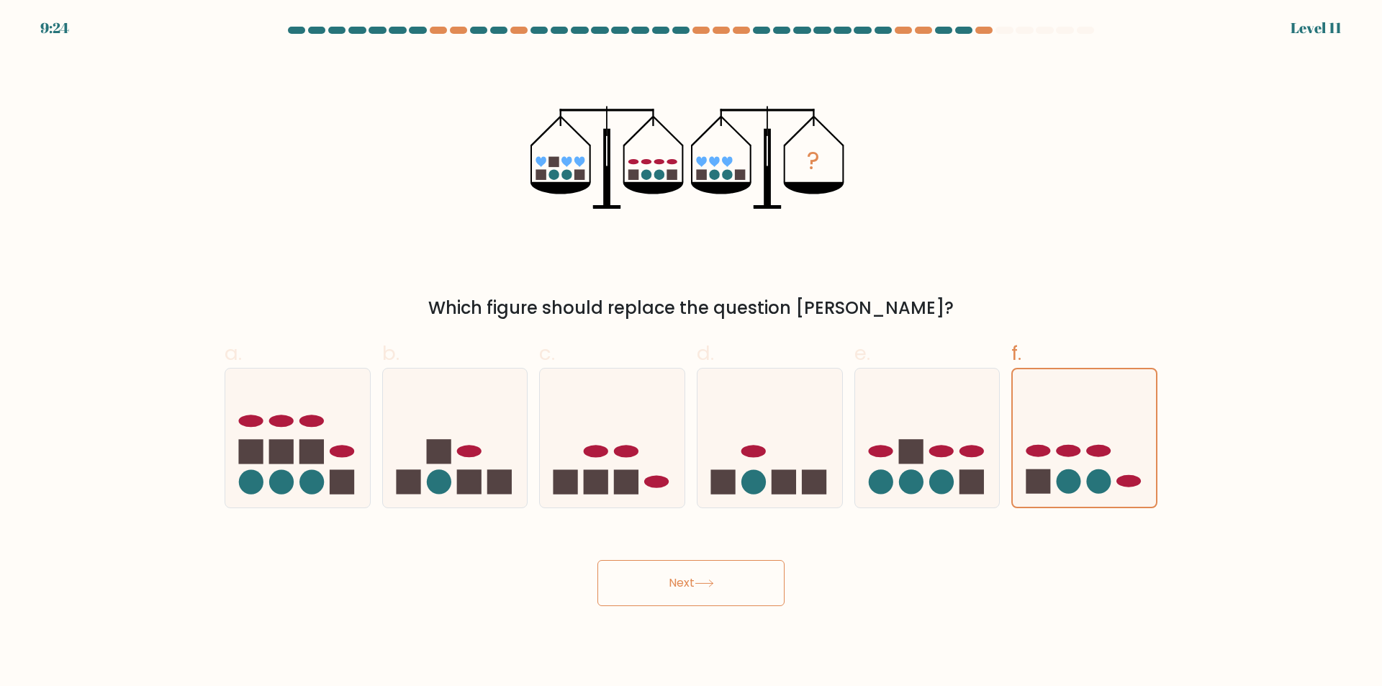
click at [743, 562] on button "Next" at bounding box center [690, 583] width 187 height 46
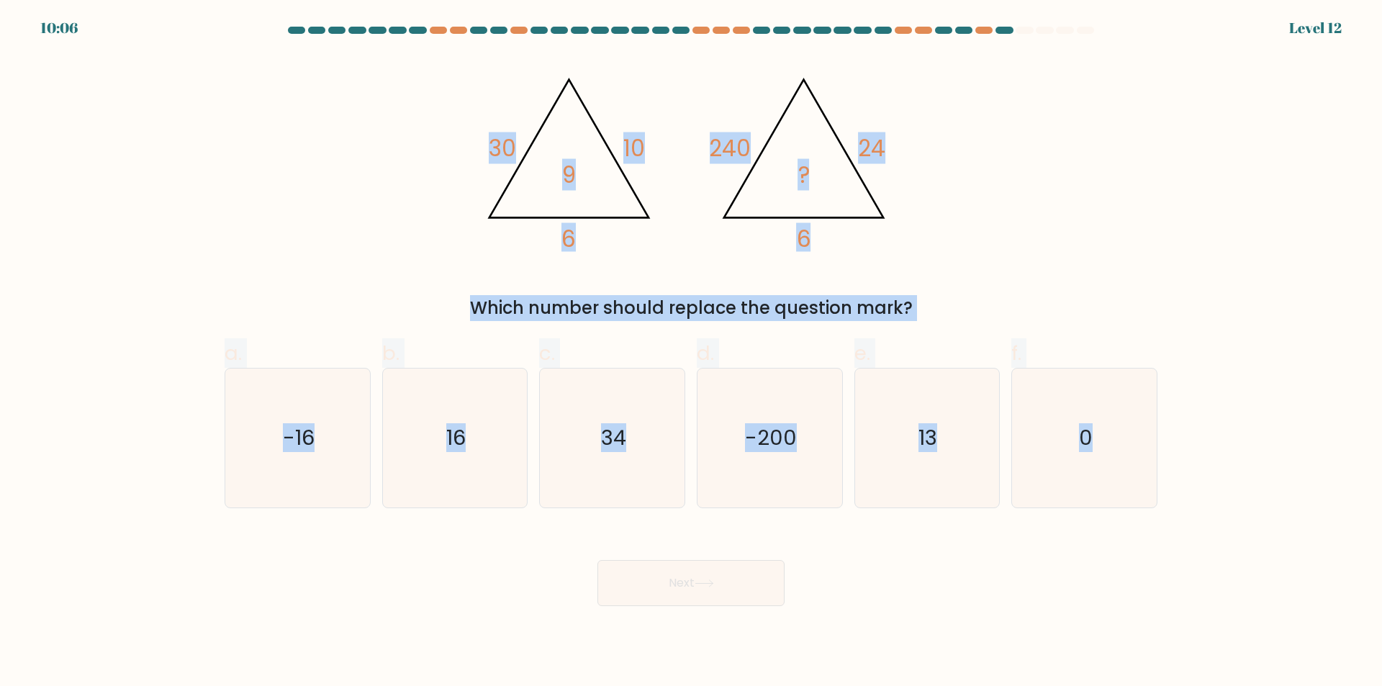
drag, startPoint x: 428, startPoint y: 75, endPoint x: 1155, endPoint y: 525, distance: 856.0
click at [1155, 525] on form at bounding box center [691, 316] width 1382 height 579
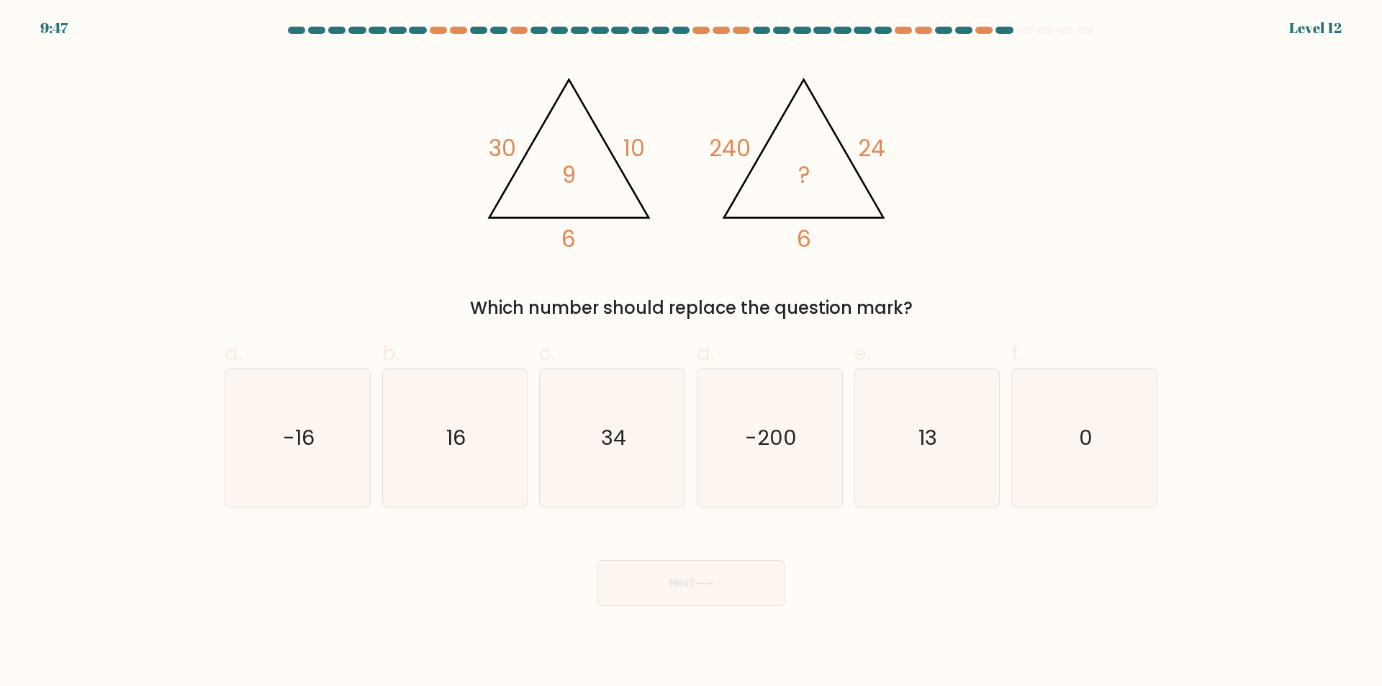
click at [912, 551] on div "Next" at bounding box center [691, 565] width 950 height 81
click at [1058, 448] on icon "0" at bounding box center [1084, 438] width 139 height 139
click at [692, 353] on input "f. 0" at bounding box center [691, 347] width 1 height 9
radio input "true"
click at [729, 603] on button "Next" at bounding box center [690, 583] width 187 height 46
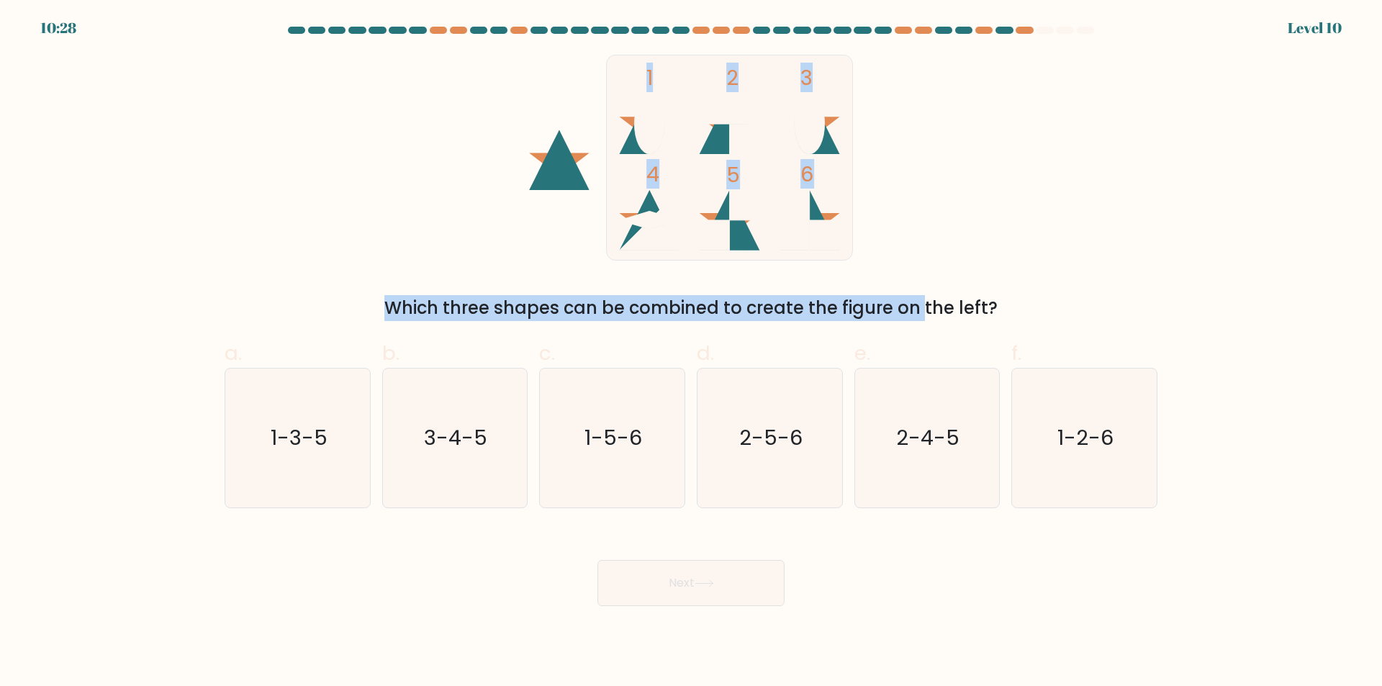
drag, startPoint x: 493, startPoint y: 78, endPoint x: 808, endPoint y: 269, distance: 368.5
click at [808, 269] on div "1 2 3 4 5 6 Which three shapes can be combined to create the figure on the left?" at bounding box center [691, 188] width 950 height 266
click at [1197, 220] on form at bounding box center [691, 316] width 1382 height 579
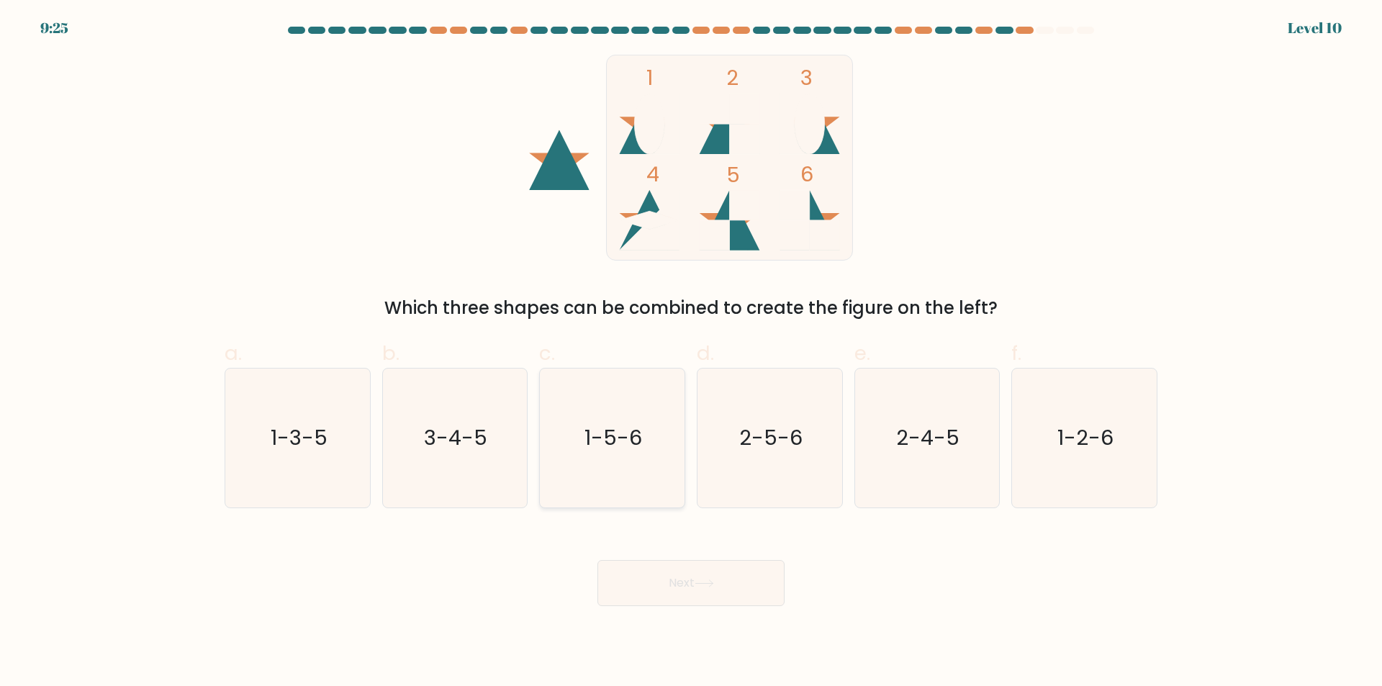
click at [599, 447] on text "1-5-6" at bounding box center [614, 438] width 58 height 29
click at [691, 353] on input "c. 1-5-6" at bounding box center [691, 347] width 1 height 9
radio input "true"
click at [698, 584] on button "Next" at bounding box center [690, 583] width 187 height 46
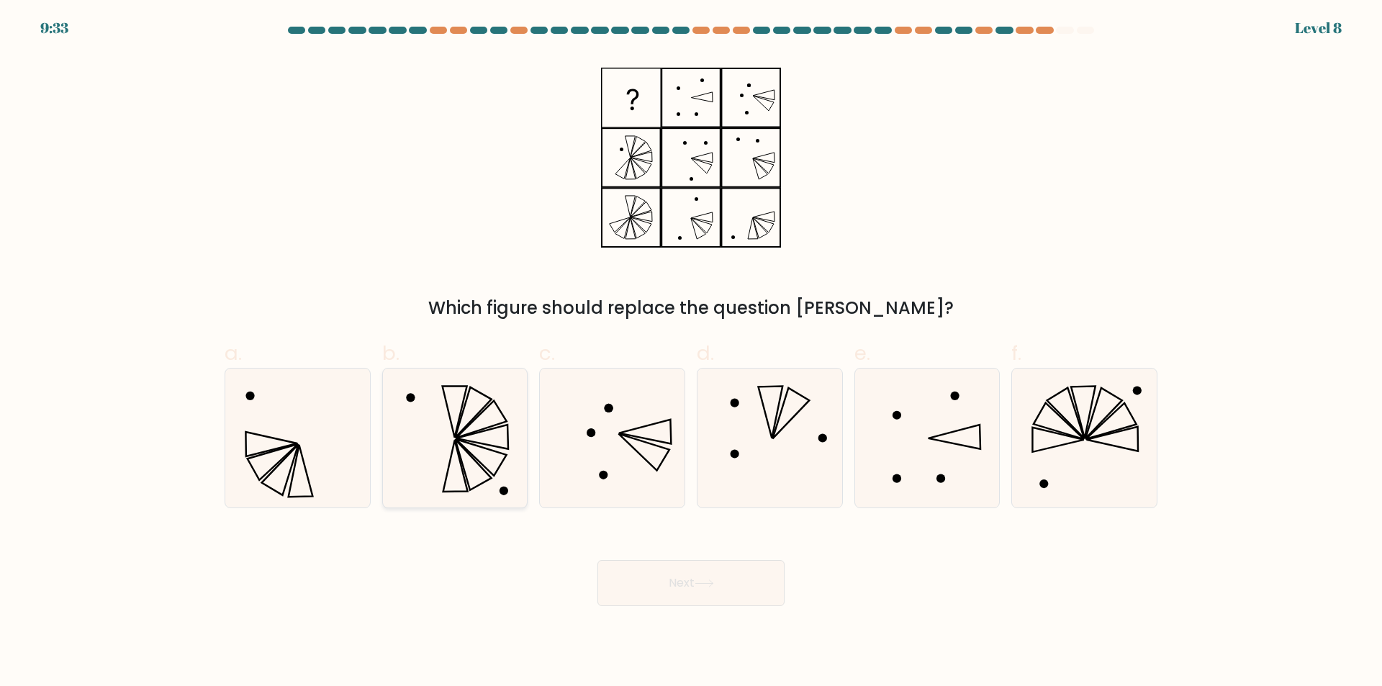
click at [494, 424] on icon at bounding box center [454, 438] width 139 height 139
click at [691, 353] on input "b." at bounding box center [691, 347] width 1 height 9
radio input "true"
click at [687, 577] on button "Next" at bounding box center [690, 583] width 187 height 46
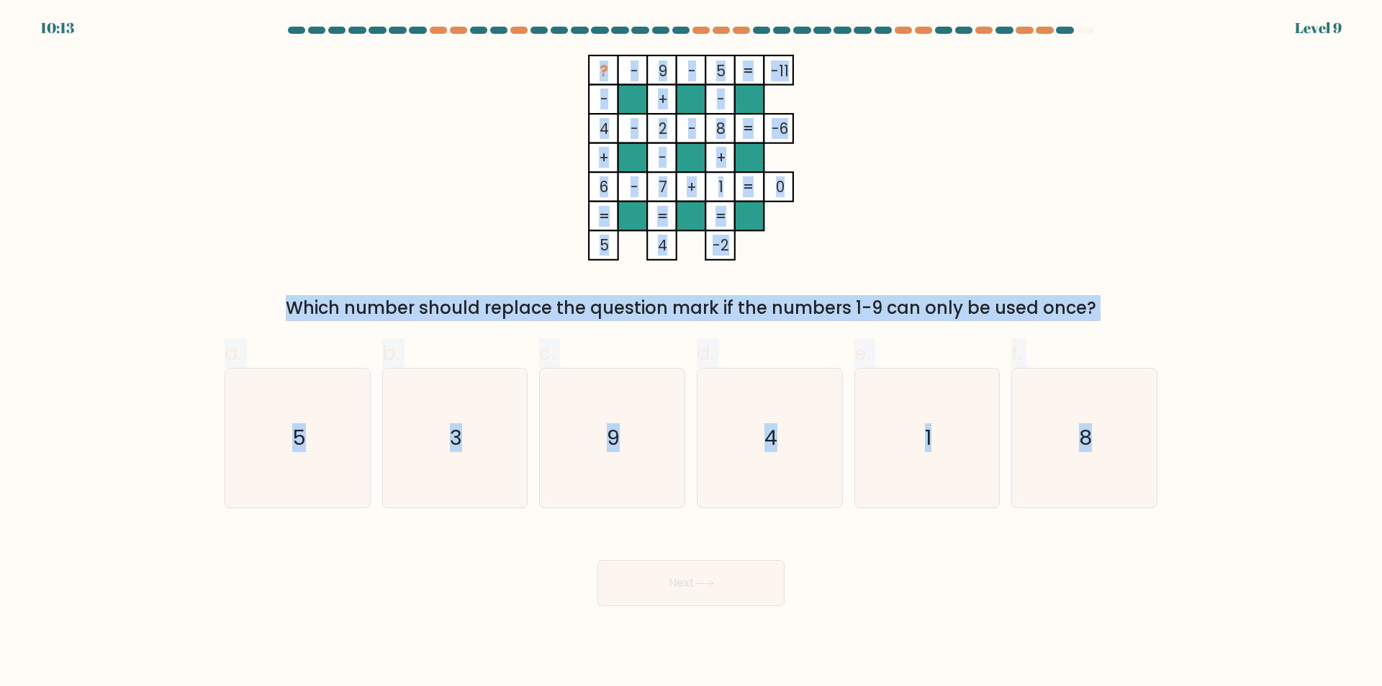
drag, startPoint x: 460, startPoint y: 40, endPoint x: 1157, endPoint y: 554, distance: 865.9
click at [1157, 554] on form at bounding box center [691, 316] width 1382 height 579
click at [447, 405] on icon "3" at bounding box center [454, 438] width 139 height 139
click at [691, 353] on input "b. 3" at bounding box center [691, 347] width 1 height 9
radio input "true"
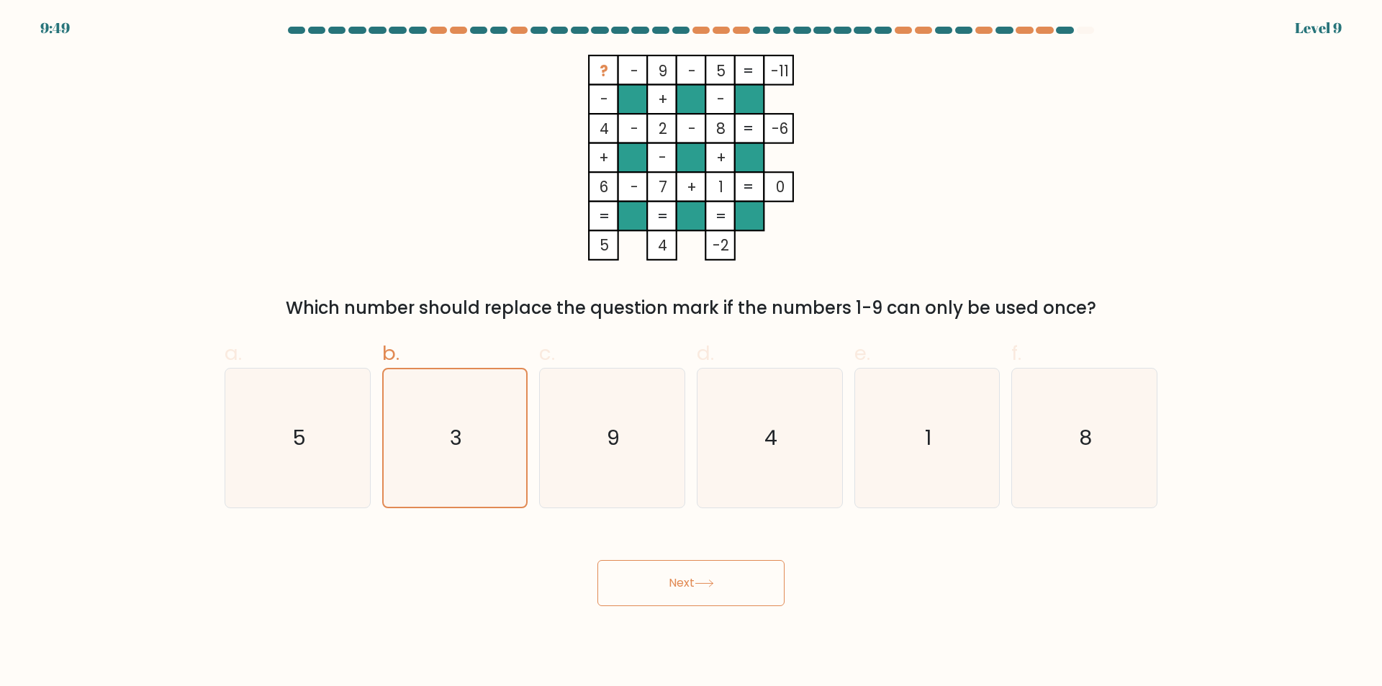
click at [719, 581] on button "Next" at bounding box center [690, 583] width 187 height 46
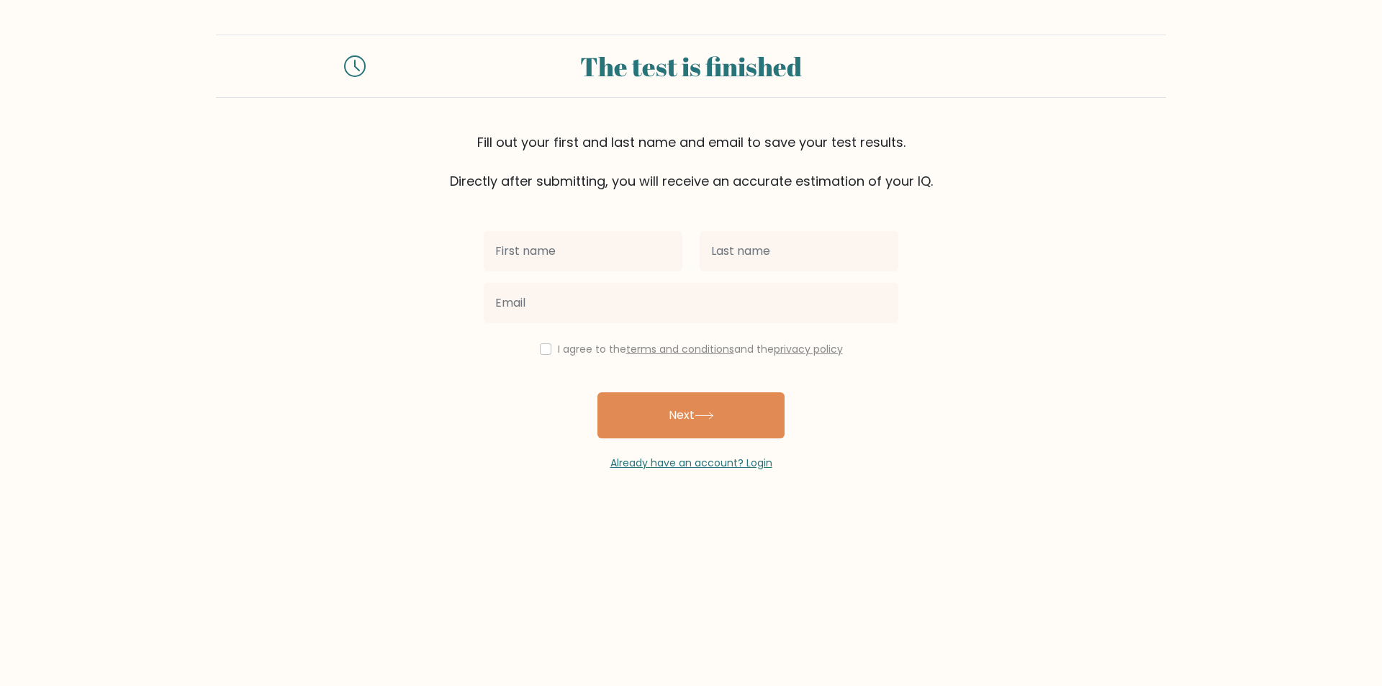
click at [570, 248] on input "text" at bounding box center [583, 251] width 199 height 40
type input "Paulo"
type input "P"
type input "p"
type input "Palma"
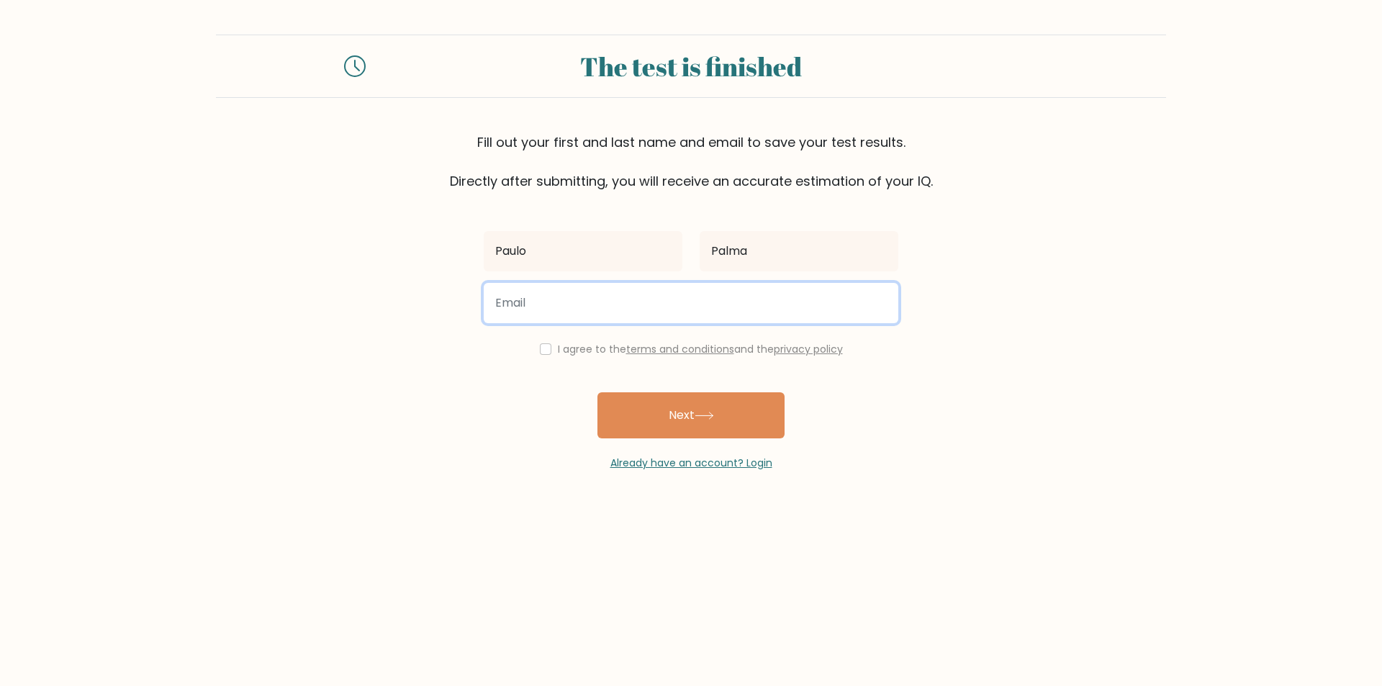
click at [567, 303] on input "email" at bounding box center [691, 303] width 415 height 40
type input "palmapaulo0002@gmail.com"
click at [597, 392] on button "Next" at bounding box center [690, 415] width 187 height 46
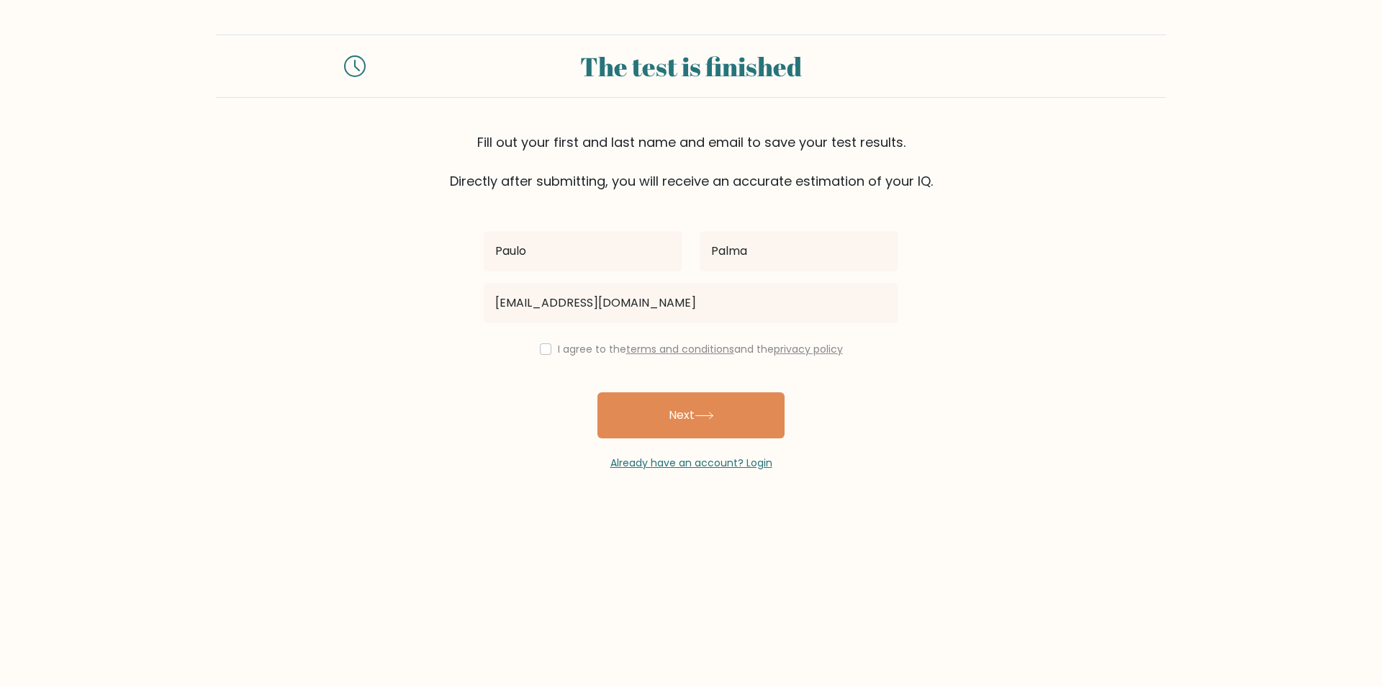
click at [544, 358] on div "Paulo Palma palmapaulo0002@gmail.com I agree to the terms and conditions and th…" at bounding box center [691, 331] width 432 height 280
click at [538, 357] on div "I agree to the terms and conditions and the privacy policy" at bounding box center [691, 348] width 432 height 17
click at [541, 351] on input "checkbox" at bounding box center [546, 349] width 12 height 12
checkbox input "true"
click at [718, 453] on div "Already have an account? Login" at bounding box center [691, 454] width 415 height 32
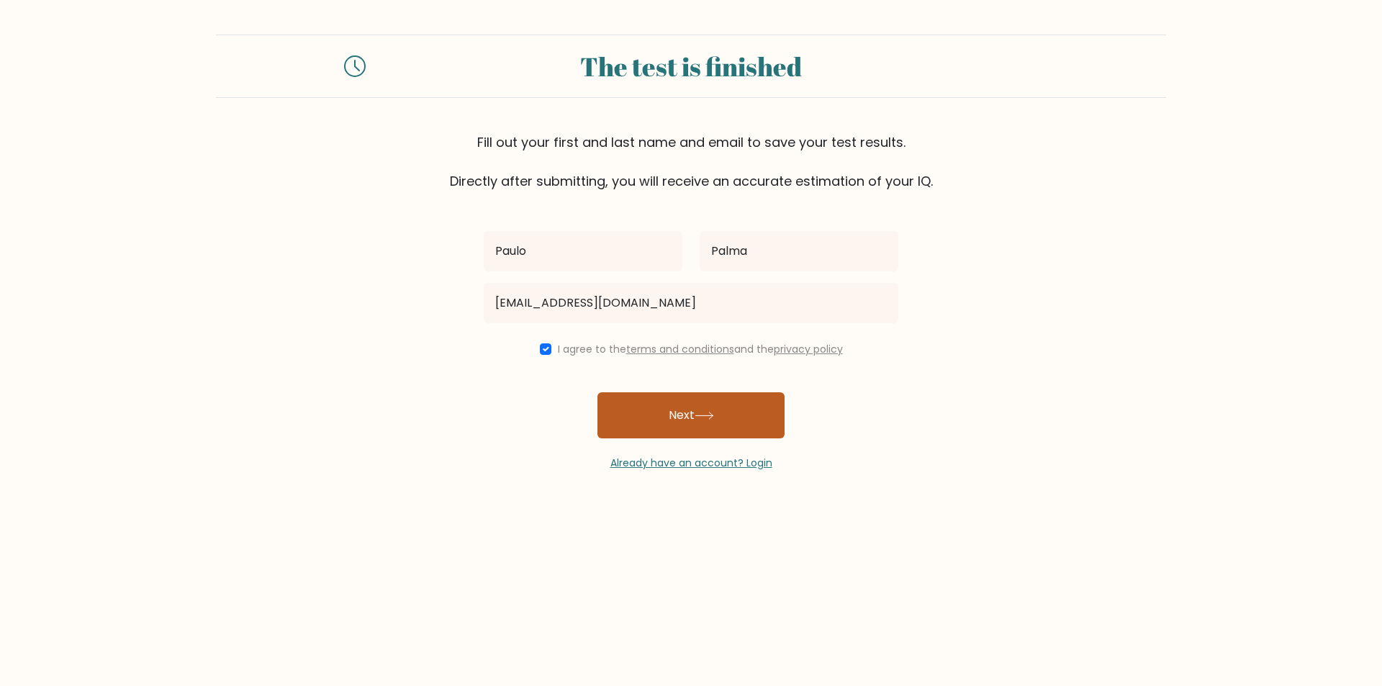
click at [713, 433] on button "Next" at bounding box center [690, 415] width 187 height 46
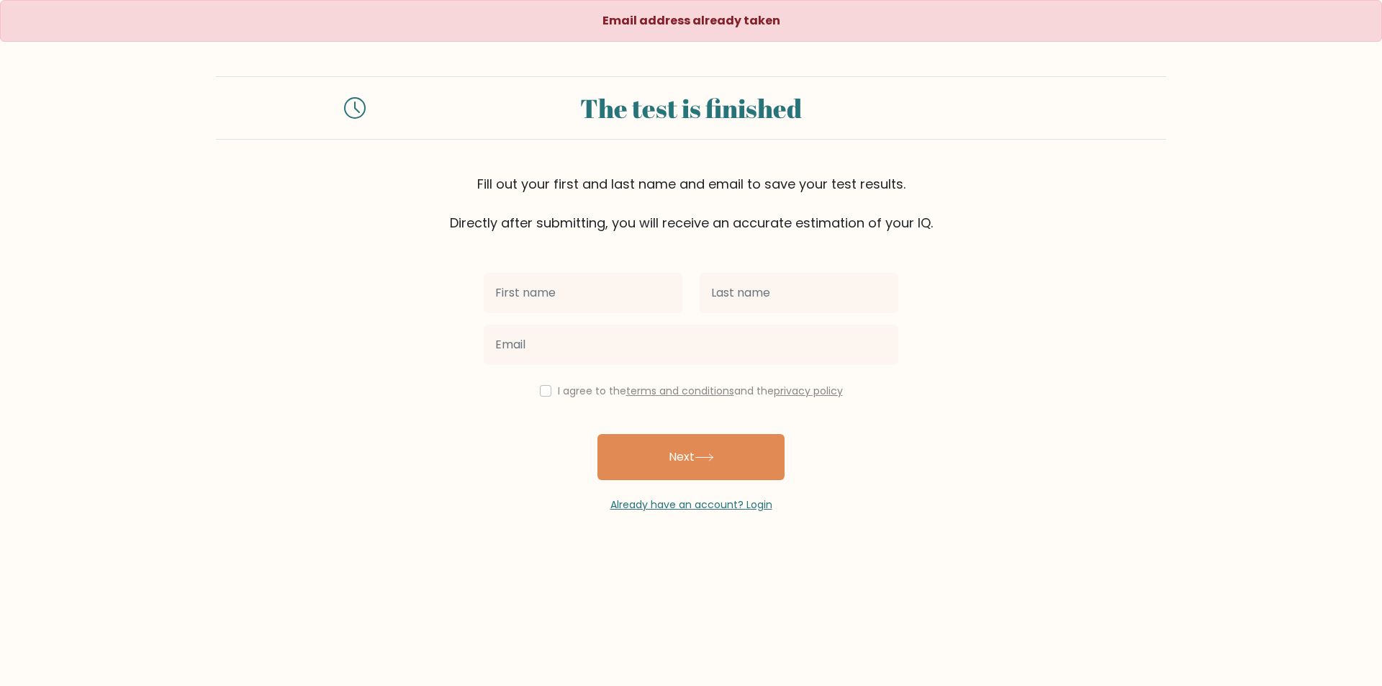
click at [601, 304] on input "text" at bounding box center [583, 293] width 199 height 40
type input "Paulo"
click at [714, 309] on input "text" at bounding box center [799, 293] width 199 height 40
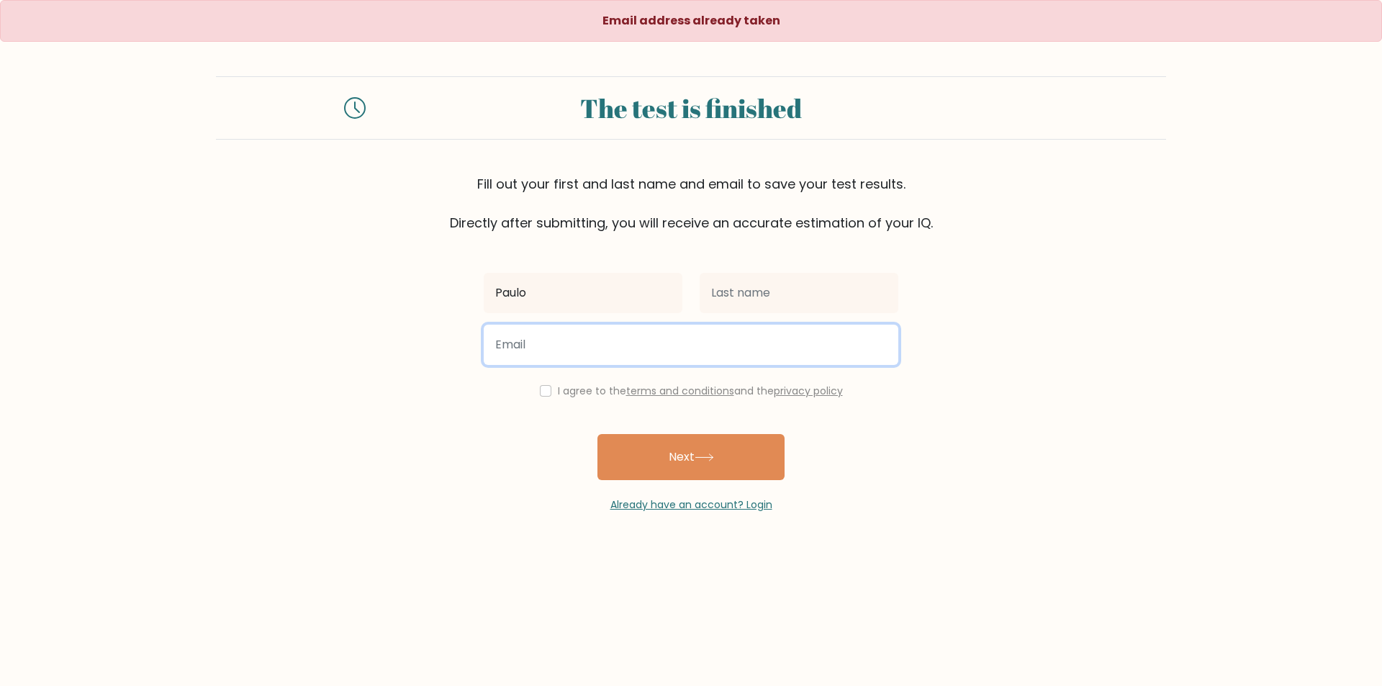
click at [821, 356] on input "email" at bounding box center [691, 345] width 415 height 40
click at [813, 338] on input "email" at bounding box center [691, 345] width 415 height 40
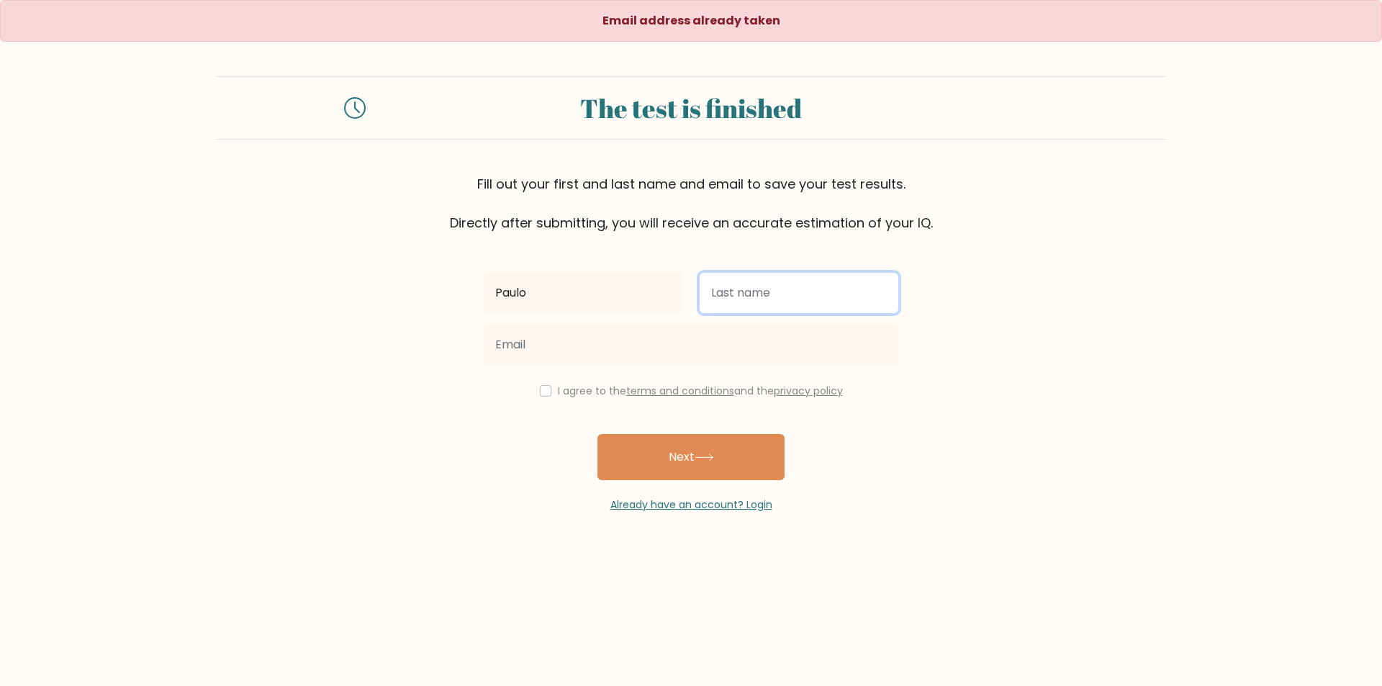
click at [767, 308] on input "text" at bounding box center [799, 293] width 199 height 40
type input "Palma"
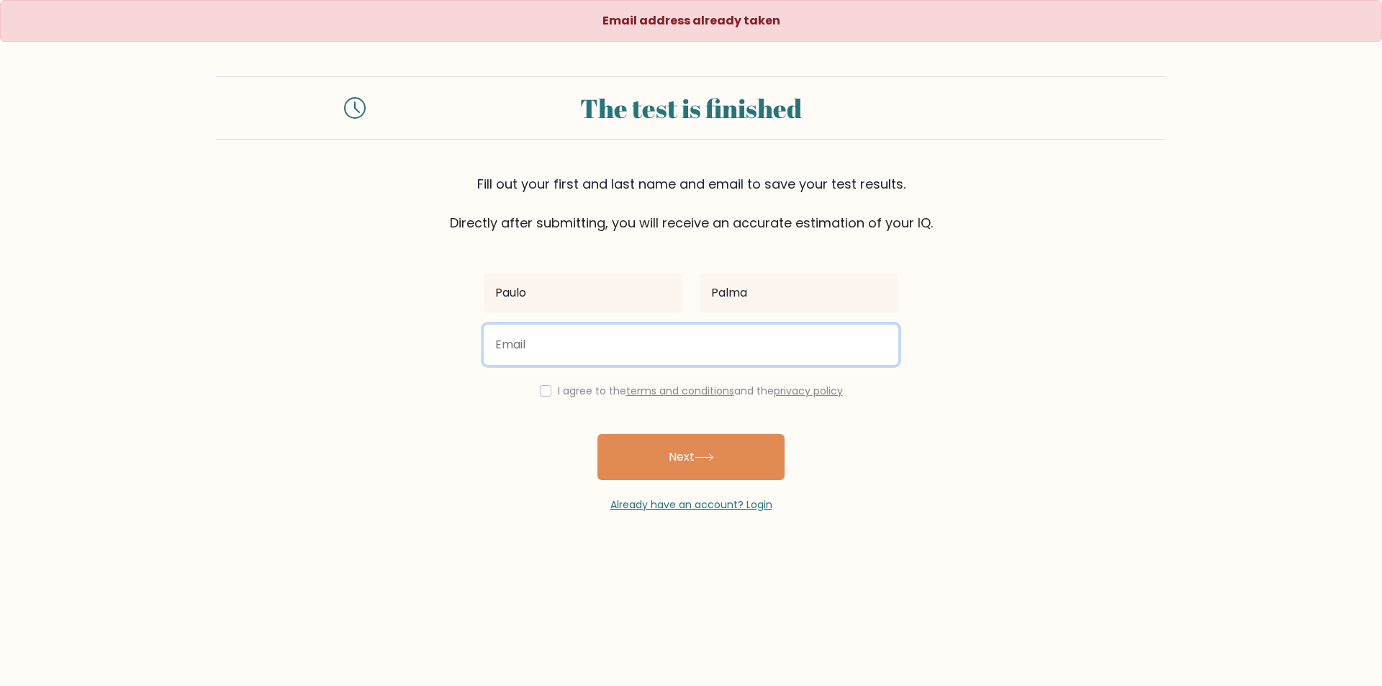
click at [705, 333] on input "email" at bounding box center [691, 345] width 415 height 40
type input "palmapaulo679@gmail.com"
click at [597, 434] on button "Next" at bounding box center [690, 457] width 187 height 46
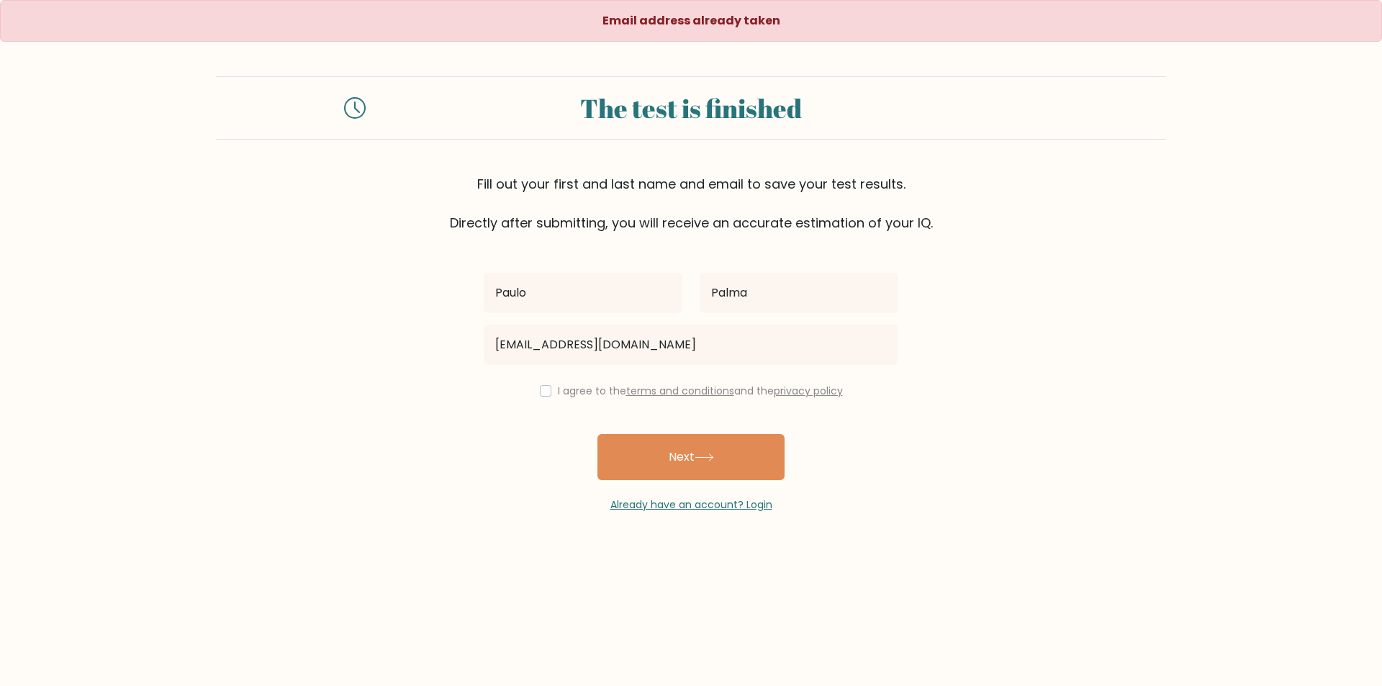
click at [548, 396] on div "I agree to the terms and conditions and the privacy policy" at bounding box center [691, 390] width 432 height 17
click at [547, 391] on input "checkbox" at bounding box center [546, 391] width 12 height 12
checkbox input "true"
click at [636, 435] on button "Next" at bounding box center [690, 457] width 187 height 46
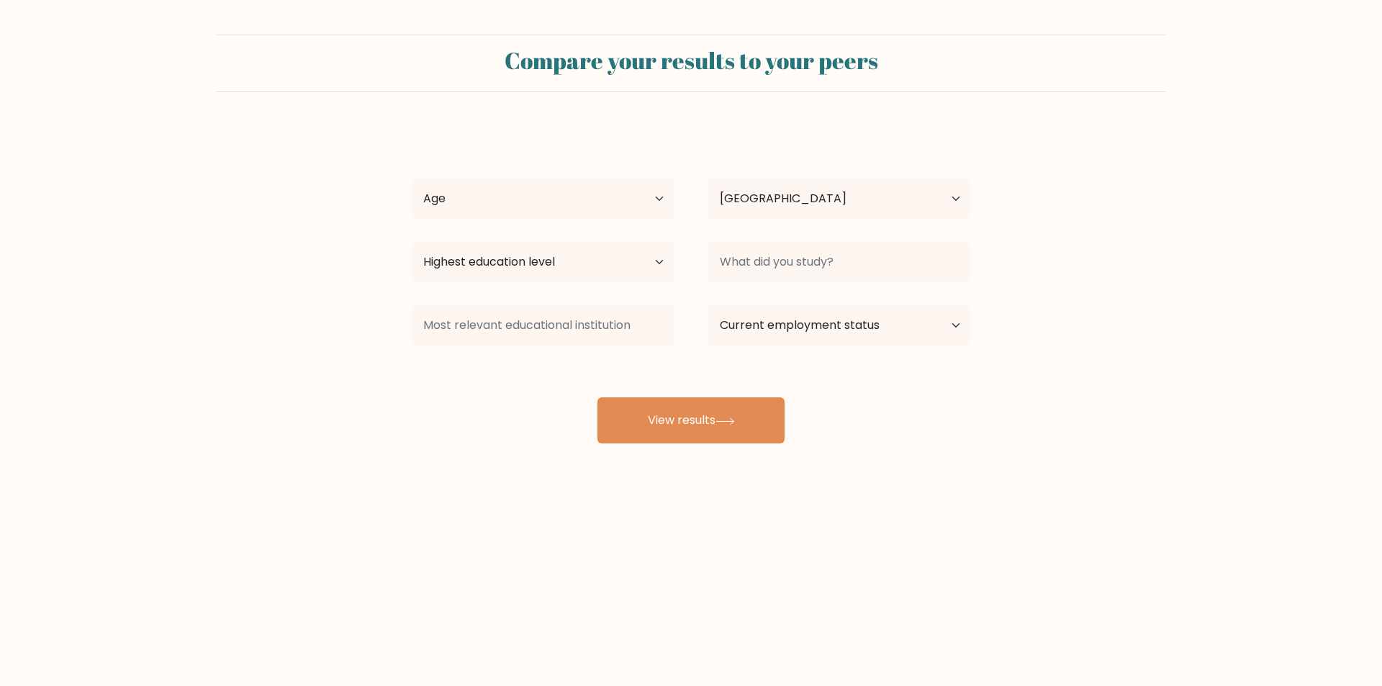
select select "PH"
click at [579, 202] on select "Age Under [DEMOGRAPHIC_DATA] [DEMOGRAPHIC_DATA] [DEMOGRAPHIC_DATA] [DEMOGRAPHIC…" at bounding box center [543, 199] width 262 height 40
select select "18_24"
click at [412, 179] on select "Age Under [DEMOGRAPHIC_DATA] [DEMOGRAPHIC_DATA] [DEMOGRAPHIC_DATA] [DEMOGRAPHIC…" at bounding box center [543, 199] width 262 height 40
click at [554, 256] on select "Highest education level No schooling Primary Lower Secondary Upper Secondary Oc…" at bounding box center [543, 262] width 262 height 40
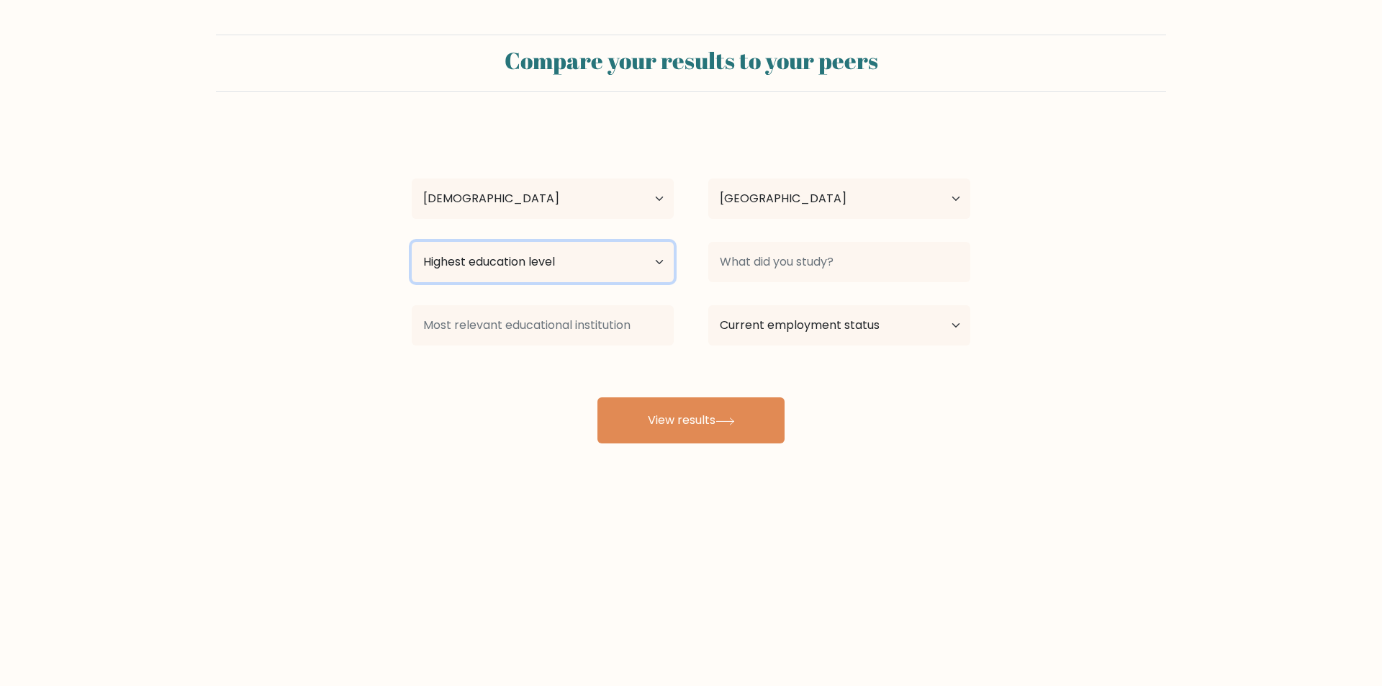
select select "bachelors_degree"
click at [412, 242] on select "Highest education level No schooling Primary Lower Secondary Upper Secondary Oc…" at bounding box center [543, 262] width 262 height 40
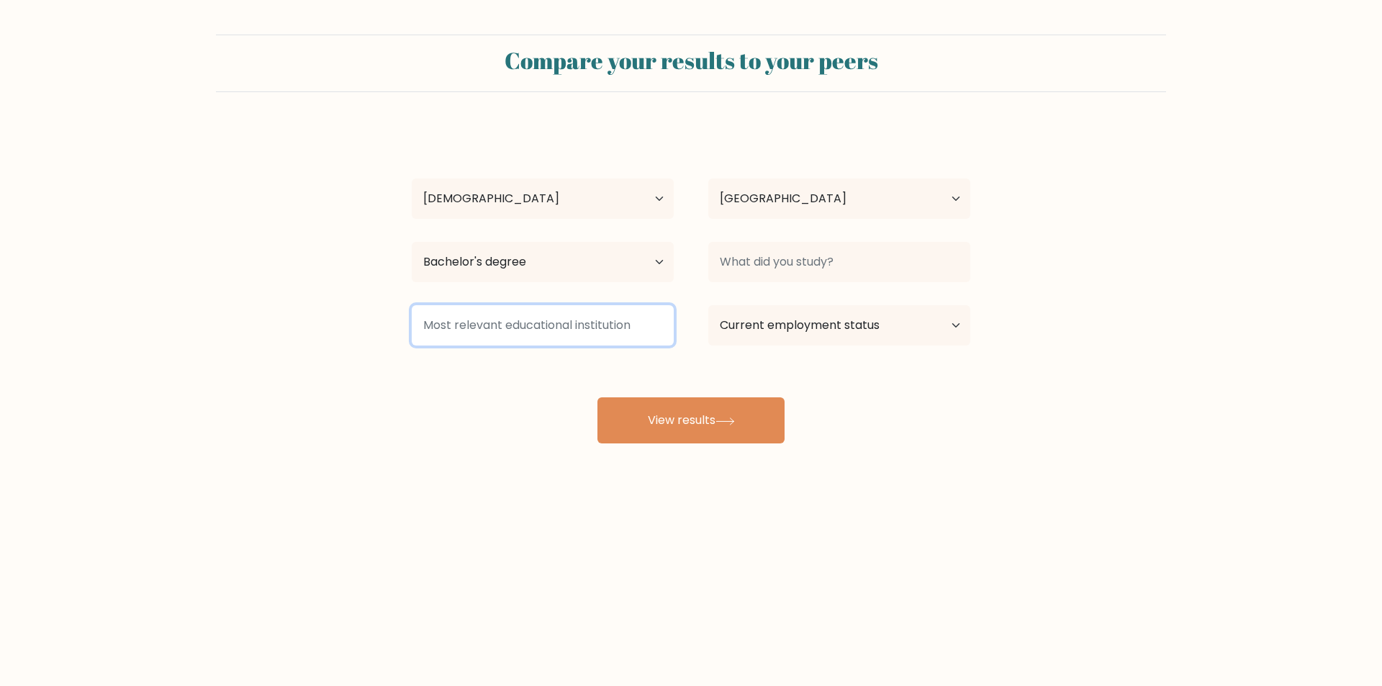
click at [577, 325] on input at bounding box center [543, 325] width 262 height 40
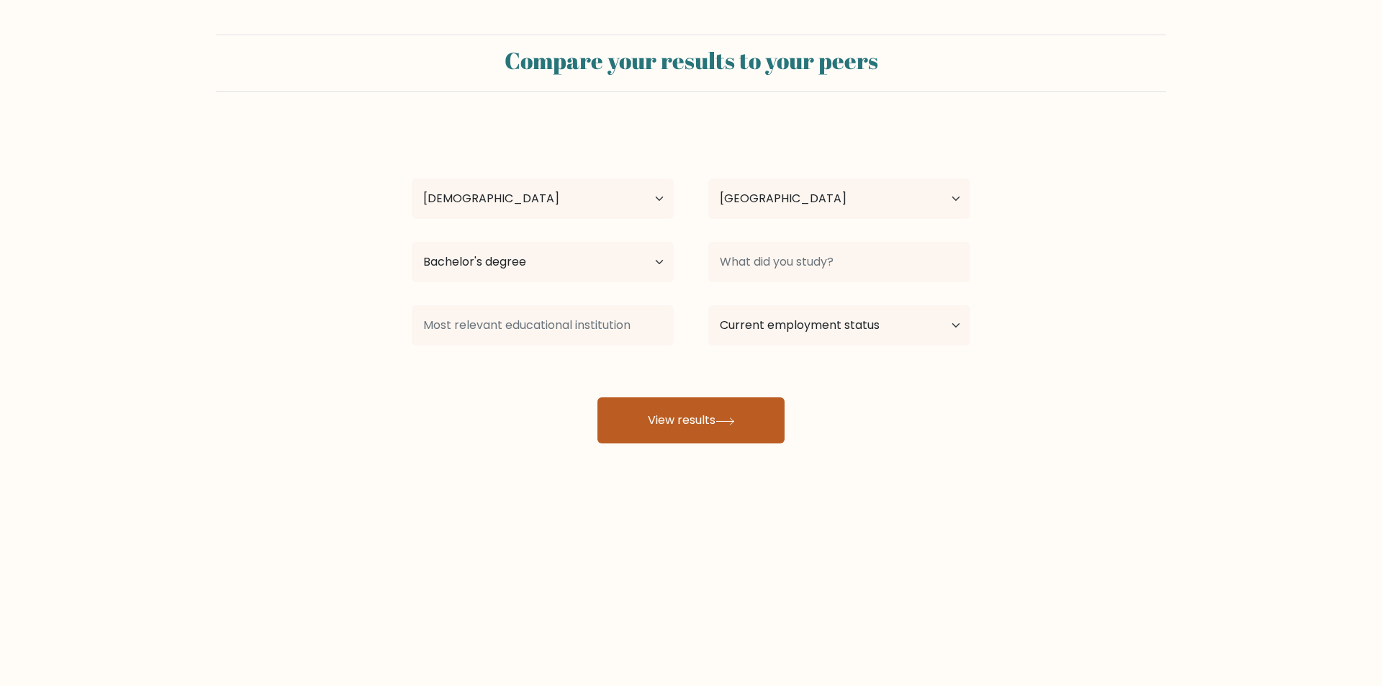
click at [723, 441] on button "View results" at bounding box center [690, 420] width 187 height 46
click at [822, 281] on div at bounding box center [839, 262] width 297 height 52
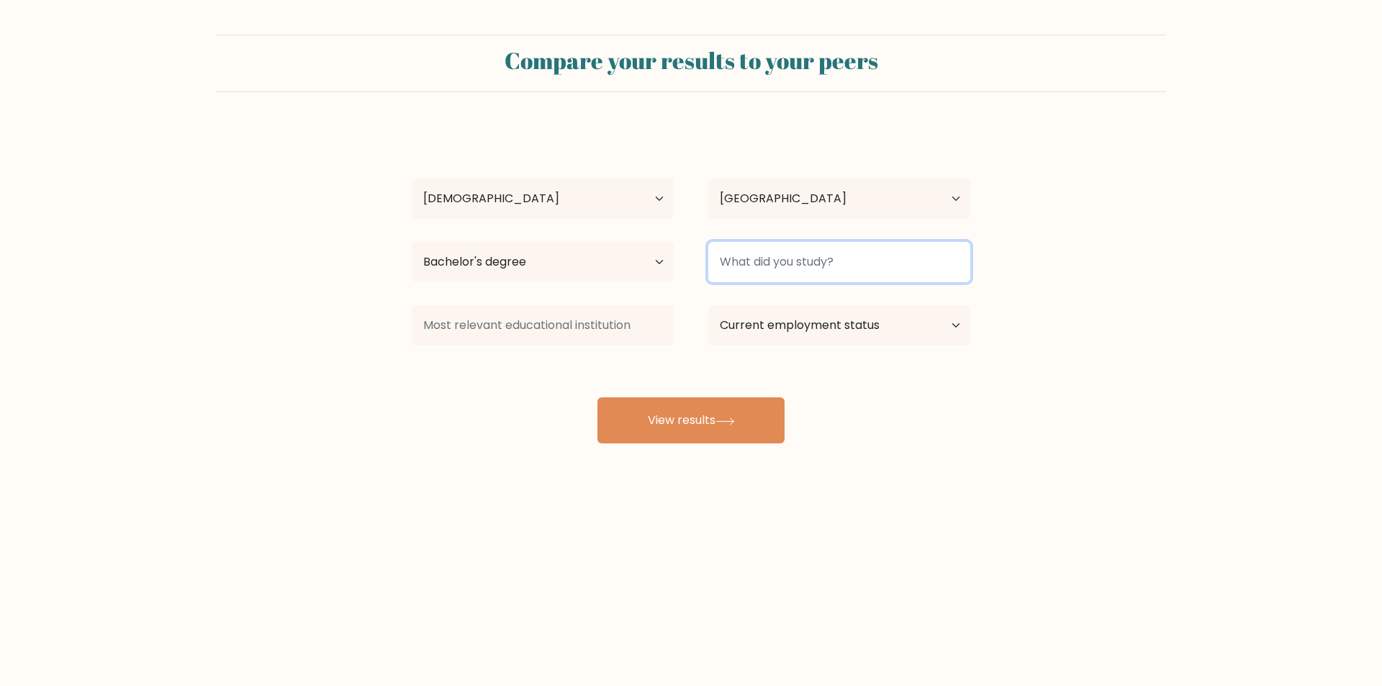
click at [821, 265] on input at bounding box center [839, 262] width 262 height 40
type input "V"
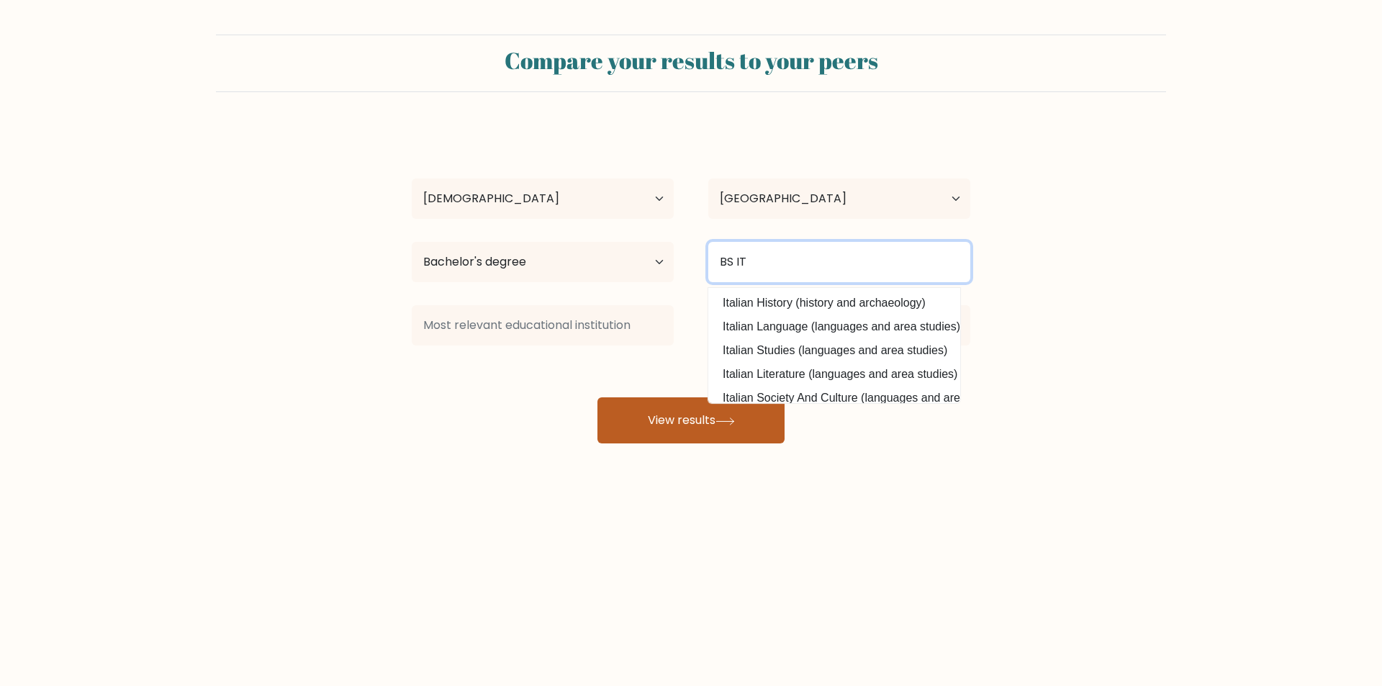
type input "BS IT"
click at [733, 426] on button "View results" at bounding box center [690, 420] width 187 height 46
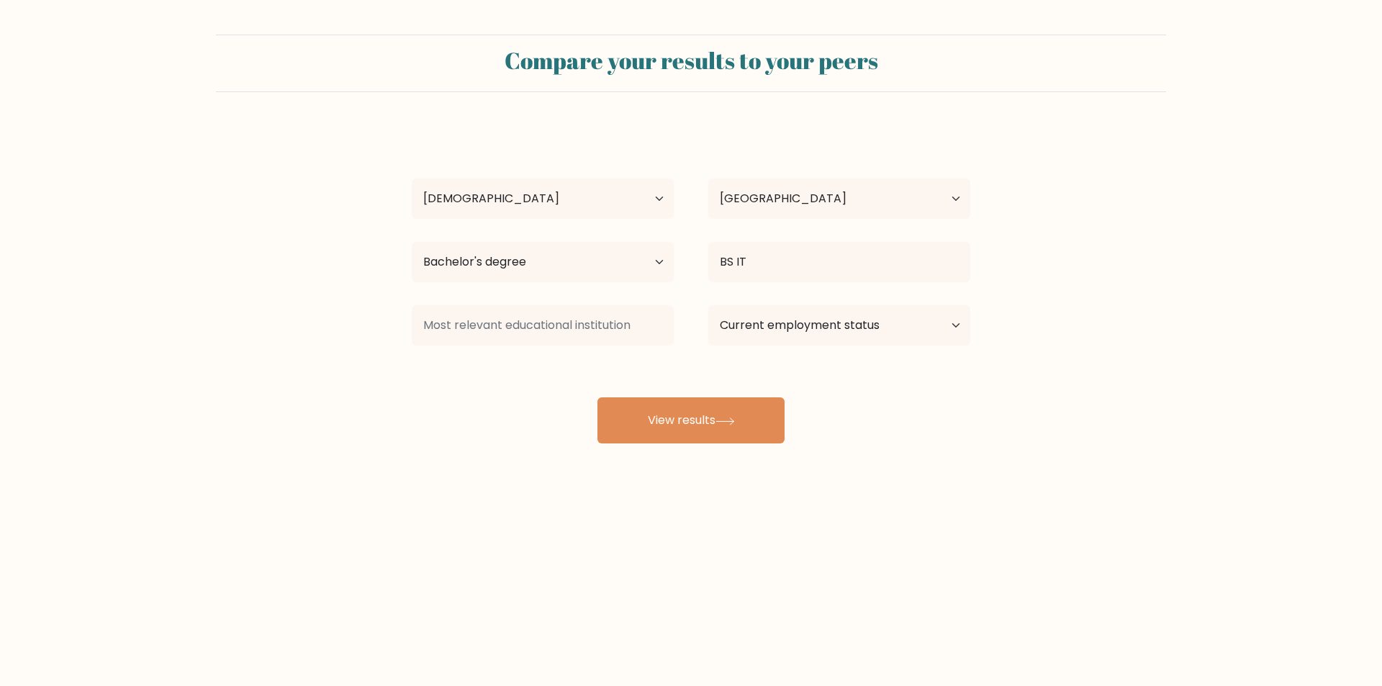
click at [796, 238] on div "BS IT Italian History (history and archaeology) Italian Language (languages and…" at bounding box center [839, 262] width 297 height 52
click at [803, 263] on input "BS IT" at bounding box center [839, 262] width 262 height 40
click at [666, 437] on button "View results" at bounding box center [690, 420] width 187 height 46
type input "p"
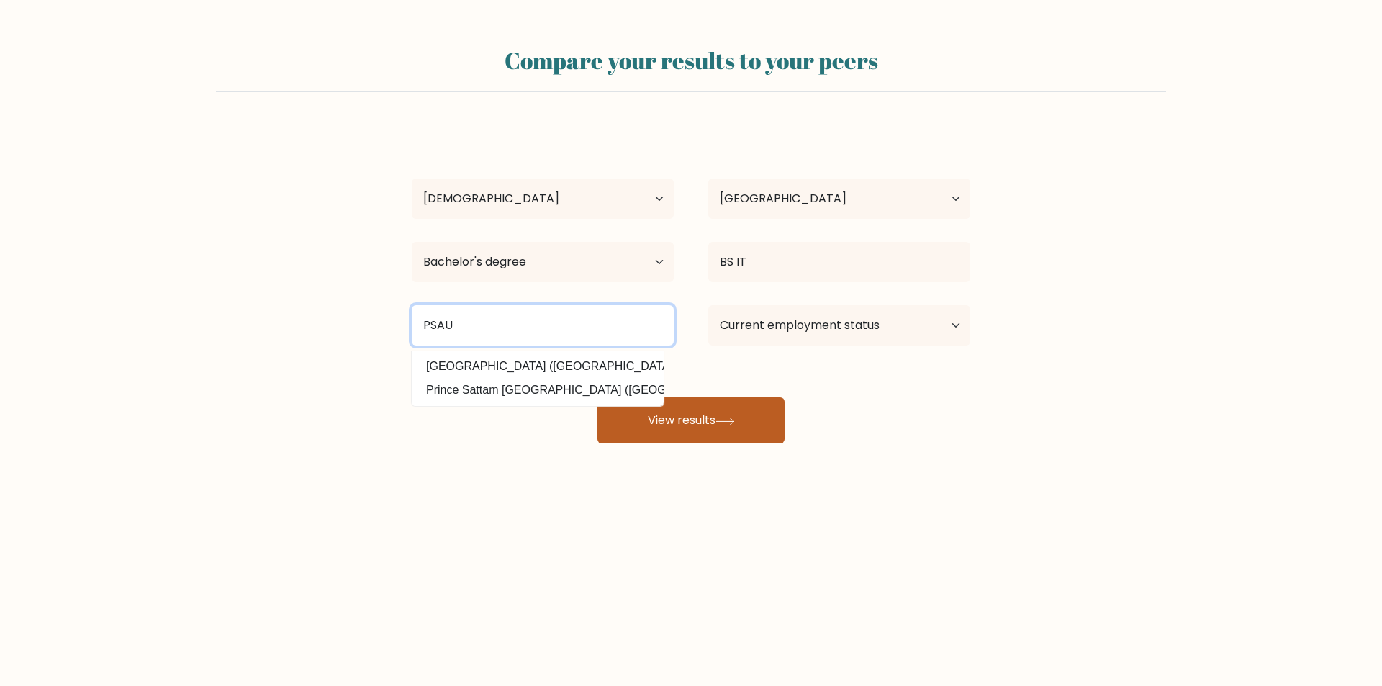
type input "PSAU"
click at [735, 422] on icon at bounding box center [725, 422] width 19 height 8
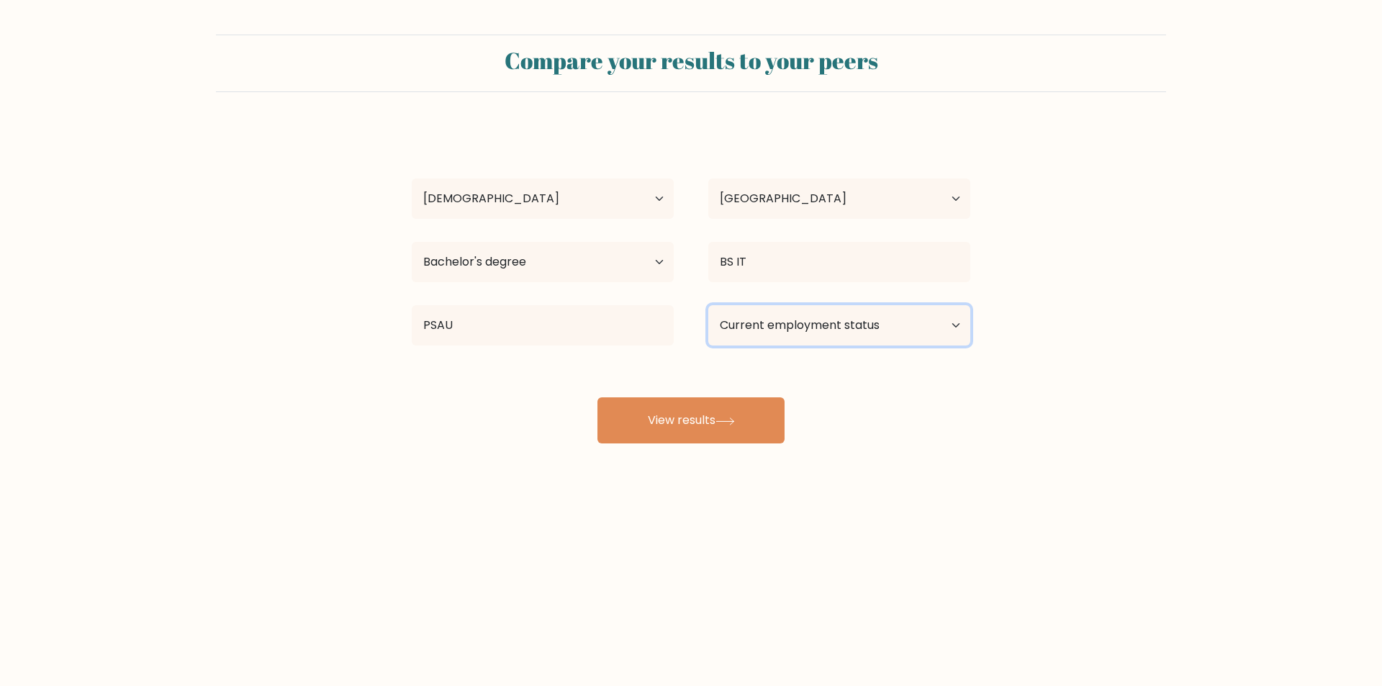
click at [785, 320] on select "Current employment status Employed Student Retired Other / prefer not to answer" at bounding box center [839, 325] width 262 height 40
select select "other"
click at [708, 305] on select "Current employment status Employed Student Retired Other / prefer not to answer" at bounding box center [839, 325] width 262 height 40
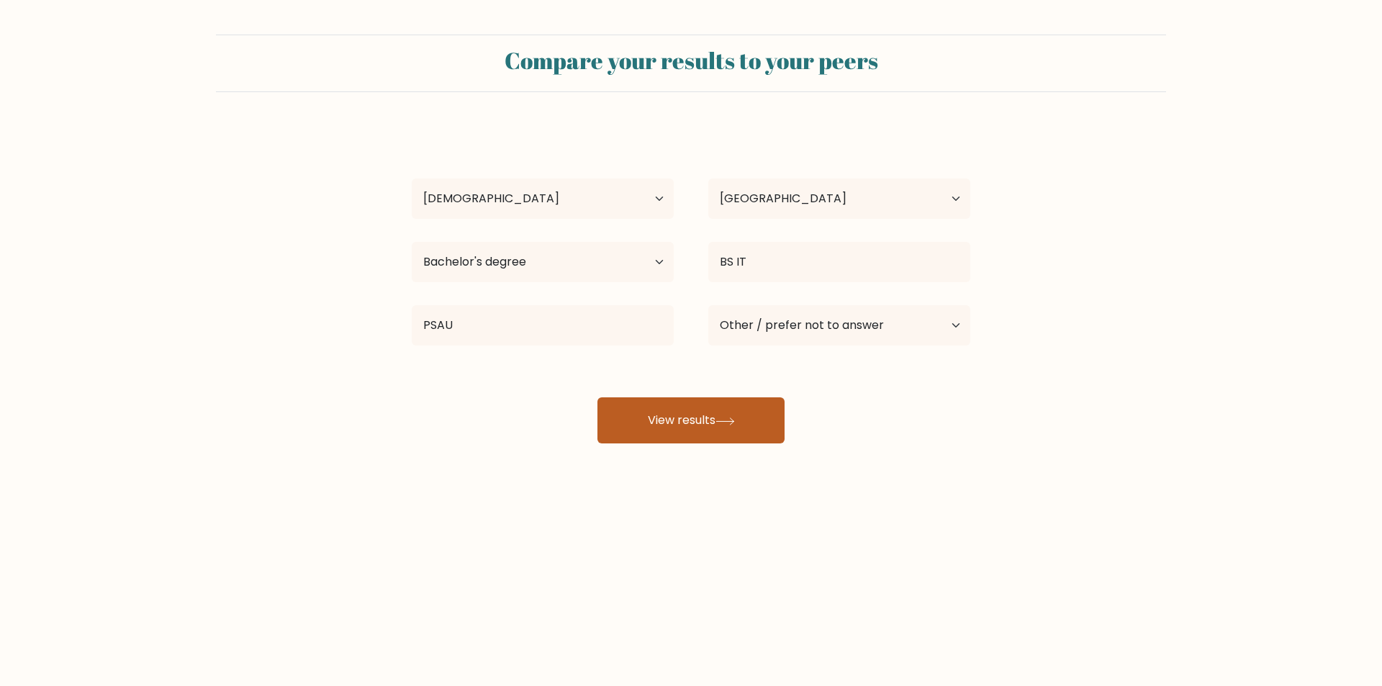
click at [747, 423] on button "View results" at bounding box center [690, 420] width 187 height 46
